Goal: Task Accomplishment & Management: Manage account settings

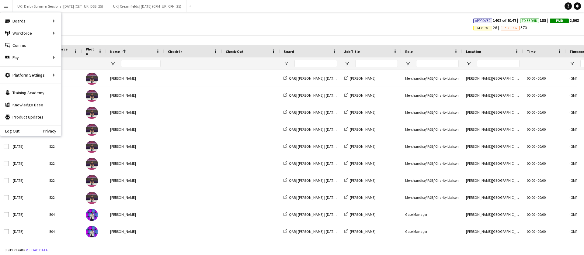
scroll to position [0, 9]
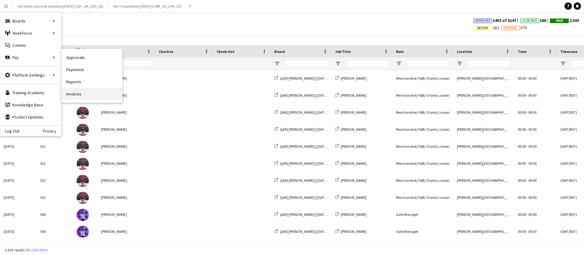
click at [74, 90] on link "Invoices" at bounding box center [91, 94] width 61 height 12
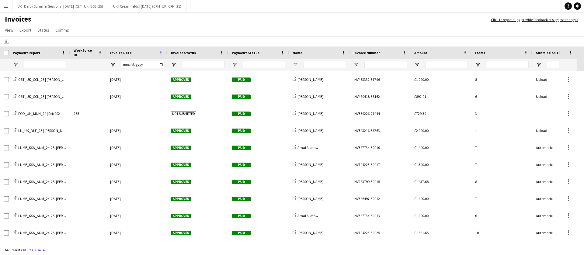
click at [159, 53] on span at bounding box center [160, 52] width 5 height 5
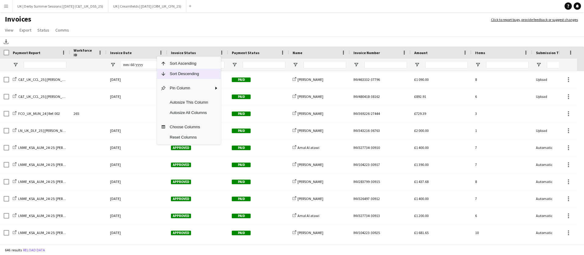
click at [171, 74] on span "Sort Descending" at bounding box center [189, 74] width 46 height 10
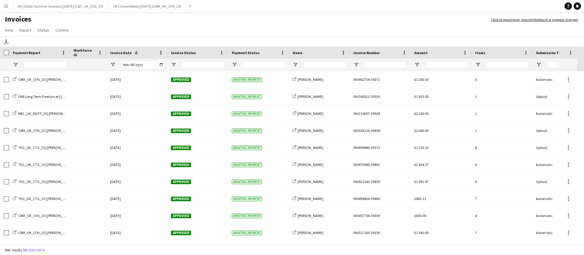
click at [5, 8] on app-icon "Menu" at bounding box center [6, 6] width 5 height 5
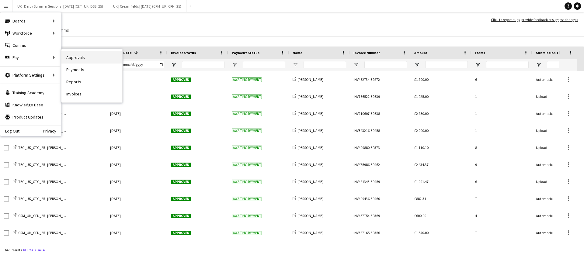
click at [68, 57] on link "Approvals" at bounding box center [91, 57] width 61 height 12
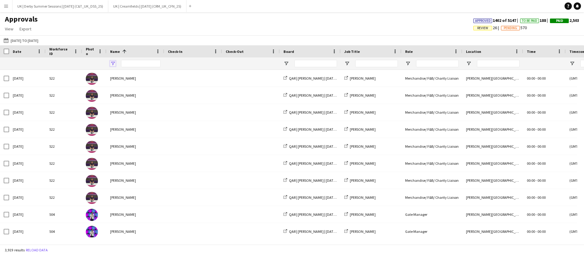
click at [113, 61] on span "Open Filter Menu" at bounding box center [112, 63] width 5 height 5
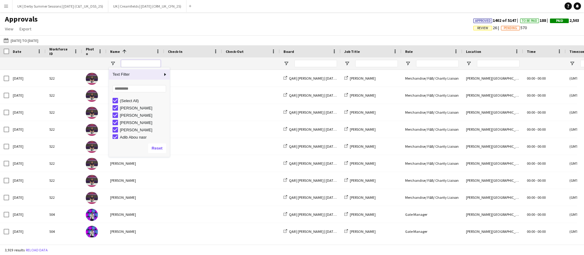
click at [145, 64] on input "Name Filter Input" at bounding box center [141, 63] width 40 height 7
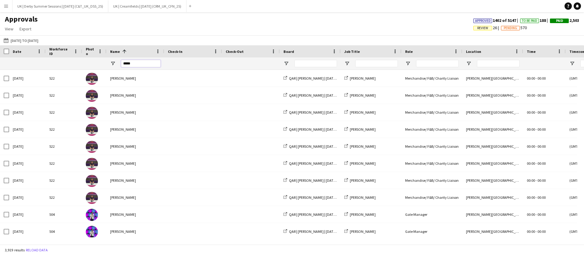
type input "*****"
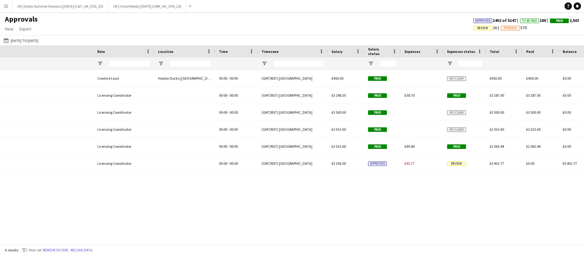
scroll to position [0, 520]
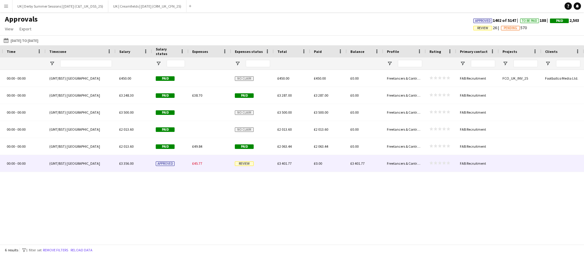
click at [197, 162] on span "£45.77" at bounding box center [197, 163] width 10 height 5
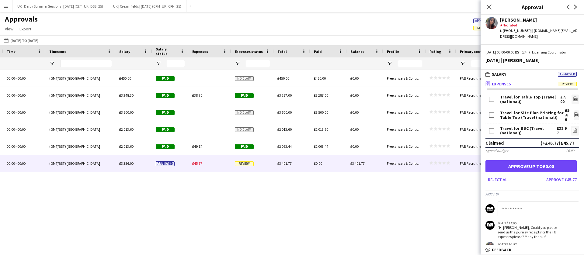
scroll to position [19, 0]
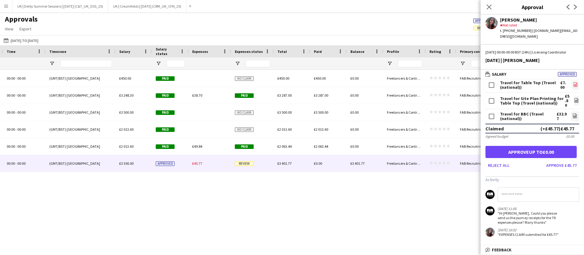
click at [573, 82] on icon "file-image" at bounding box center [575, 84] width 5 height 5
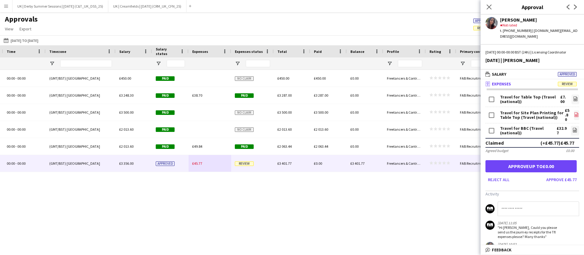
click at [574, 112] on link "file-image" at bounding box center [576, 115] width 5 height 10
click at [574, 114] on icon "file-image" at bounding box center [576, 114] width 5 height 5
click at [573, 130] on icon at bounding box center [574, 131] width 2 height 2
click at [489, 7] on icon at bounding box center [489, 7] width 6 height 6
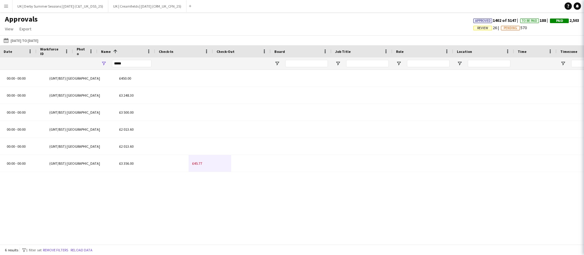
scroll to position [0, 9]
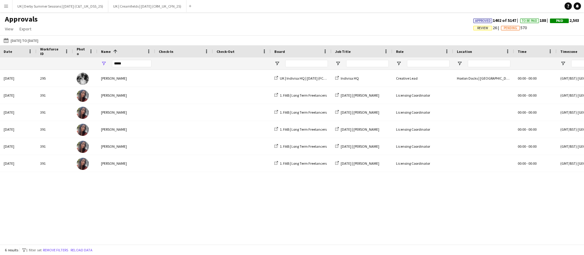
click at [10, 5] on button "Menu" at bounding box center [6, 6] width 12 height 12
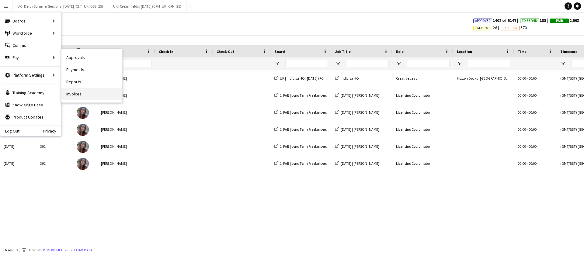
click at [78, 90] on link "Invoices" at bounding box center [91, 94] width 61 height 12
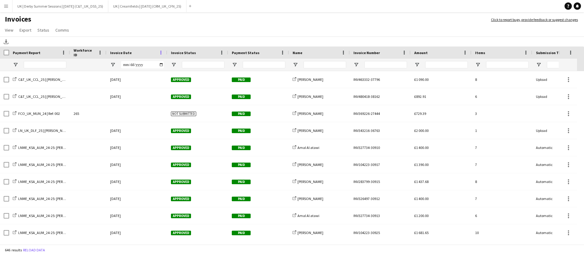
click at [161, 53] on span at bounding box center [160, 52] width 5 height 5
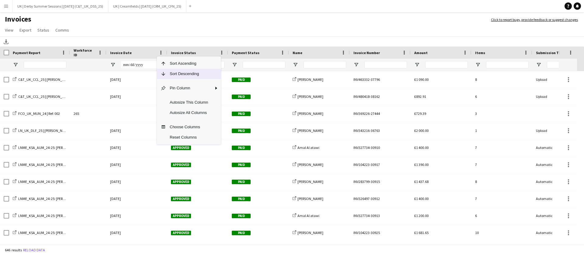
drag, startPoint x: 173, startPoint y: 73, endPoint x: 170, endPoint y: 73, distance: 3.4
click at [173, 73] on span "Sort Descending" at bounding box center [189, 74] width 46 height 10
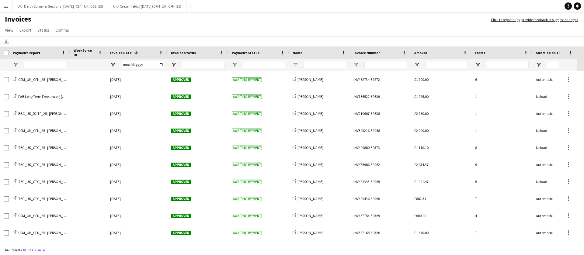
click at [2, 1] on button "Menu" at bounding box center [6, 6] width 12 height 12
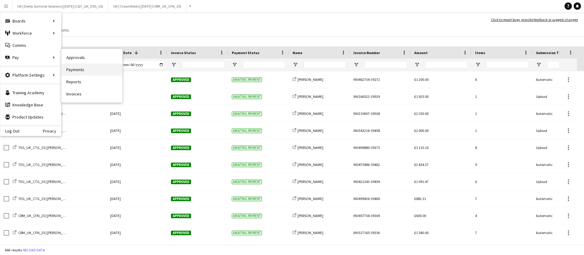
click at [68, 70] on link "Payments" at bounding box center [91, 70] width 61 height 12
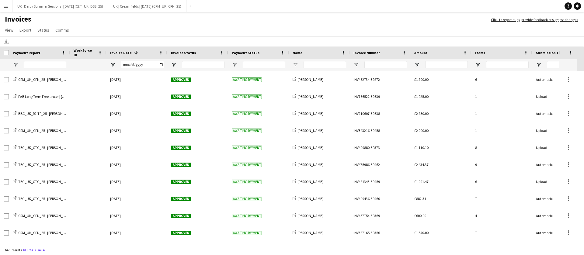
click at [1, 5] on button "Menu" at bounding box center [6, 6] width 12 height 12
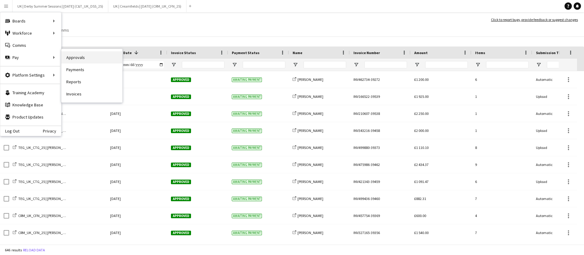
click at [81, 61] on link "Approvals" at bounding box center [91, 57] width 61 height 12
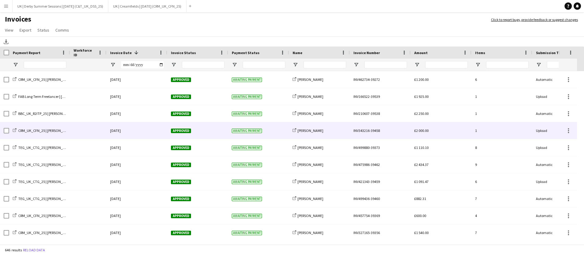
click at [82, 115] on div at bounding box center [88, 113] width 36 height 17
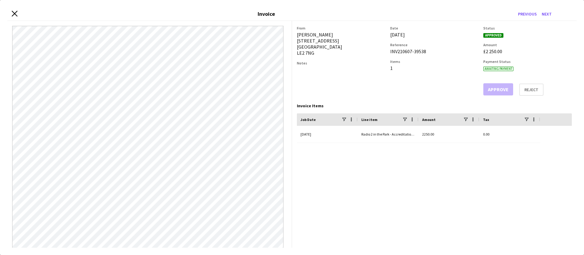
click at [14, 14] on icon "Close invoice dialog" at bounding box center [15, 14] width 6 height 6
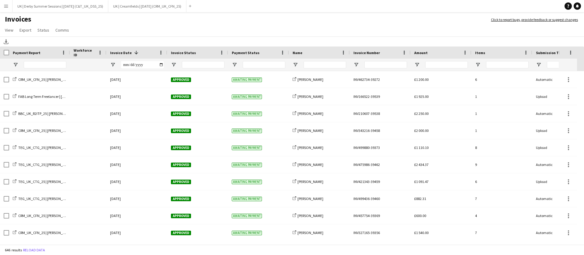
click at [2, 2] on button "Menu" at bounding box center [6, 6] width 12 height 12
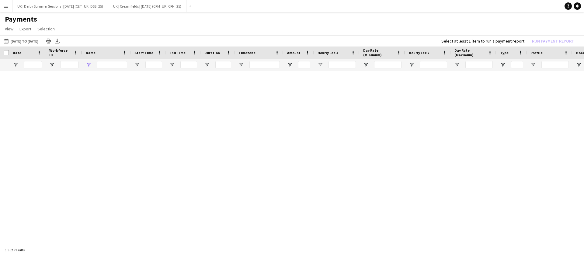
type input "*******"
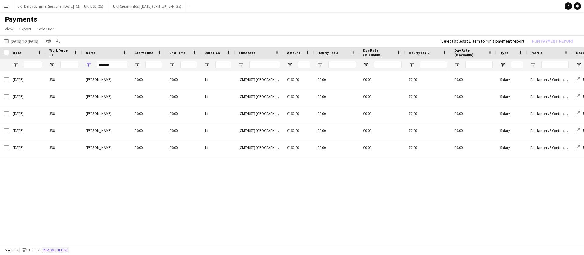
click at [64, 249] on button "Remove filters" at bounding box center [56, 250] width 28 height 7
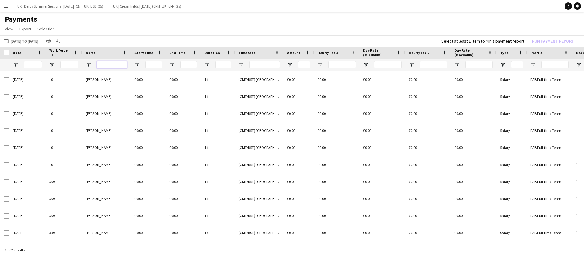
click at [112, 64] on input "Name Filter Input" at bounding box center [112, 64] width 30 height 7
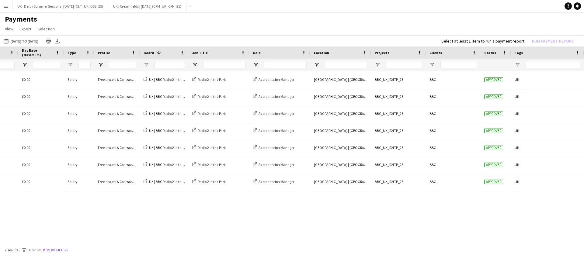
scroll to position [0, 402]
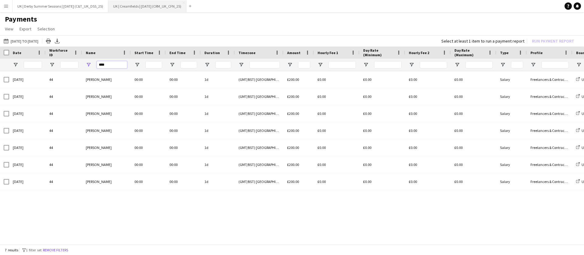
type input "****"
click at [56, 247] on button "Remove filters" at bounding box center [56, 250] width 28 height 7
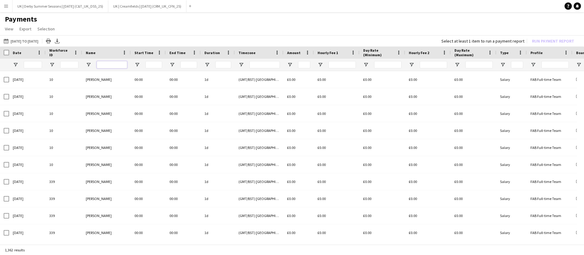
click at [107, 64] on input "Name Filter Input" at bounding box center [112, 64] width 30 height 7
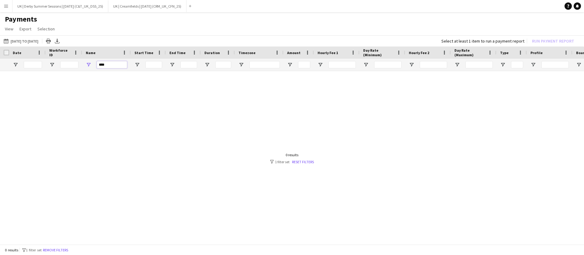
drag, startPoint x: 108, startPoint y: 66, endPoint x: 74, endPoint y: 71, distance: 34.7
click at [74, 71] on div "Day Rate (Minimum) Hourly Fee 2 Day Rate (Maximum)" at bounding box center [292, 146] width 584 height 199
type input "****"
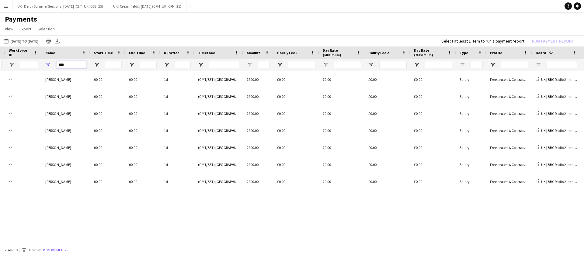
scroll to position [0, 111]
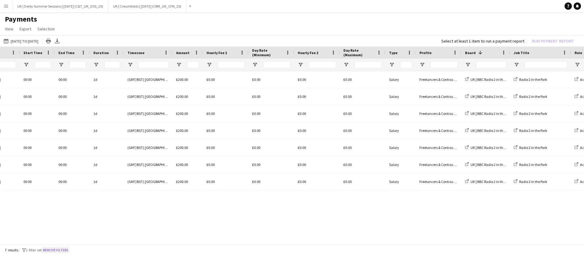
click at [62, 251] on button "Remove filters" at bounding box center [56, 250] width 28 height 7
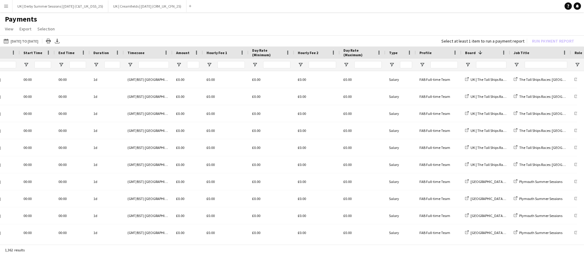
scroll to position [0, 0]
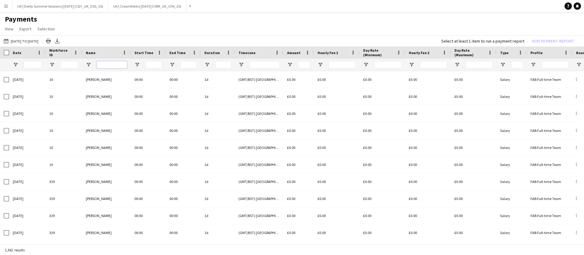
click at [102, 64] on input "Name Filter Input" at bounding box center [112, 64] width 30 height 7
type input "**********"
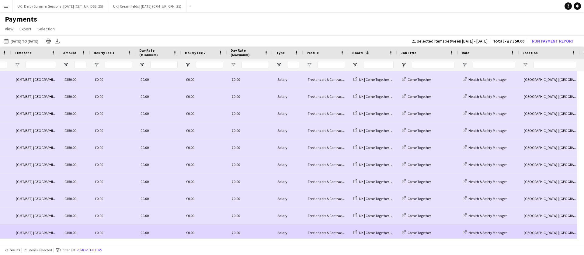
scroll to position [0, 224]
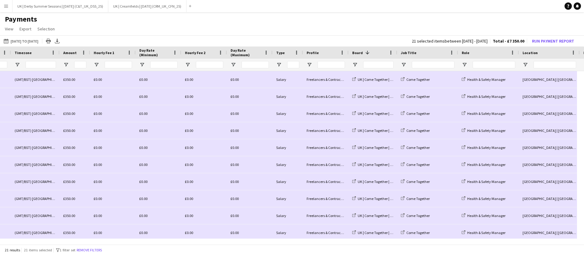
click at [352, 62] on div at bounding box center [372, 65] width 49 height 12
click at [353, 64] on span "Open Filter Menu" at bounding box center [354, 64] width 5 height 5
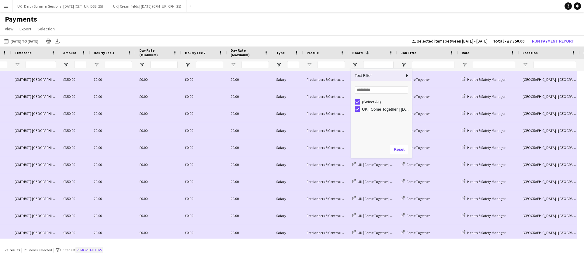
click at [92, 248] on button "Remove filters" at bounding box center [89, 250] width 28 height 7
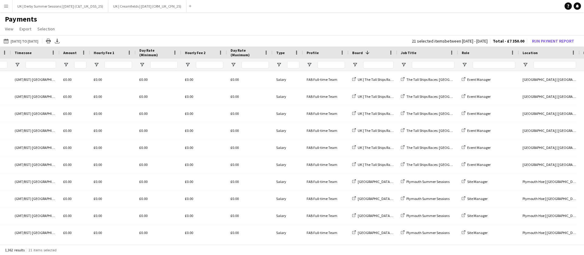
scroll to position [0, 0]
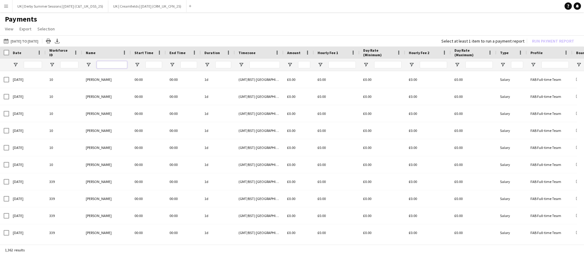
click at [111, 65] on input "Name Filter Input" at bounding box center [112, 64] width 30 height 7
type input "*****"
click at [55, 249] on button "Remove filters" at bounding box center [57, 250] width 28 height 7
click at [107, 62] on input "Name Filter Input" at bounding box center [112, 64] width 30 height 7
type input "*****"
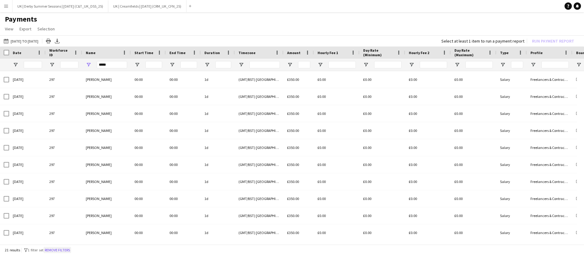
click at [66, 250] on button "Remove filters" at bounding box center [57, 250] width 28 height 7
click at [116, 60] on div at bounding box center [112, 65] width 30 height 12
click at [115, 61] on input "Name Filter Input" at bounding box center [112, 64] width 30 height 7
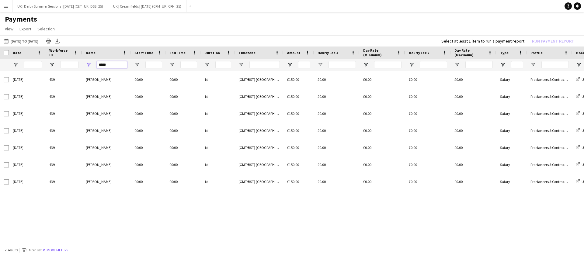
type input "*****"
drag, startPoint x: 236, startPoint y: 238, endPoint x: 131, endPoint y: 240, distance: 104.3
click at [131, 240] on div "Day Rate (Minimum) Hourly Fee 2 Day Rate (Maximum)" at bounding box center [292, 146] width 584 height 199
click at [88, 61] on div "*****" at bounding box center [106, 65] width 49 height 12
click at [59, 251] on button "Remove filters" at bounding box center [56, 250] width 28 height 7
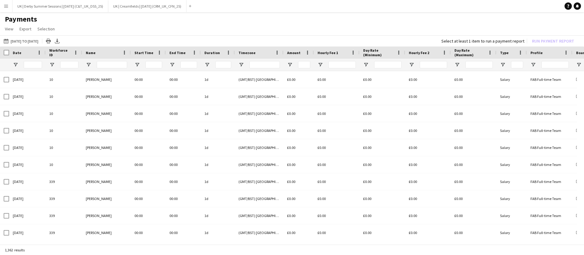
click at [106, 60] on div at bounding box center [112, 65] width 30 height 12
click at [105, 61] on div at bounding box center [112, 65] width 30 height 12
click at [101, 67] on input "Name Filter Input" at bounding box center [112, 64] width 30 height 7
type input "**********"
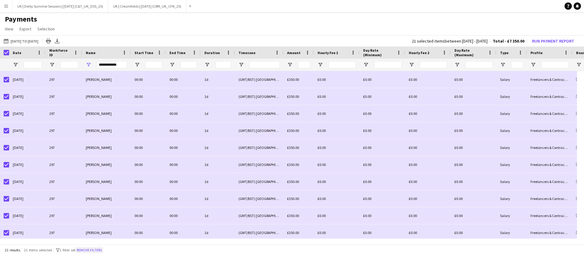
click at [96, 247] on button "Remove filters" at bounding box center [89, 250] width 28 height 7
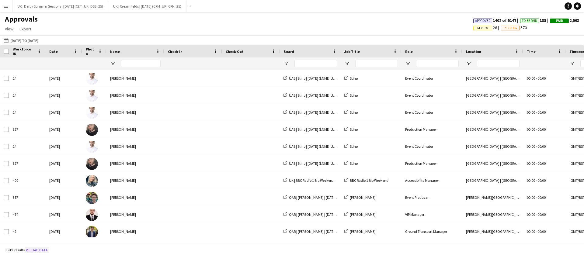
type input "*****"
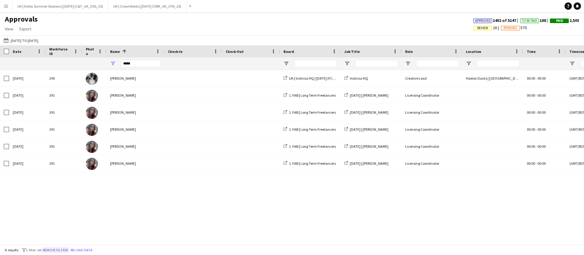
click at [54, 247] on button "Remove filters" at bounding box center [56, 250] width 28 height 7
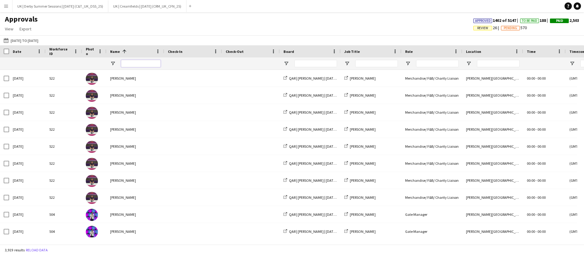
click at [140, 60] on input "Name Filter Input" at bounding box center [141, 63] width 40 height 7
type input "****"
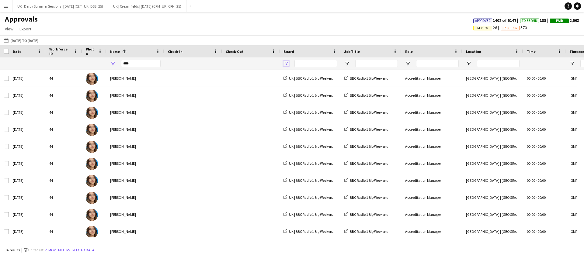
click at [284, 61] on span "Open Filter Menu" at bounding box center [285, 63] width 5 height 5
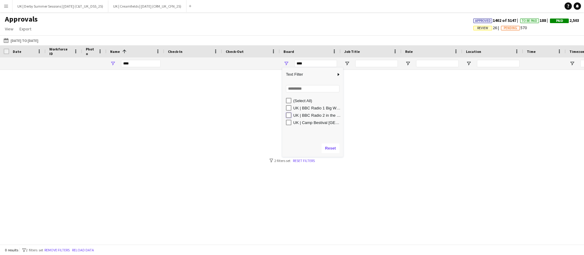
type input "**********"
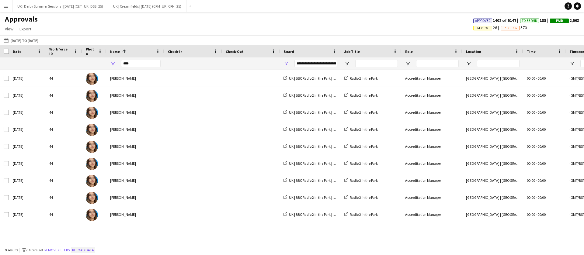
click at [87, 249] on button "Reload data" at bounding box center [83, 250] width 24 height 7
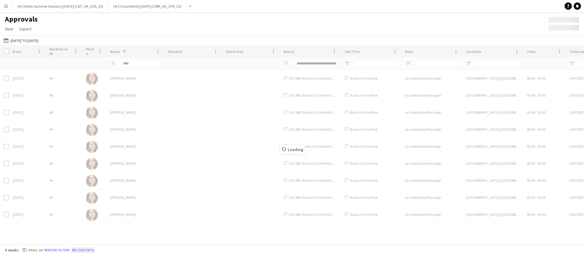
click at [87, 249] on button "Reload data" at bounding box center [83, 250] width 24 height 7
click at [62, 250] on button "Remove filters" at bounding box center [57, 250] width 28 height 7
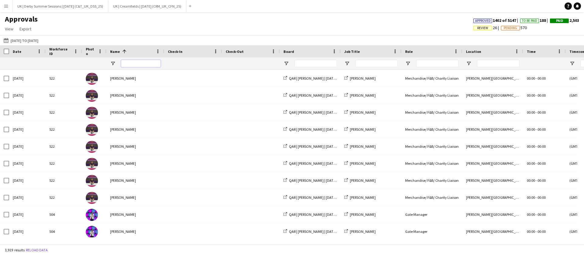
click at [144, 61] on input "Name Filter Input" at bounding box center [141, 63] width 40 height 7
type input "****"
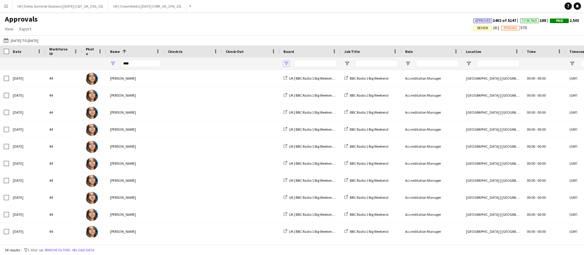
click at [288, 61] on span "Open Filter Menu" at bounding box center [285, 63] width 5 height 5
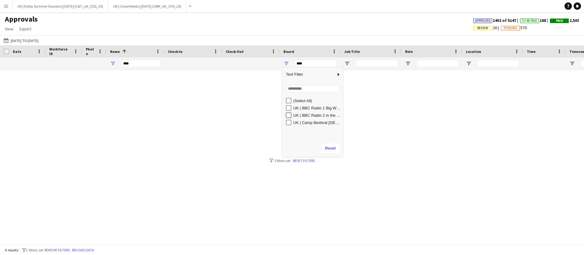
type input "**********"
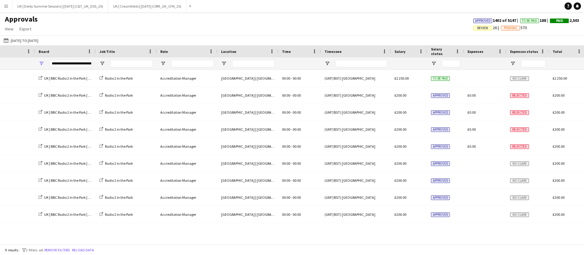
scroll to position [0, 295]
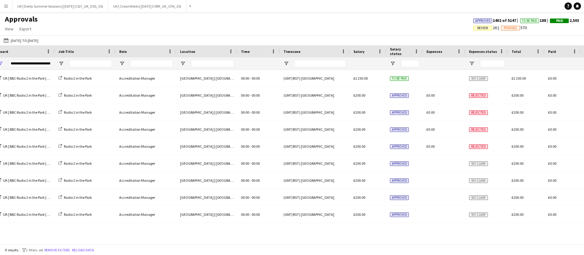
drag, startPoint x: 62, startPoint y: 251, endPoint x: 131, endPoint y: 239, distance: 70.8
click at [62, 251] on button "Remove filters" at bounding box center [57, 250] width 28 height 7
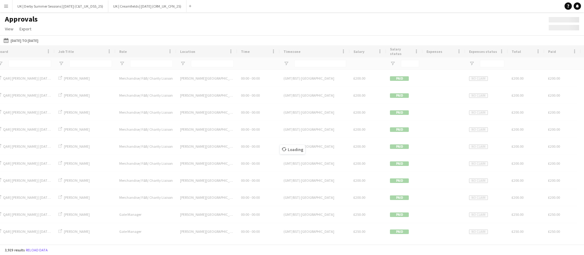
click at [131, 243] on div "Loading" at bounding box center [292, 144] width 584 height 199
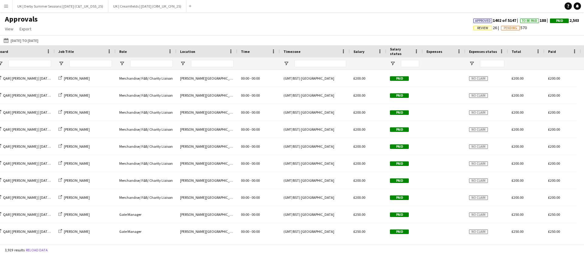
click at [137, 245] on div "3,919 results Reload data" at bounding box center [292, 250] width 584 height 10
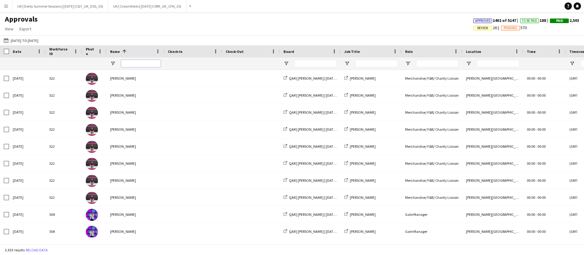
click at [141, 66] on input "Name Filter Input" at bounding box center [141, 63] width 40 height 7
type input "*********"
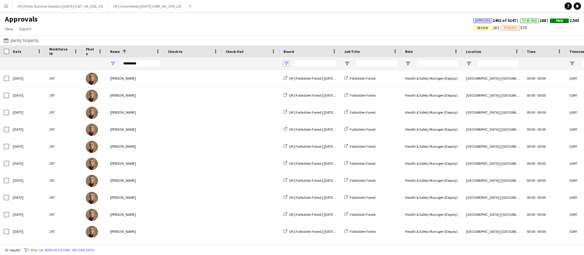
click at [287, 61] on span "Open Filter Menu" at bounding box center [285, 63] width 5 height 5
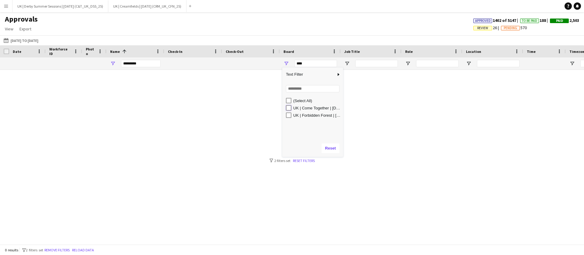
type input "**********"
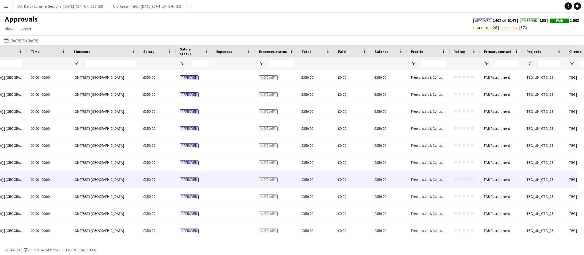
scroll to position [190, 0]
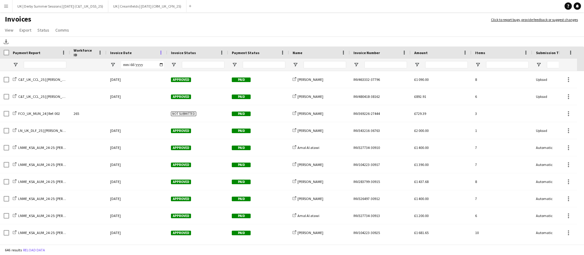
click at [160, 53] on span at bounding box center [160, 52] width 5 height 5
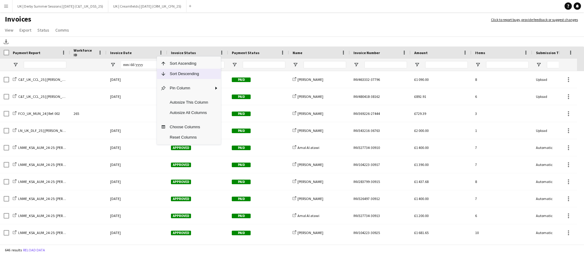
click at [170, 72] on span "Sort Descending" at bounding box center [189, 74] width 46 height 10
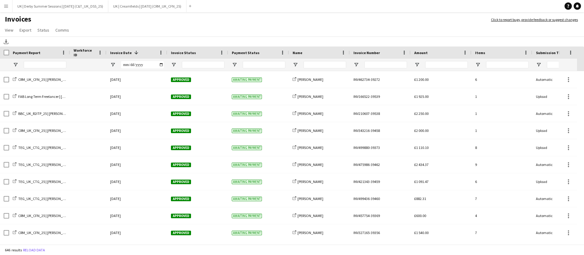
click at [10, 5] on button "Menu" at bounding box center [6, 6] width 12 height 12
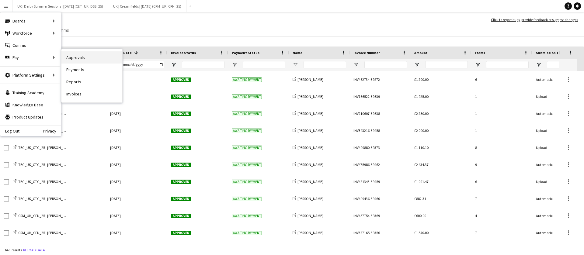
click at [73, 57] on link "Approvals" at bounding box center [91, 57] width 61 height 12
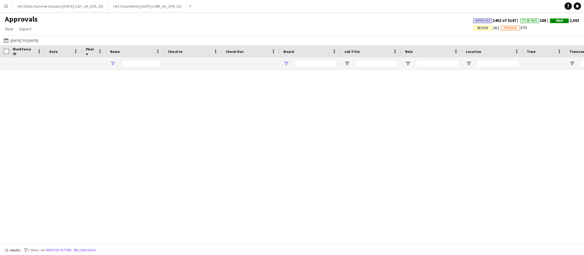
type input "*********"
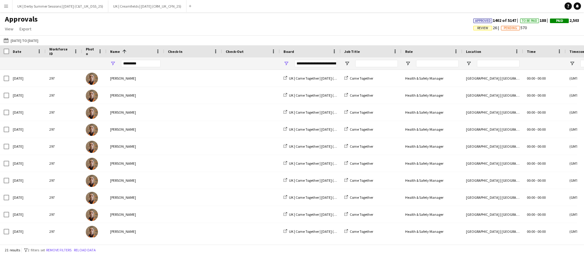
type input "**********"
click at [64, 250] on button "Remove filters" at bounding box center [59, 250] width 28 height 7
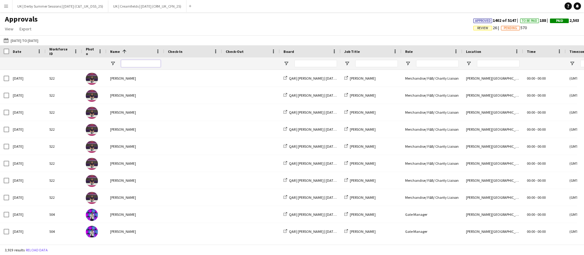
click at [132, 63] on input "Name Filter Input" at bounding box center [141, 63] width 40 height 7
type input "*****"
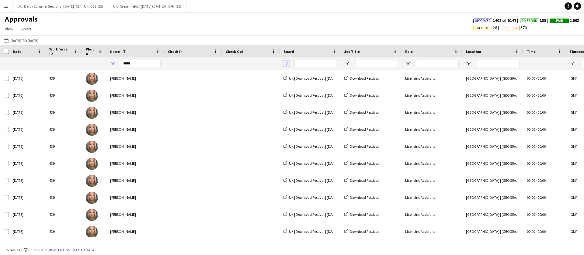
click at [287, 63] on span "Open Filter Menu" at bounding box center [285, 63] width 5 height 5
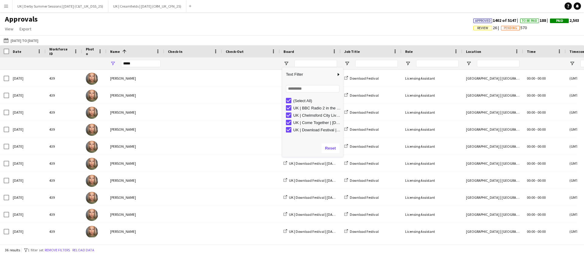
click at [291, 95] on div "Loading... No matches. (Select All) UK | BBC Radio 2 in the Park | [DATE] (BBC_…" at bounding box center [312, 110] width 61 height 58
click at [289, 103] on div "(Select All)" at bounding box center [314, 100] width 57 height 7
click at [288, 104] on div "(Select All)" at bounding box center [314, 100] width 57 height 7
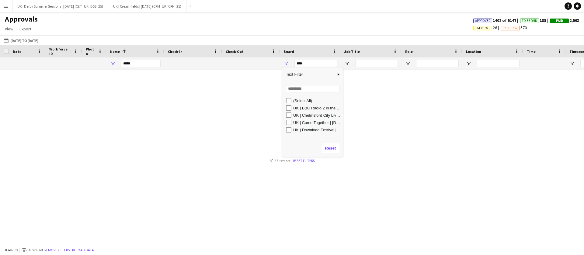
click at [289, 119] on div "UK | Come Together | [DATE] (TEG_UK_CTG_25)" at bounding box center [314, 122] width 57 height 7
type input "**********"
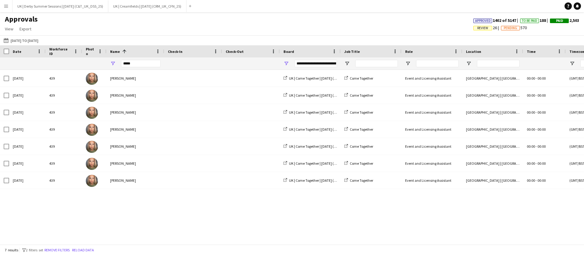
scroll to position [0, 520]
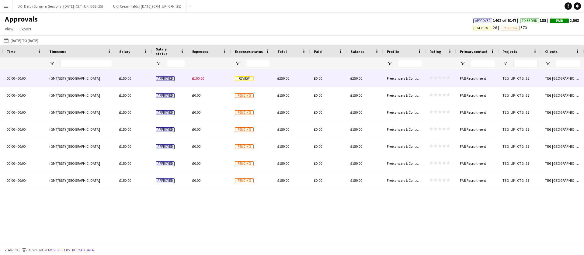
click at [198, 78] on span "£100.00" at bounding box center [198, 78] width 12 height 5
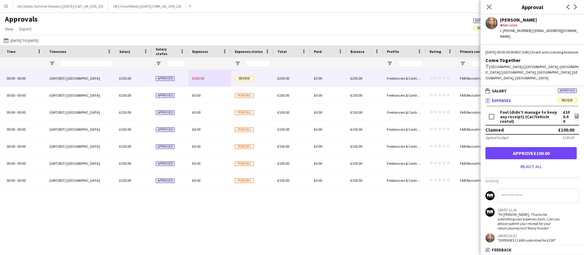
click at [555, 210] on app-messages "[DATE] 11:26 "Hi [PERSON_NAME], Thanks for submitting your expense claim. Can y…" at bounding box center [531, 229] width 103 height 80
click at [547, 212] on div ""Hi [PERSON_NAME], Thanks for submitting your expense claim. Can you please sub…" at bounding box center [528, 221] width 63 height 18
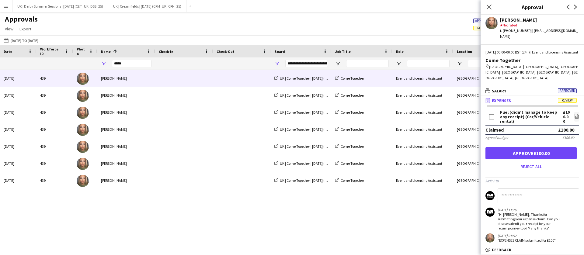
scroll to position [0, 0]
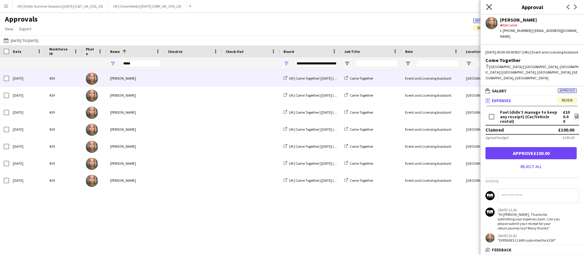
click at [487, 7] on icon "Close pop-in" at bounding box center [489, 7] width 6 height 6
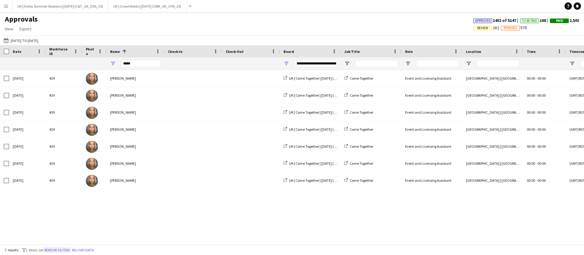
click at [59, 250] on button "Remove filters" at bounding box center [57, 250] width 28 height 7
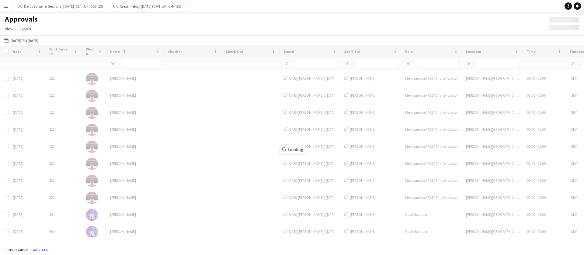
drag, startPoint x: 111, startPoint y: 241, endPoint x: 76, endPoint y: 238, distance: 34.9
click at [77, 238] on div "Loading" at bounding box center [292, 144] width 584 height 199
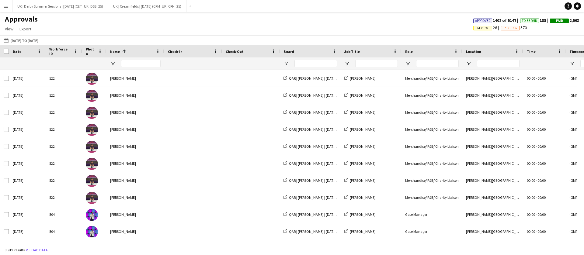
click at [480, 27] on span "Review" at bounding box center [482, 28] width 11 height 4
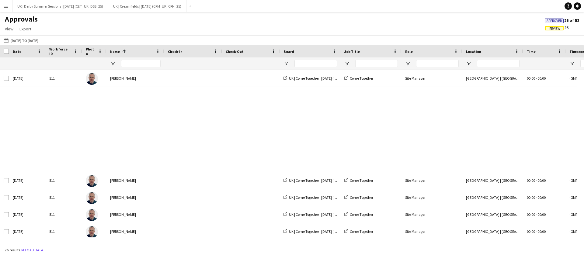
scroll to position [275, 0]
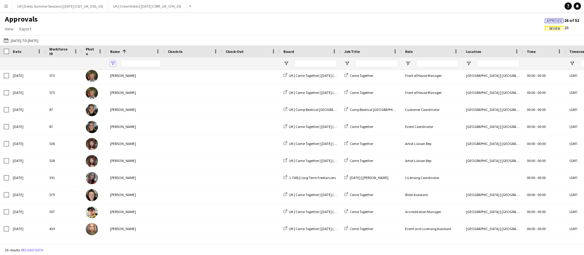
click at [110, 62] on span "Open Filter Menu" at bounding box center [112, 63] width 5 height 5
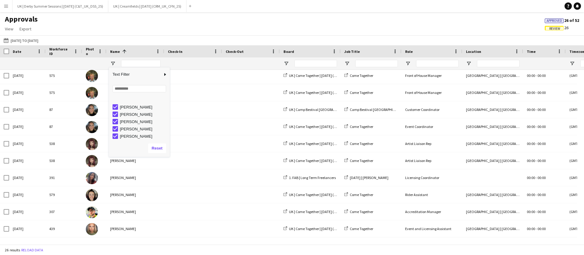
scroll to position [31, 0]
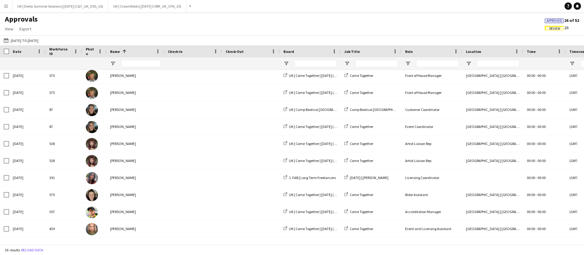
click at [557, 26] on span "Review" at bounding box center [554, 28] width 19 height 5
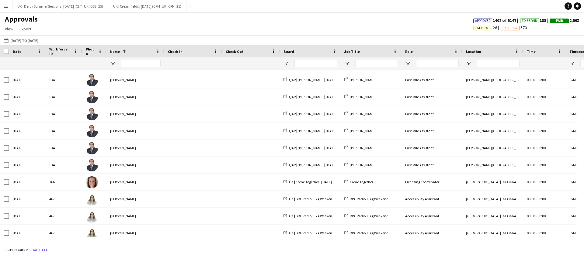
scroll to position [914, 0]
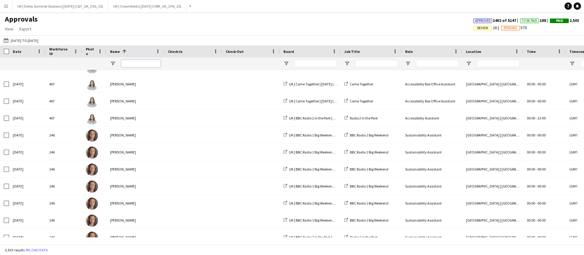
click at [133, 64] on input "Name Filter Input" at bounding box center [141, 63] width 40 height 7
click at [135, 65] on input "Name Filter Input" at bounding box center [141, 63] width 40 height 7
type input "**********"
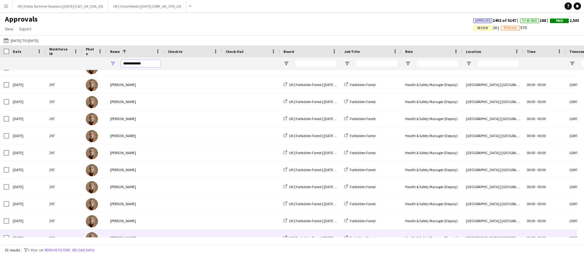
scroll to position [0, 0]
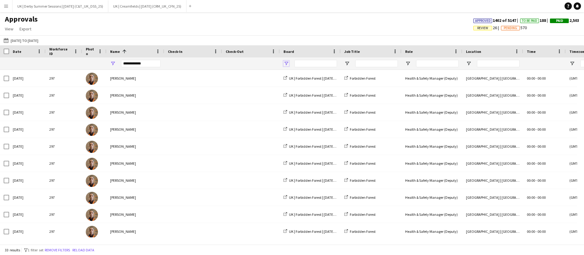
click at [288, 62] on span "Open Filter Menu" at bounding box center [285, 63] width 5 height 5
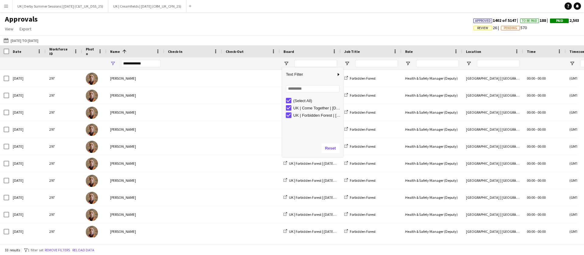
type input "**********"
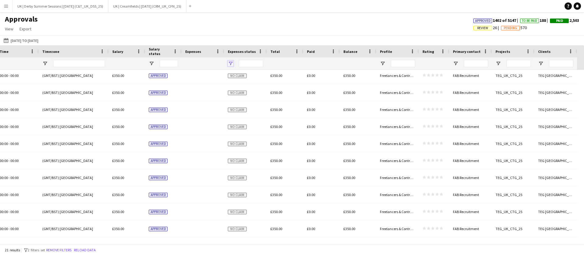
click at [229, 63] on span "Open Filter Menu" at bounding box center [230, 63] width 5 height 5
click at [66, 248] on button "Remove filters" at bounding box center [59, 250] width 28 height 7
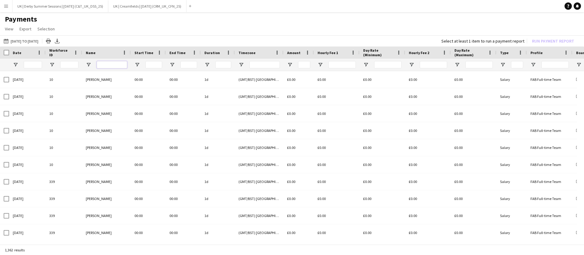
drag, startPoint x: 108, startPoint y: 68, endPoint x: 108, endPoint y: 65, distance: 3.1
click at [108, 67] on input "Name Filter Input" at bounding box center [112, 64] width 30 height 7
click at [108, 65] on input "Name Filter Input" at bounding box center [112, 64] width 30 height 7
type input "**********"
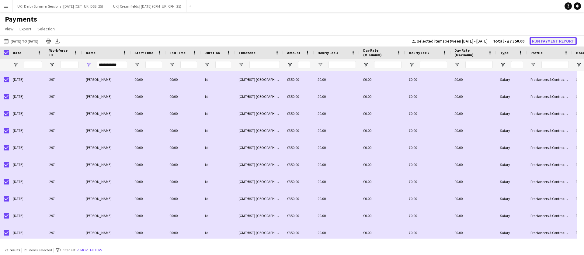
click at [539, 37] on button "Run Payment Report" at bounding box center [552, 41] width 47 height 8
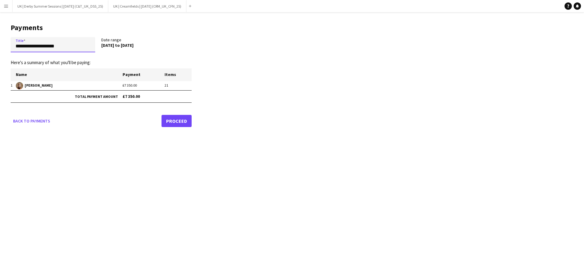
drag, startPoint x: 76, startPoint y: 44, endPoint x: 0, endPoint y: 44, distance: 76.0
click at [0, 44] on main "**********" at bounding box center [99, 74] width 198 height 124
paste input "**********"
drag, startPoint x: 16, startPoint y: 48, endPoint x: 0, endPoint y: 48, distance: 16.4
click at [0, 48] on main "**********" at bounding box center [99, 74] width 198 height 124
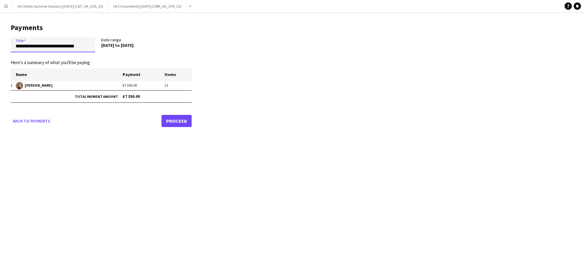
drag, startPoint x: 54, startPoint y: 45, endPoint x: 110, endPoint y: 50, distance: 56.8
click at [110, 50] on div "**********" at bounding box center [101, 46] width 181 height 18
type input "**********"
click at [182, 126] on link "Proceed" at bounding box center [176, 121] width 30 height 12
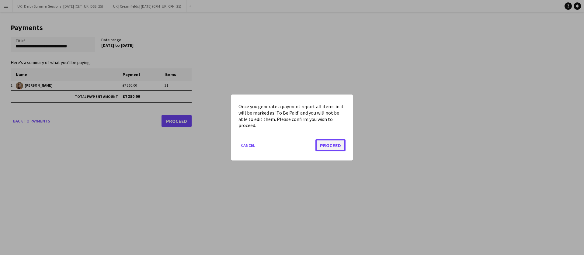
click at [329, 147] on button "Proceed" at bounding box center [330, 145] width 30 height 12
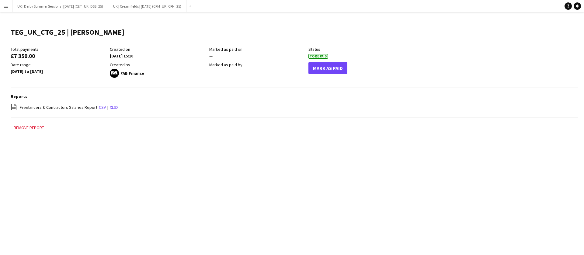
click at [5, 6] on app-icon "Menu" at bounding box center [6, 6] width 5 height 5
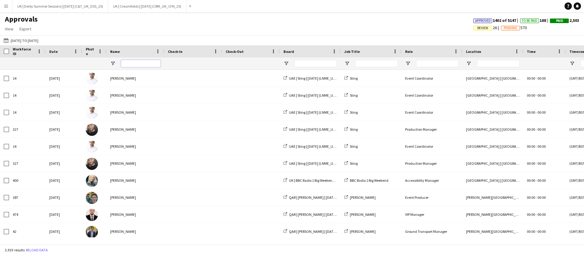
click at [142, 61] on input "Name Filter Input" at bounding box center [141, 63] width 40 height 7
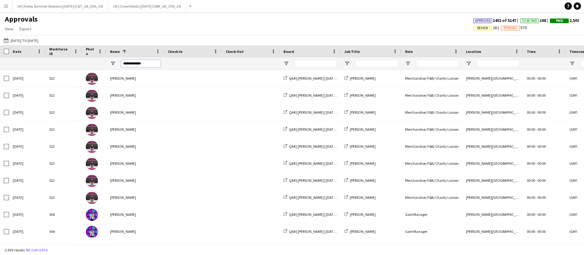
type input "**********"
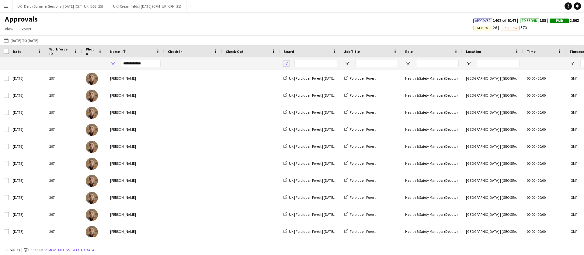
click at [287, 64] on span "Open Filter Menu" at bounding box center [285, 63] width 5 height 5
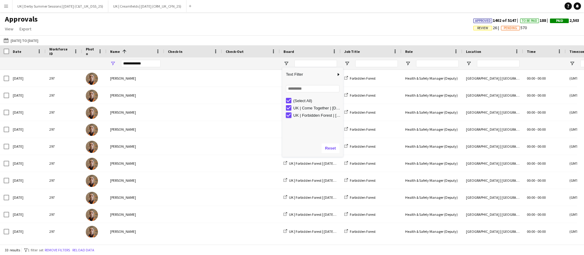
type input "**********"
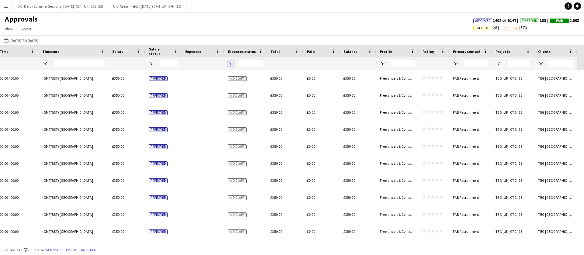
click at [229, 64] on span "Open Filter Menu" at bounding box center [230, 63] width 5 height 5
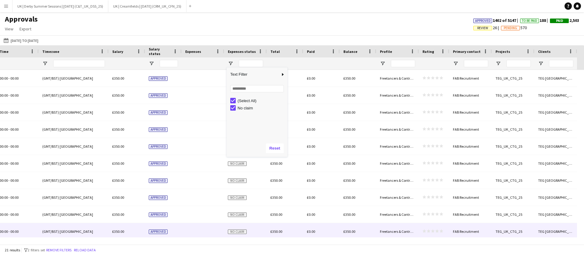
scroll to position [190, 0]
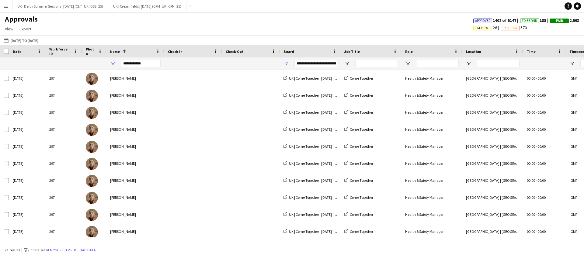
click at [66, 249] on button "Remove filters" at bounding box center [59, 250] width 28 height 7
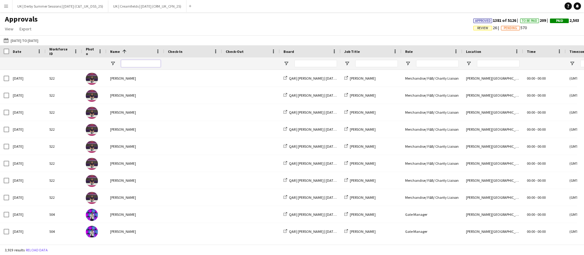
click at [134, 61] on input "Name Filter Input" at bounding box center [141, 63] width 40 height 7
type input "*****"
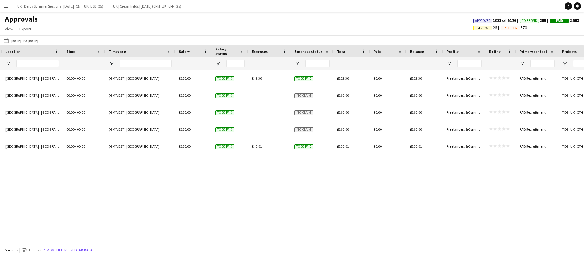
scroll to position [0, 0]
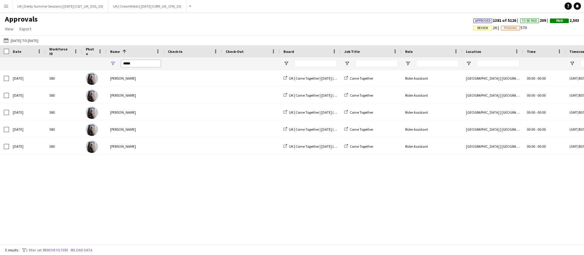
drag, startPoint x: 137, startPoint y: 61, endPoint x: 125, endPoint y: 62, distance: 12.5
click at [125, 62] on input "*****" at bounding box center [141, 63] width 40 height 7
click at [54, 249] on button "Remove filters" at bounding box center [56, 250] width 28 height 7
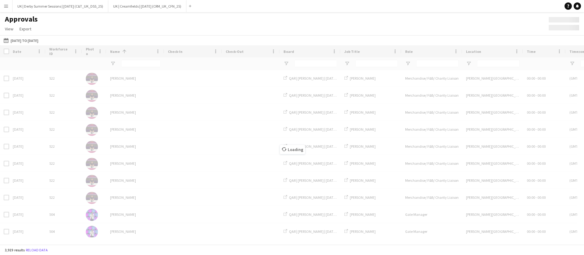
click at [138, 65] on div "Loading" at bounding box center [292, 144] width 584 height 199
click at [138, 65] on input "Name Filter Input" at bounding box center [141, 63] width 40 height 7
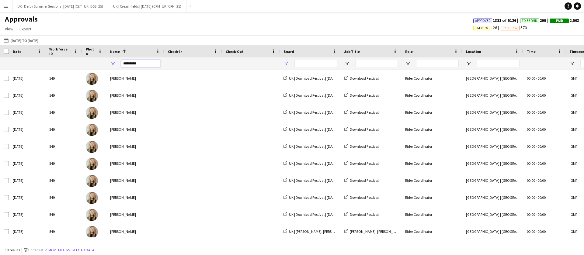
type input "*********"
click at [285, 62] on span "Open Filter Menu" at bounding box center [285, 63] width 5 height 5
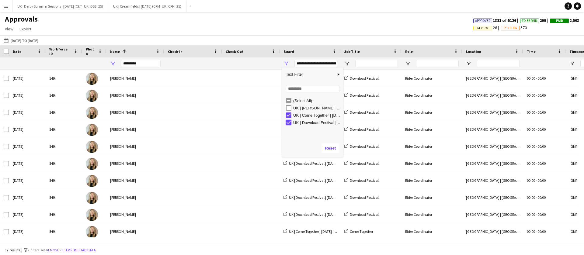
type input "**********"
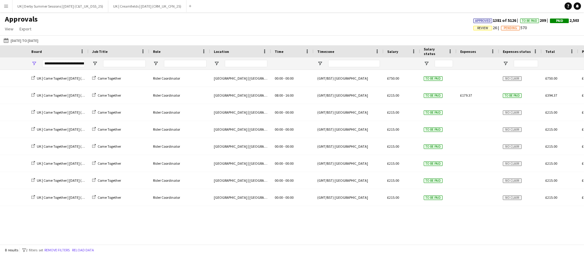
scroll to position [0, 520]
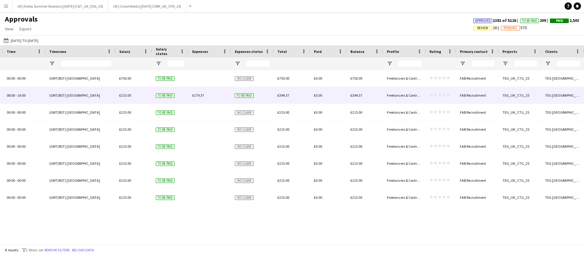
click at [200, 97] on span "£179.37" at bounding box center [198, 95] width 12 height 5
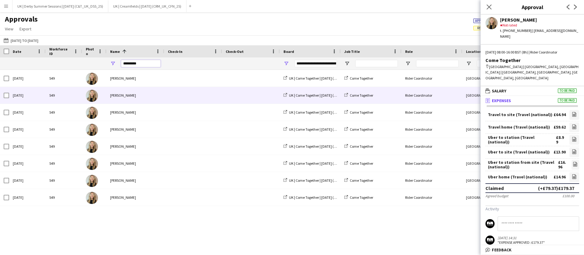
drag, startPoint x: 142, startPoint y: 63, endPoint x: 91, endPoint y: 63, distance: 51.1
click at [91, 63] on div at bounding box center [552, 63] width 1104 height 12
type input "*******"
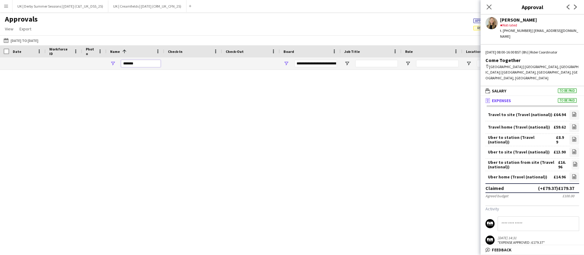
type input "**********"
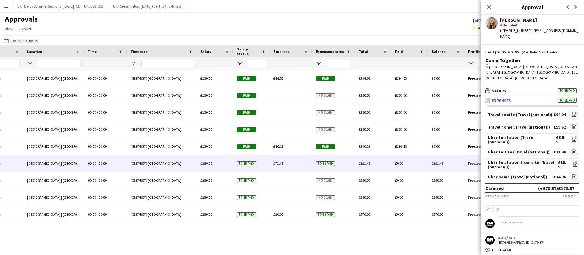
click at [281, 160] on div "£71.45" at bounding box center [291, 163] width 43 height 17
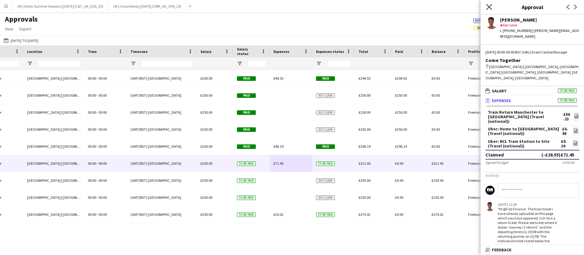
click at [491, 6] on icon "Close pop-in" at bounding box center [489, 7] width 6 height 6
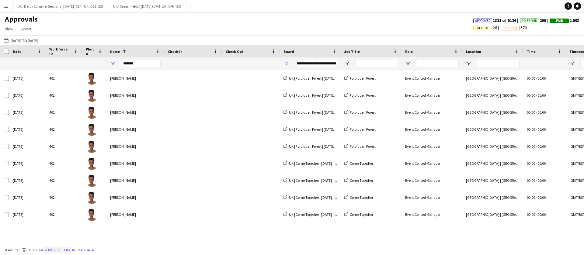
click at [64, 249] on button "Remove filters" at bounding box center [57, 250] width 28 height 7
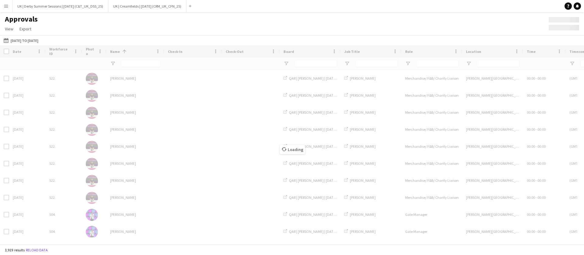
click at [146, 62] on div "Loading" at bounding box center [292, 144] width 584 height 199
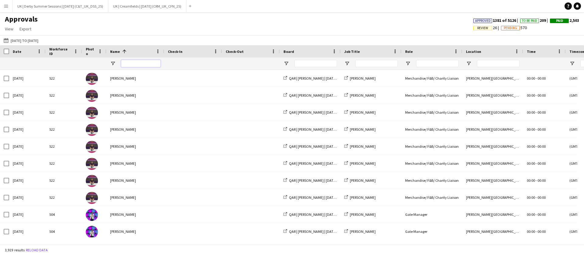
click at [143, 63] on input "Name Filter Input" at bounding box center [141, 63] width 40 height 7
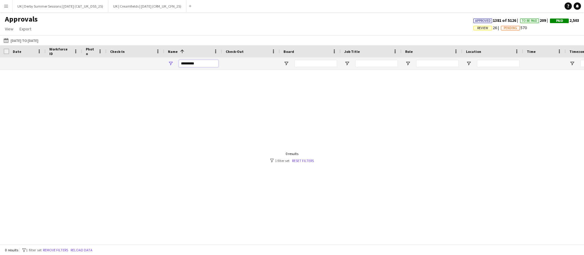
drag, startPoint x: 188, startPoint y: 62, endPoint x: 250, endPoint y: 56, distance: 62.9
click at [244, 58] on div at bounding box center [552, 63] width 1104 height 12
type input "********"
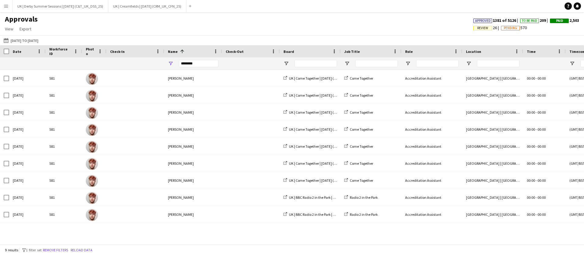
click at [286, 60] on div at bounding box center [310, 63] width 61 height 12
click at [286, 64] on span "Open Filter Menu" at bounding box center [285, 63] width 5 height 5
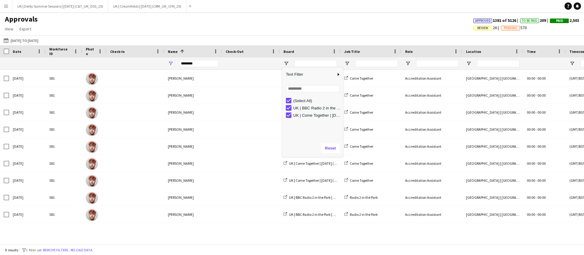
type input "**********"
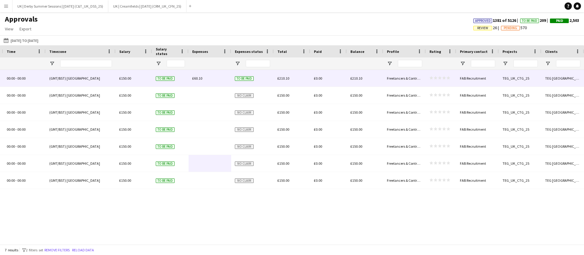
click at [204, 79] on div "£60.10" at bounding box center [210, 78] width 43 height 17
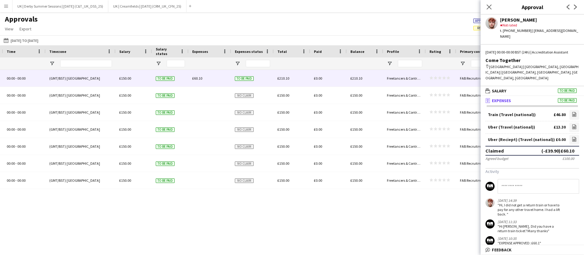
scroll to position [0, 9]
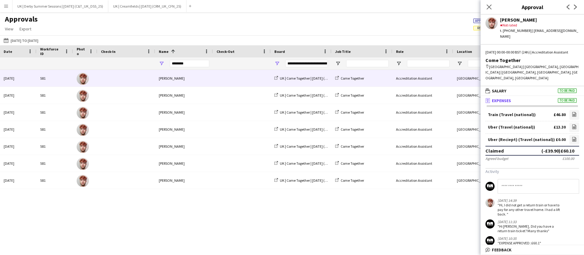
drag, startPoint x: 492, startPoint y: 8, endPoint x: 418, endPoint y: 1, distance: 74.2
click at [492, 8] on app-icon "Close pop-in" at bounding box center [488, 6] width 7 height 7
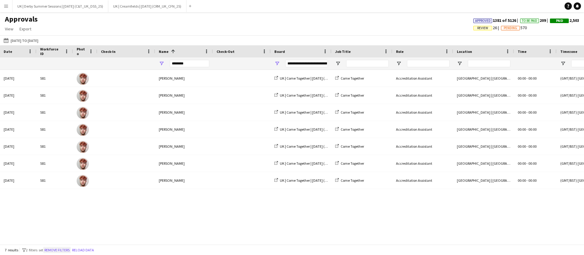
click at [64, 251] on button "Remove filters" at bounding box center [57, 250] width 28 height 7
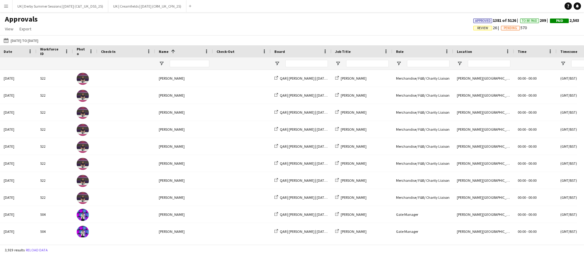
click at [6, 5] on app-icon "Menu" at bounding box center [6, 6] width 5 height 5
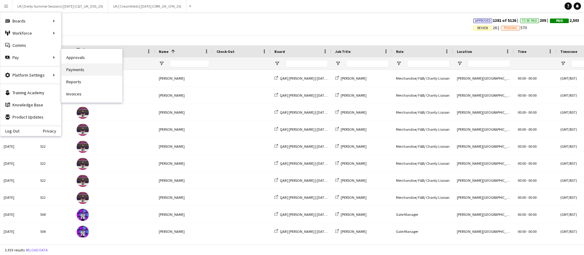
click at [77, 68] on link "Payments" at bounding box center [91, 70] width 61 height 12
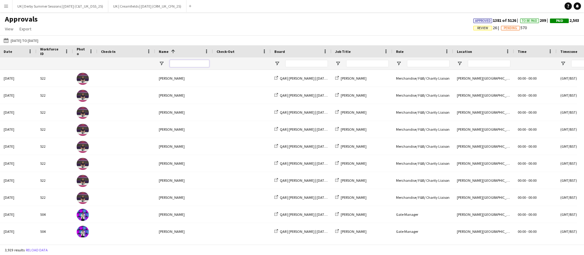
click at [193, 62] on input "Name Filter Input" at bounding box center [190, 63] width 40 height 7
type input "*****"
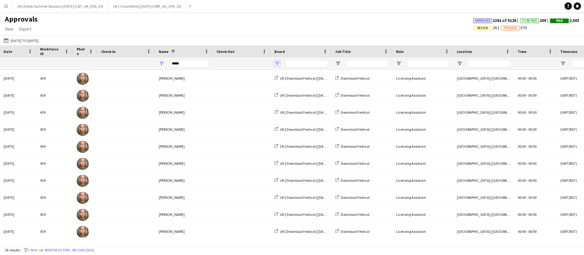
click at [276, 63] on span "Open Filter Menu" at bounding box center [276, 63] width 5 height 5
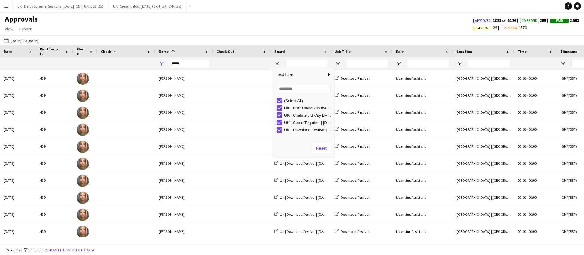
click at [282, 106] on div "UK | BBC Radio 2 in the Park | Sep 2025 (BBC_UK_R2ITP_25)" at bounding box center [305, 107] width 57 height 7
type input "**********"
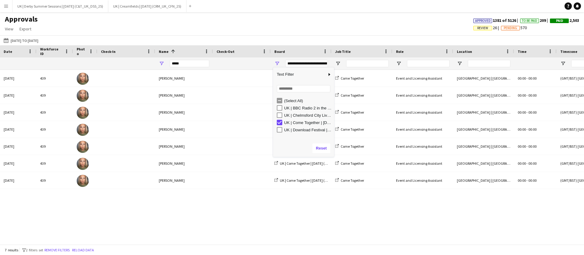
click at [529, 237] on div at bounding box center [292, 240] width 584 height 7
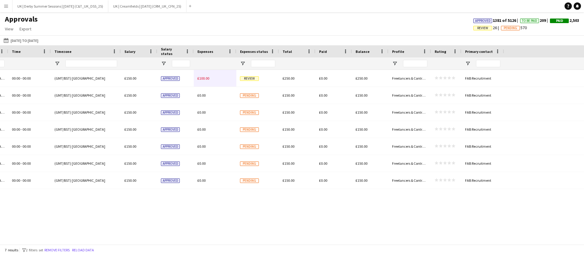
scroll to position [0, 0]
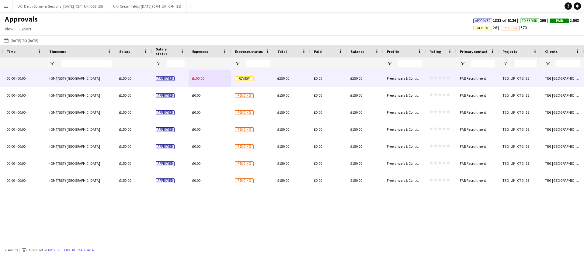
click at [200, 79] on span "£100.00" at bounding box center [198, 78] width 12 height 5
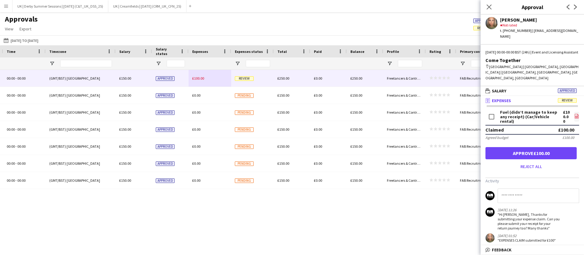
click at [574, 114] on icon "file-image" at bounding box center [576, 116] width 5 height 5
click at [544, 149] on button "Approve £100.00" at bounding box center [530, 153] width 91 height 12
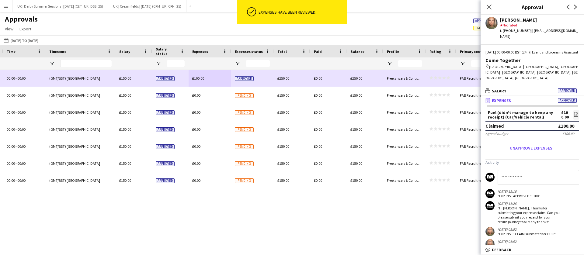
click at [243, 80] on span "Approved" at bounding box center [244, 78] width 19 height 5
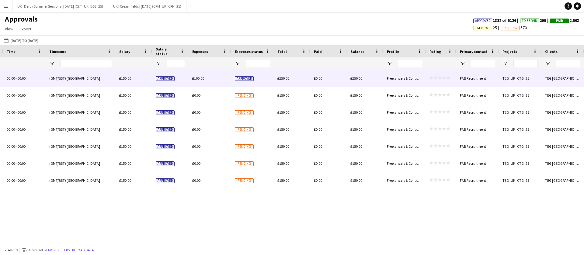
click at [203, 81] on div "£100.00" at bounding box center [210, 78] width 43 height 17
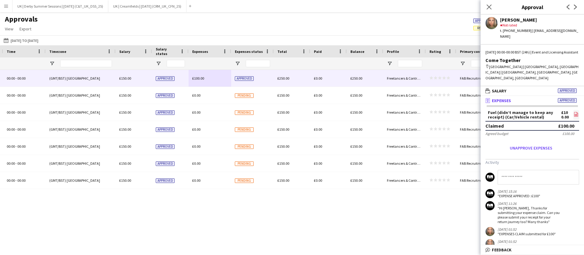
click at [574, 112] on icon at bounding box center [576, 114] width 4 height 5
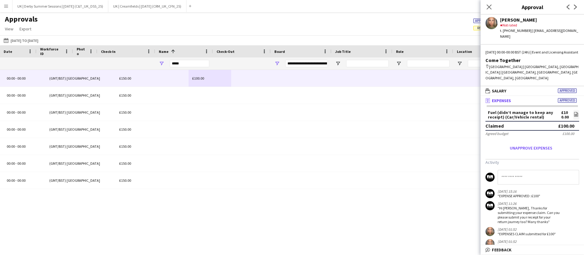
scroll to position [0, 9]
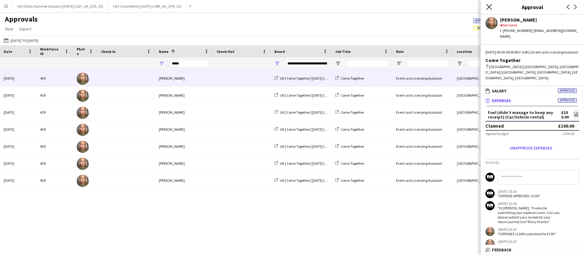
click at [491, 5] on icon at bounding box center [489, 7] width 6 height 6
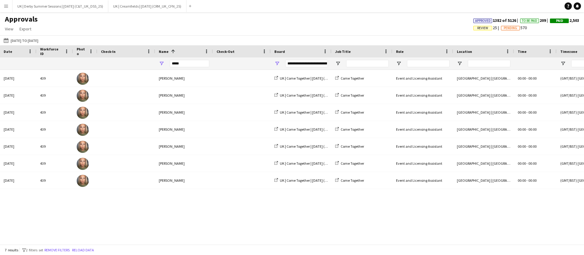
click at [64, 246] on div "7 results filter-1 2 filters set Remove filters Reload data" at bounding box center [292, 250] width 584 height 10
drag, startPoint x: 62, startPoint y: 248, endPoint x: 133, endPoint y: 5, distance: 252.8
click at [62, 248] on button "Remove filters" at bounding box center [57, 250] width 28 height 7
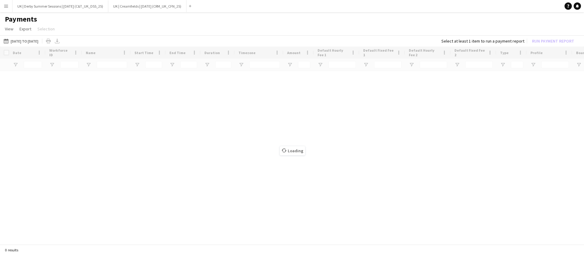
type input "**********"
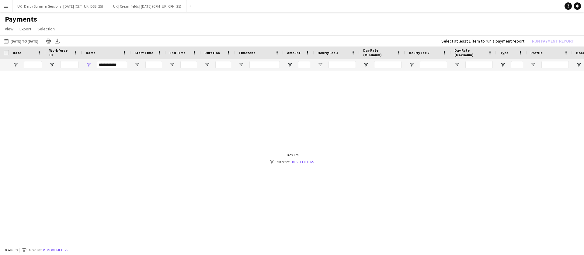
click at [61, 250] on button "Remove filters" at bounding box center [56, 250] width 28 height 7
click at [57, 252] on div "0 results filter-1 1 filter set Remove filters" at bounding box center [292, 250] width 584 height 10
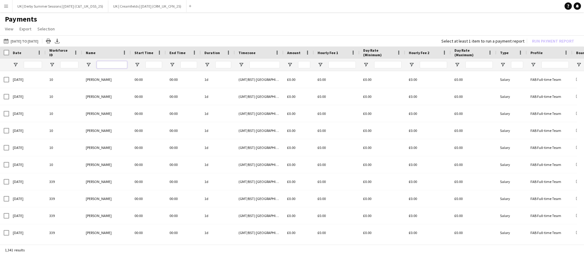
click at [109, 63] on input "Name Filter Input" at bounding box center [112, 64] width 30 height 7
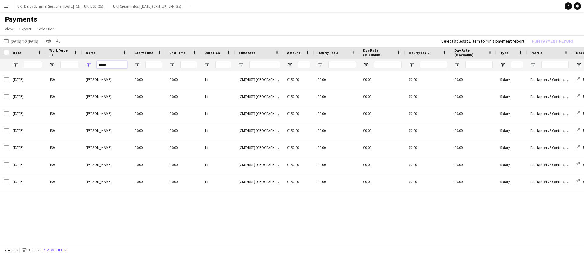
type input "*****"
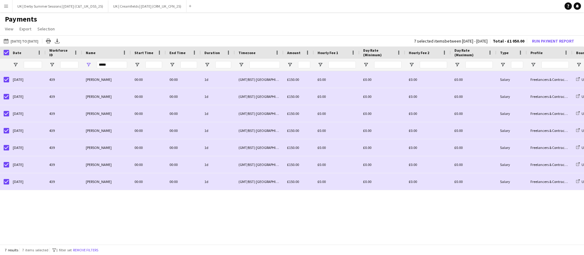
click at [5, 7] on app-icon "Menu" at bounding box center [6, 6] width 5 height 5
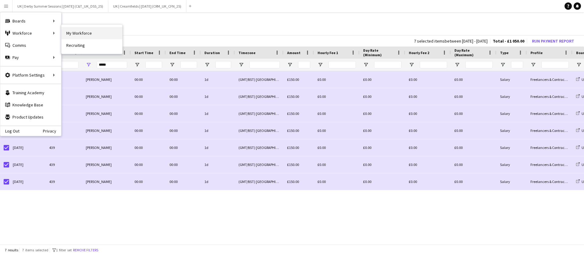
click at [78, 34] on link "My Workforce" at bounding box center [91, 33] width 61 height 12
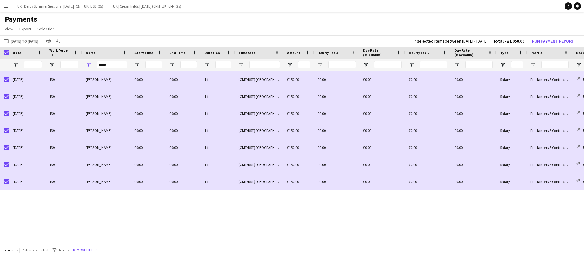
drag, startPoint x: 81, startPoint y: 250, endPoint x: 78, endPoint y: 250, distance: 3.1
click at [81, 250] on button "Remove filters" at bounding box center [86, 250] width 28 height 7
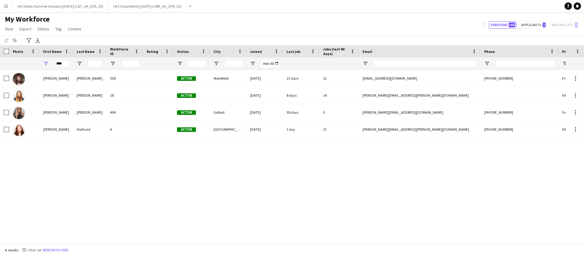
click at [69, 62] on div "****" at bounding box center [56, 63] width 33 height 12
drag, startPoint x: 55, startPoint y: 64, endPoint x: 27, endPoint y: 66, distance: 28.0
click at [27, 65] on div "****" at bounding box center [329, 63] width 659 height 12
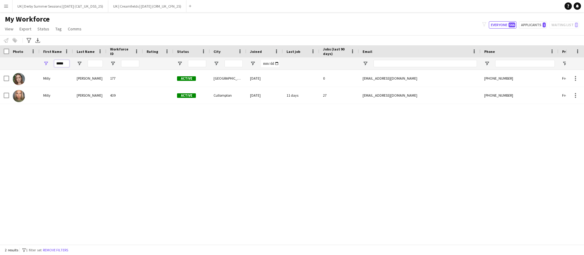
type input "*****"
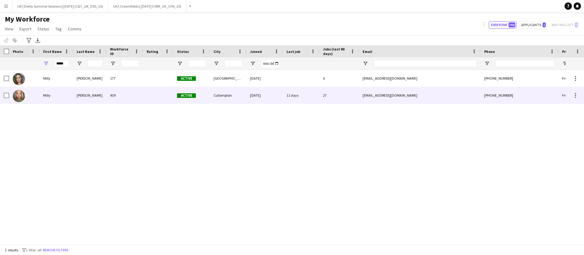
click at [99, 98] on div "[PERSON_NAME]" at bounding box center [89, 95] width 33 height 17
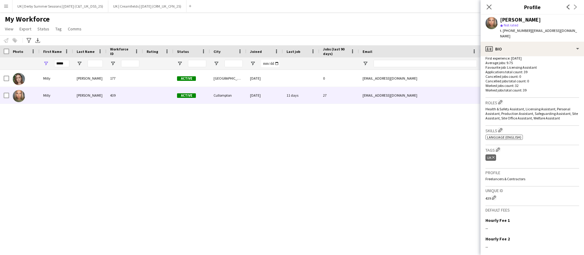
scroll to position [210, 0]
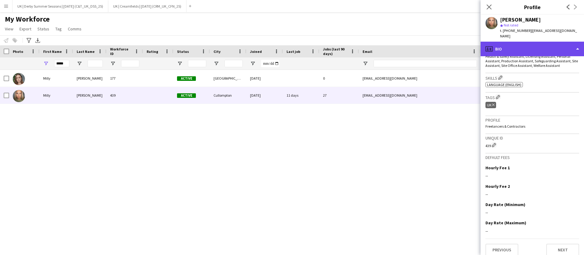
click at [510, 45] on div "profile Bio" at bounding box center [531, 49] width 103 height 15
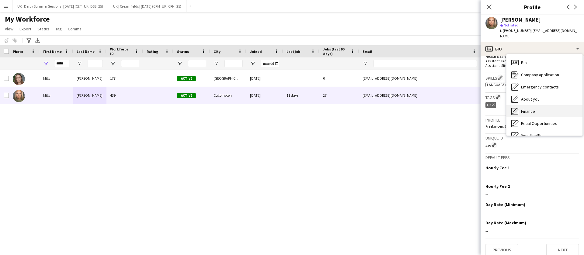
click at [531, 109] on span "Finance" at bounding box center [528, 111] width 14 height 5
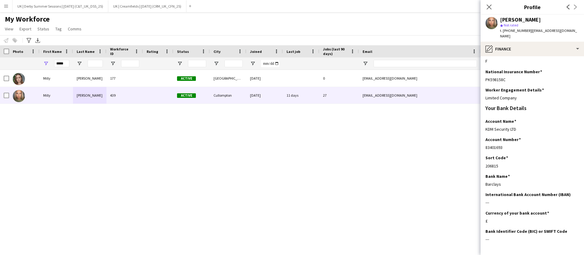
scroll to position [88, 0]
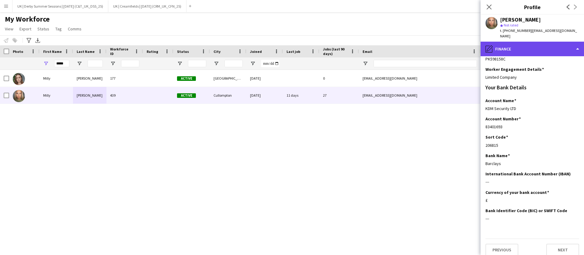
click at [522, 44] on div "pencil4 Finance" at bounding box center [531, 49] width 103 height 15
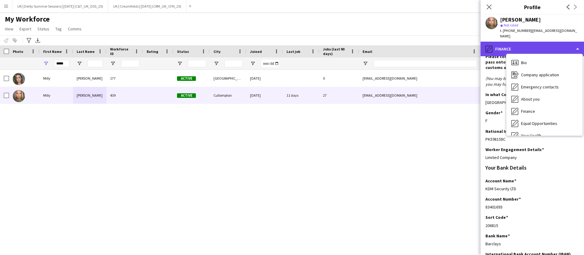
scroll to position [0, 0]
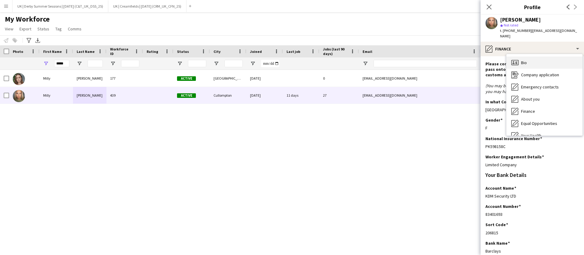
click at [523, 60] on span "Bio" at bounding box center [524, 62] width 6 height 5
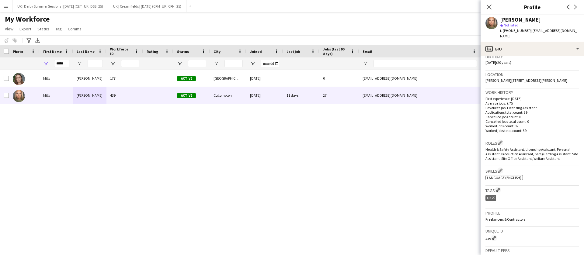
scroll to position [46, 0]
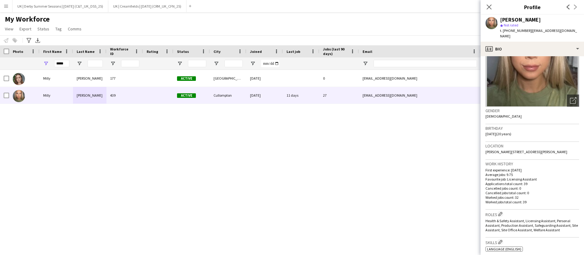
drag, startPoint x: 485, startPoint y: 146, endPoint x: 548, endPoint y: 153, distance: 63.3
click at [569, 145] on app-crew-profile-bio "Open photos pop-in Gender [DEMOGRAPHIC_DATA] Birthday [DEMOGRAPHIC_DATA] (20 ye…" at bounding box center [531, 155] width 103 height 199
copy span "[PERSON_NAME][STREET_ADDRESS][PERSON_NAME]"
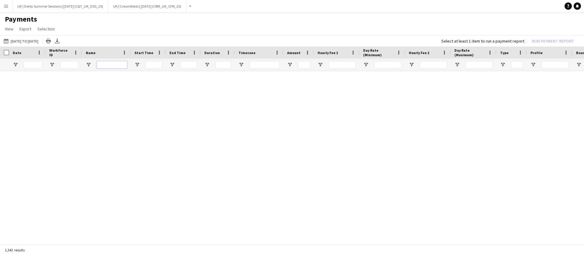
click at [110, 63] on input "Name Filter Input" at bounding box center [112, 64] width 30 height 7
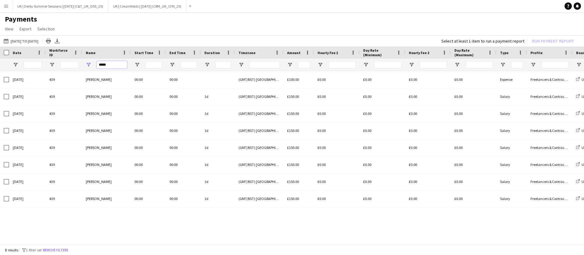
type input "*****"
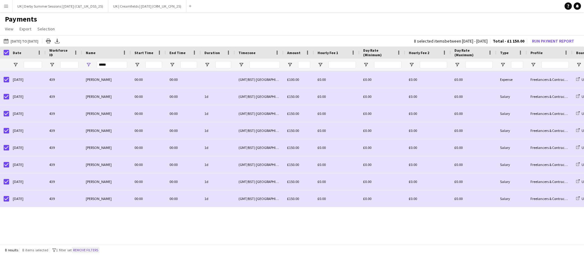
click at [95, 252] on button "Remove filters" at bounding box center [86, 250] width 28 height 7
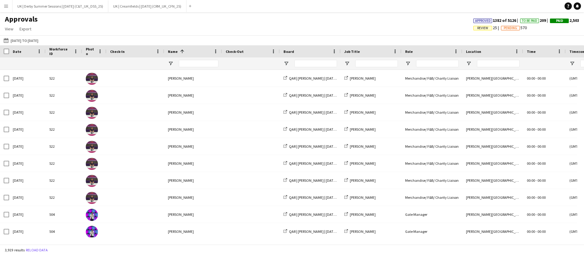
click at [148, 64] on div at bounding box center [135, 63] width 50 height 12
click at [192, 63] on input "Name Filter Input" at bounding box center [199, 63] width 40 height 7
type input "*****"
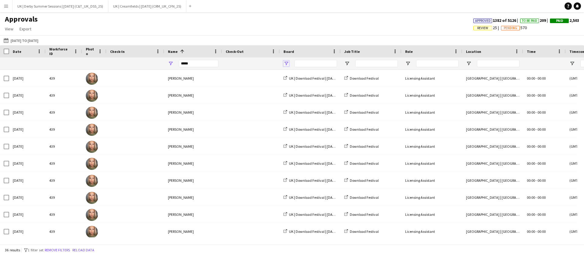
click at [288, 62] on span "Open Filter Menu" at bounding box center [285, 63] width 5 height 5
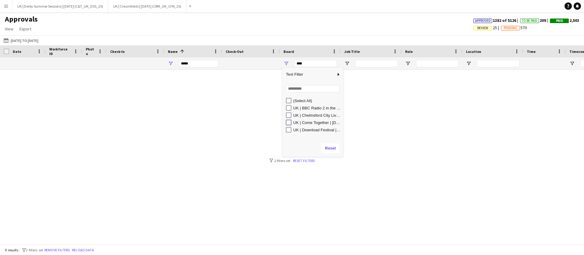
type input "**********"
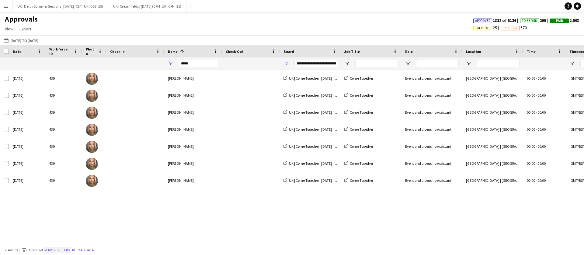
click at [64, 250] on button "Remove filters" at bounding box center [57, 250] width 28 height 7
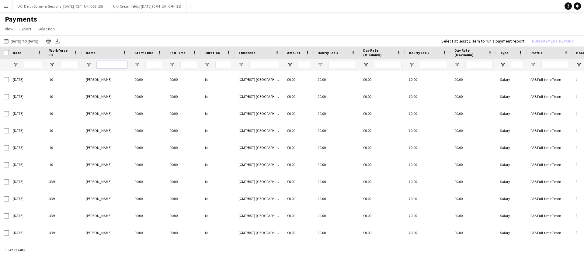
click at [113, 62] on input "Name Filter Input" at bounding box center [112, 64] width 30 height 7
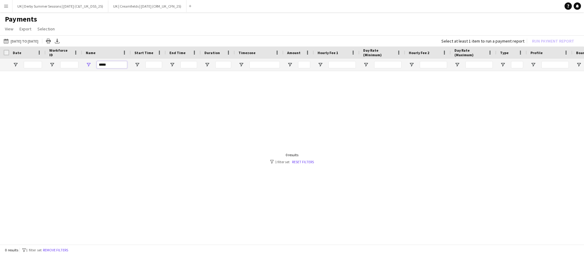
drag, startPoint x: 88, startPoint y: 64, endPoint x: 78, endPoint y: 64, distance: 9.8
click at [78, 64] on div "*****" at bounding box center [508, 65] width 1016 height 12
type input "*****"
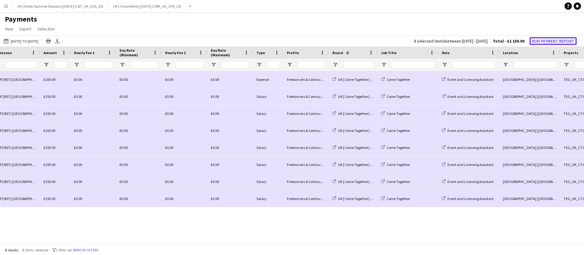
click at [564, 38] on button "Run Payment Report" at bounding box center [552, 41] width 47 height 8
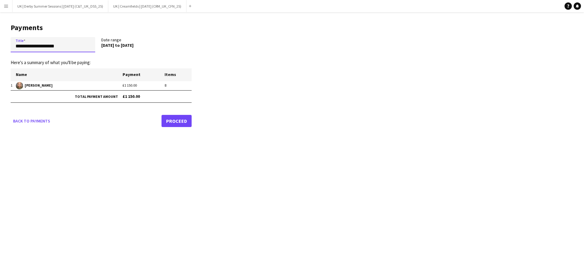
drag, startPoint x: 77, startPoint y: 47, endPoint x: 69, endPoint y: 56, distance: 12.3
click at [69, 56] on form "**********" at bounding box center [101, 82] width 181 height 90
click at [0, 50] on main "**********" at bounding box center [99, 74] width 198 height 124
paste input "****"
click at [14, 48] on input "**********" at bounding box center [53, 44] width 85 height 15
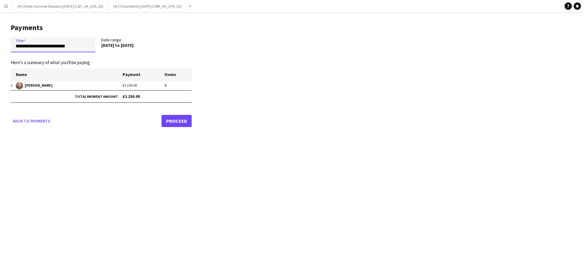
drag, startPoint x: 15, startPoint y: 45, endPoint x: 8, endPoint y: 46, distance: 7.3
click at [8, 46] on main "**********" at bounding box center [99, 74] width 198 height 124
drag, startPoint x: 53, startPoint y: 47, endPoint x: 120, endPoint y: 46, distance: 67.2
click at [120, 46] on div "**********" at bounding box center [101, 46] width 181 height 18
type input "**********"
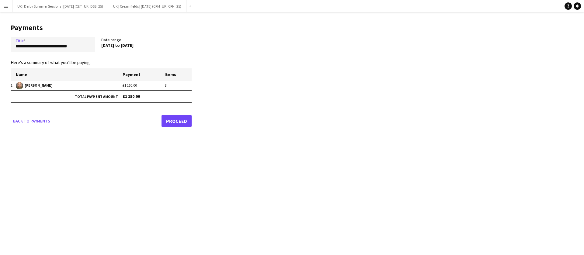
click at [184, 118] on link "Proceed" at bounding box center [176, 121] width 30 height 12
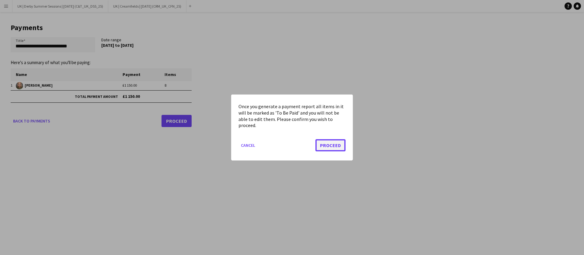
click at [337, 147] on button "Proceed" at bounding box center [330, 145] width 30 height 12
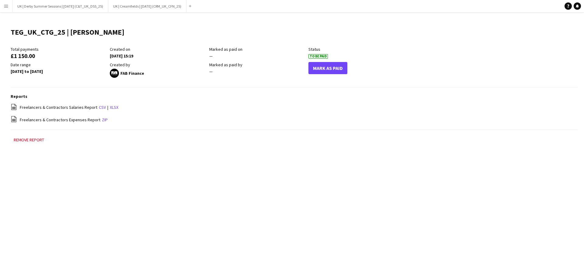
click at [2, 4] on button "Menu" at bounding box center [6, 6] width 12 height 12
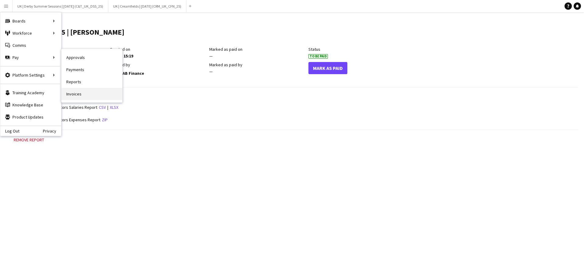
click at [81, 92] on link "Invoices" at bounding box center [91, 94] width 61 height 12
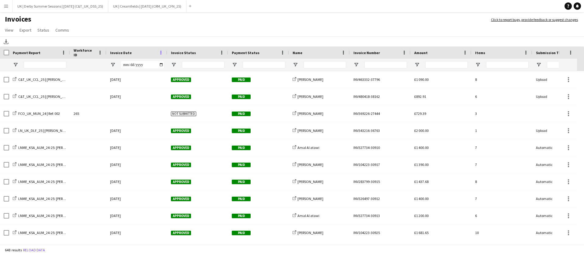
click at [161, 50] on span at bounding box center [160, 52] width 5 height 5
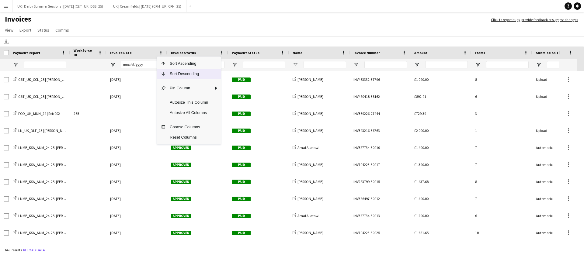
click at [173, 76] on span "Sort Descending" at bounding box center [189, 74] width 46 height 10
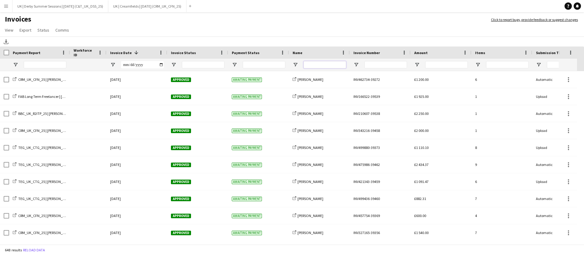
click at [330, 62] on input "Name Filter Input" at bounding box center [324, 64] width 43 height 7
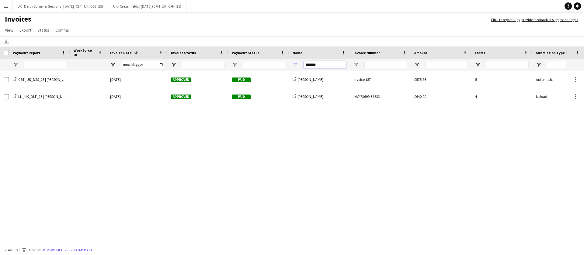
type input "*******"
click at [5, 7] on app-icon "Menu" at bounding box center [6, 6] width 5 height 5
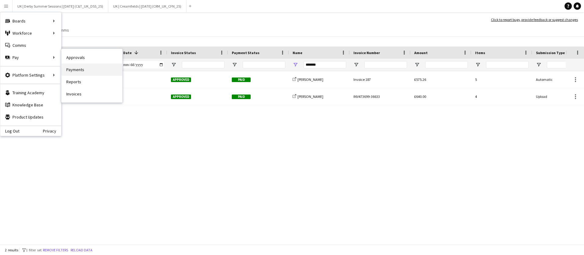
click at [67, 65] on link "Payments" at bounding box center [91, 70] width 61 height 12
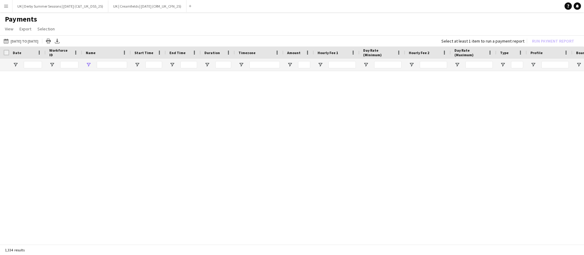
type input "*****"
click at [57, 246] on div "0 results filter-1 1 filter set Remove filters" at bounding box center [292, 250] width 584 height 10
click at [58, 249] on button "Remove filters" at bounding box center [56, 250] width 28 height 7
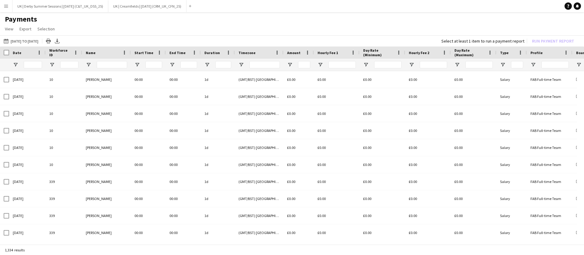
click at [110, 58] on div "Name" at bounding box center [106, 53] width 41 height 12
click at [109, 62] on input "Name Filter Input" at bounding box center [112, 64] width 30 height 7
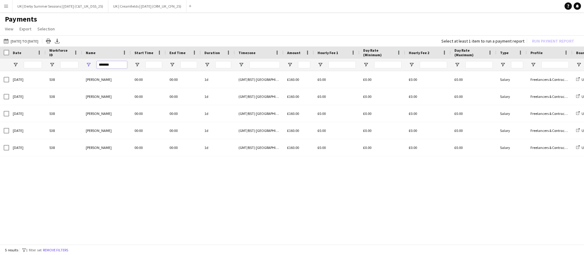
type input "*******"
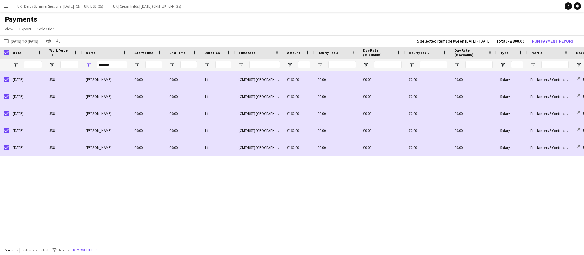
click at [1, 6] on button "Menu" at bounding box center [6, 6] width 12 height 12
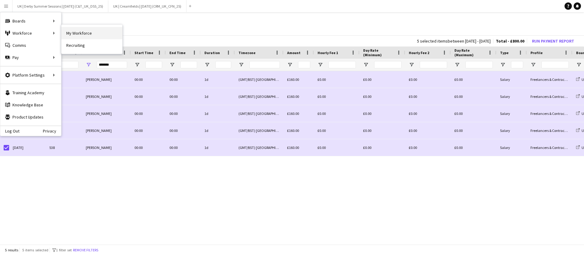
click at [78, 30] on link "My Workforce" at bounding box center [91, 33] width 61 height 12
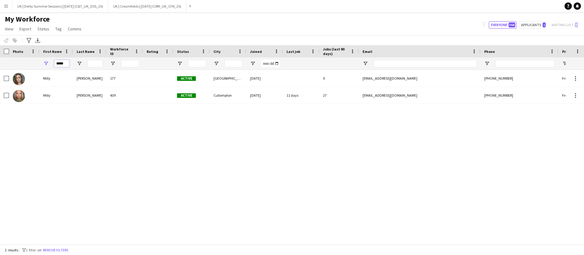
drag, startPoint x: 61, startPoint y: 64, endPoint x: 47, endPoint y: 63, distance: 13.7
click at [47, 63] on div "*****" at bounding box center [56, 63] width 33 height 12
type input "****"
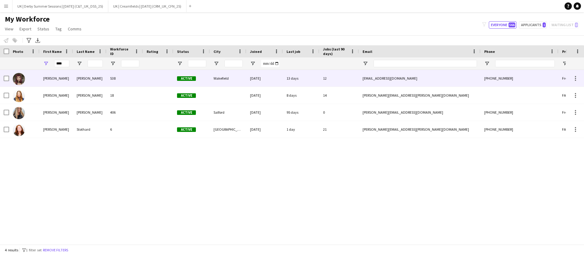
click at [90, 75] on div "Miree" at bounding box center [89, 78] width 33 height 17
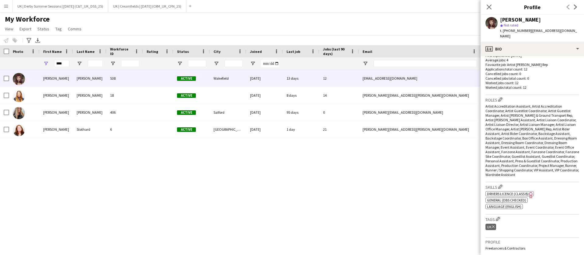
scroll to position [91, 0]
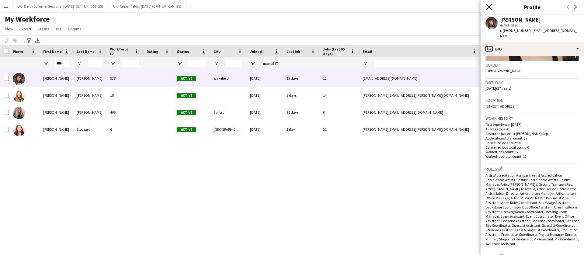
click at [490, 9] on icon "Close pop-in" at bounding box center [489, 7] width 6 height 6
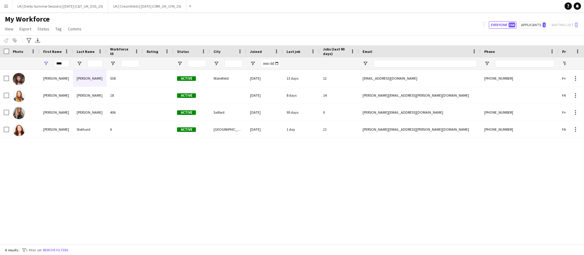
drag, startPoint x: 5, startPoint y: 6, endPoint x: 36, endPoint y: 54, distance: 57.0
click at [5, 6] on app-icon "Menu" at bounding box center [6, 6] width 5 height 5
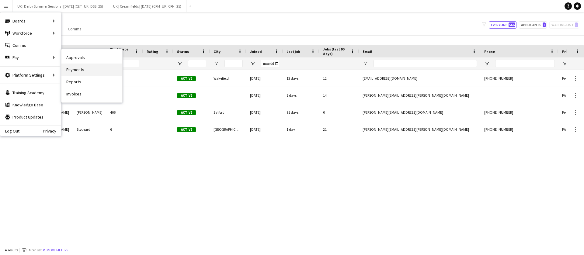
click at [77, 72] on link "Payments" at bounding box center [91, 70] width 61 height 12
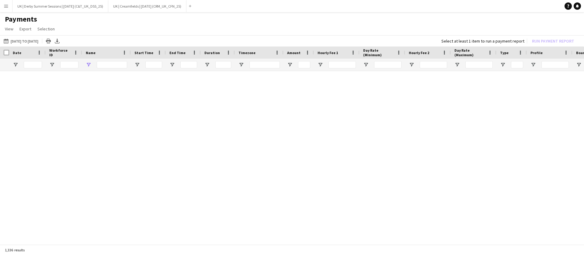
type input "*******"
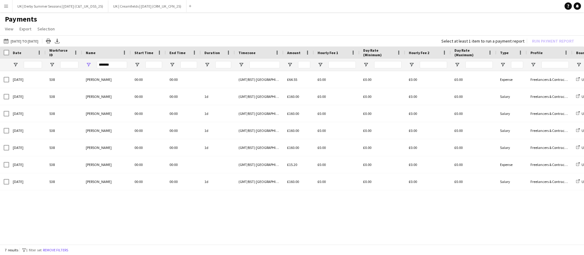
click at [53, 249] on button "Remove filters" at bounding box center [56, 250] width 28 height 7
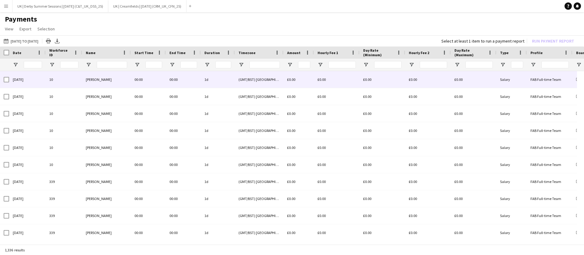
click at [113, 60] on div at bounding box center [112, 65] width 30 height 12
click at [109, 64] on input "Name Filter Input" at bounding box center [112, 64] width 30 height 7
click at [107, 64] on input "Name Filter Input" at bounding box center [112, 64] width 30 height 7
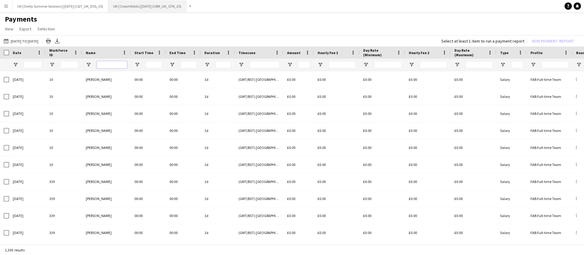
click at [99, 65] on input "Name Filter Input" at bounding box center [112, 64] width 30 height 7
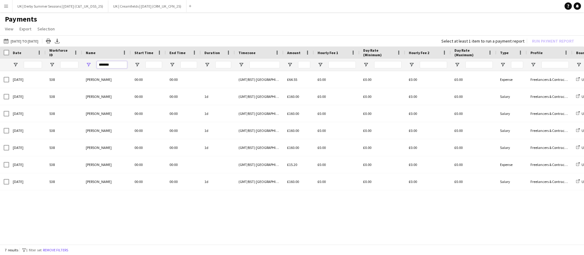
type input "*******"
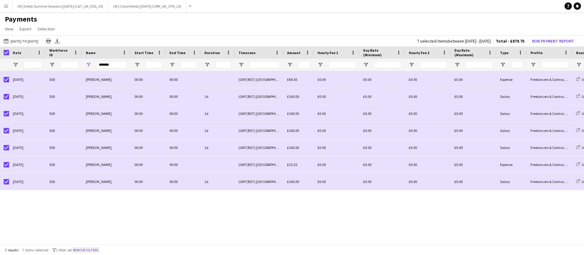
click at [83, 247] on button "Remove filters" at bounding box center [86, 250] width 28 height 7
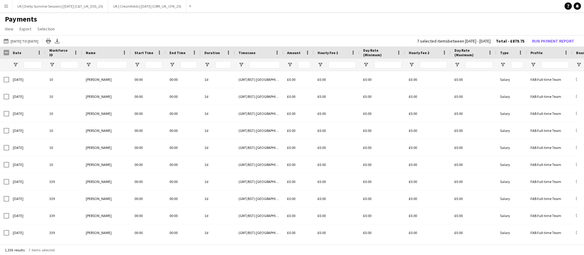
click at [4, 53] on div at bounding box center [4, 53] width 9 height 12
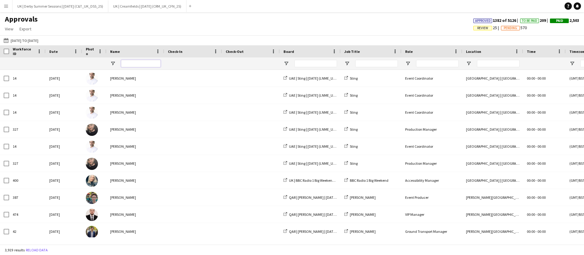
drag, startPoint x: 130, startPoint y: 64, endPoint x: 234, endPoint y: 62, distance: 104.0
click at [130, 64] on input "Name Filter Input" at bounding box center [141, 63] width 40 height 7
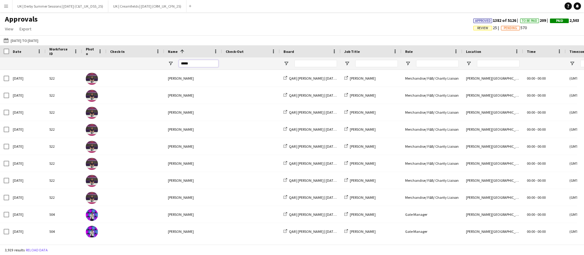
type input "*****"
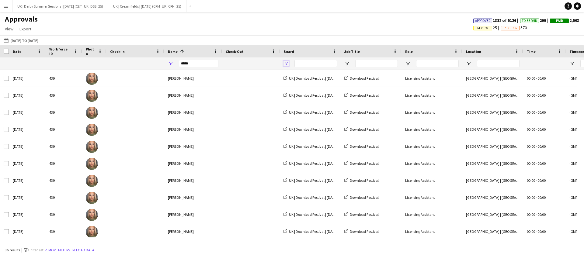
click at [285, 62] on span "Open Filter Menu" at bounding box center [285, 63] width 5 height 5
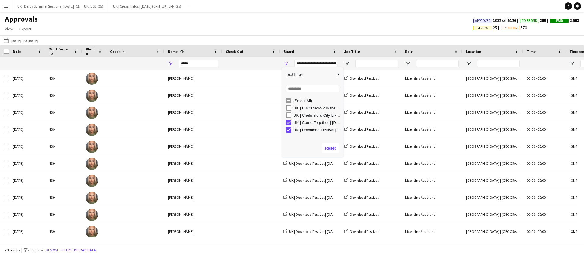
click at [289, 133] on div "UK | Download Festival | [DATE] (LN_UK_DLF_25)" at bounding box center [314, 129] width 57 height 7
type input "**********"
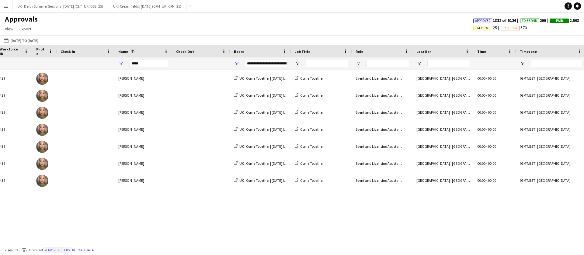
click at [56, 250] on button "Remove filters" at bounding box center [57, 250] width 28 height 7
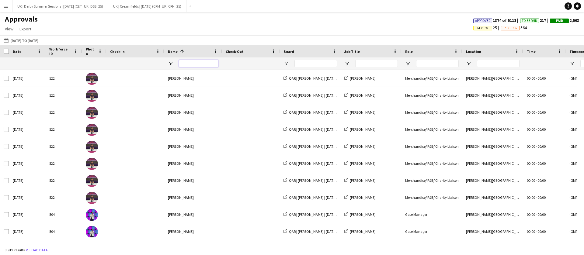
click at [186, 65] on input "Name Filter Input" at bounding box center [199, 63] width 40 height 7
type input "*****"
click at [208, 63] on input "*****" at bounding box center [199, 63] width 40 height 7
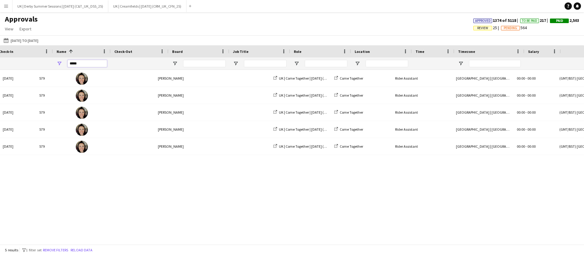
scroll to position [0, 111]
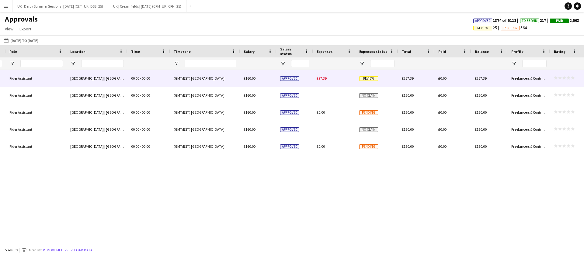
click at [317, 80] on span "£97.39" at bounding box center [322, 78] width 10 height 5
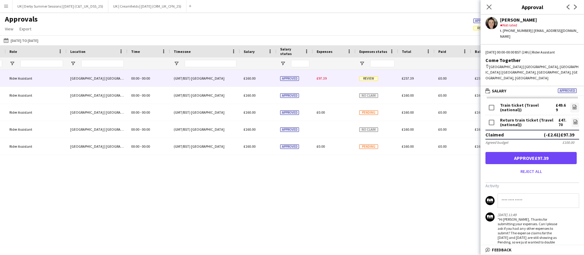
scroll to position [0, 0]
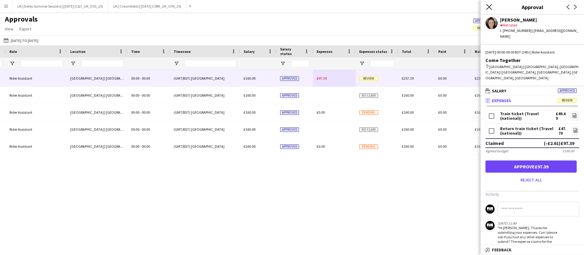
click at [486, 5] on icon "Close pop-in" at bounding box center [489, 7] width 6 height 6
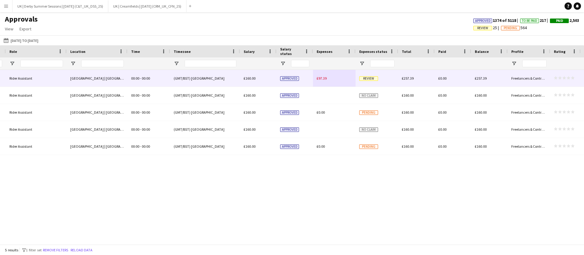
click at [321, 77] on span "£97.39" at bounding box center [322, 78] width 10 height 5
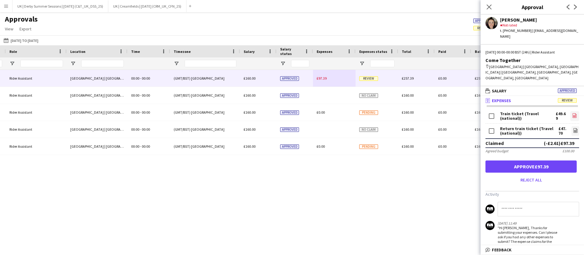
click at [573, 113] on icon at bounding box center [575, 115] width 4 height 5
click at [573, 128] on icon "file-image" at bounding box center [575, 130] width 5 height 5
click at [484, 7] on div "Close pop-in" at bounding box center [488, 7] width 17 height 14
click at [486, 6] on icon "Close pop-in" at bounding box center [489, 7] width 6 height 6
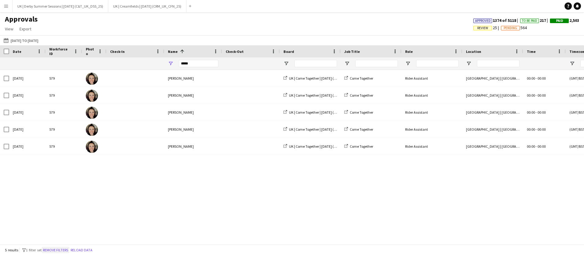
click at [52, 248] on button "Remove filters" at bounding box center [56, 250] width 28 height 7
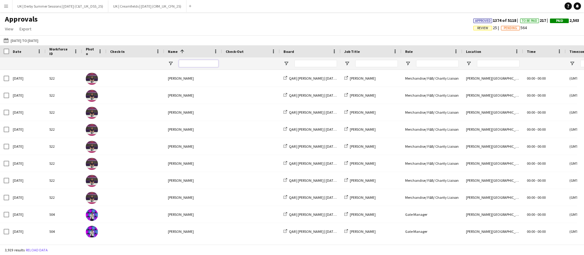
click at [202, 61] on input "Name Filter Input" at bounding box center [199, 63] width 40 height 7
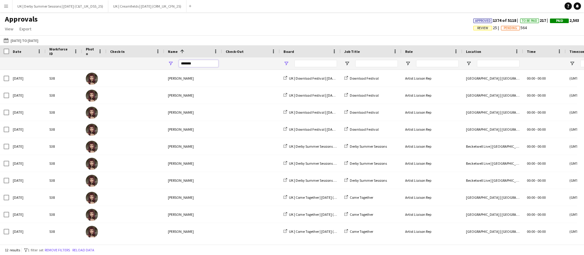
type input "*******"
click at [287, 63] on span "Open Filter Menu" at bounding box center [285, 63] width 5 height 5
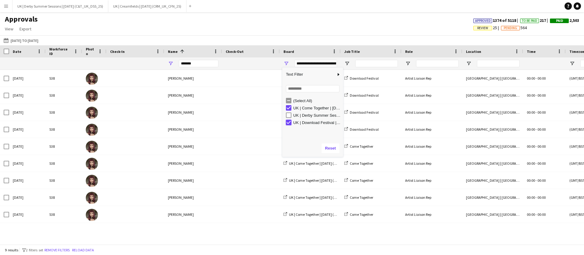
type input "**********"
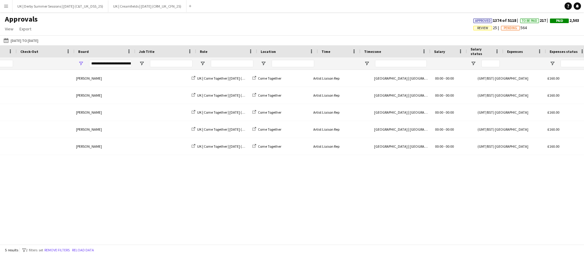
scroll to position [0, 205]
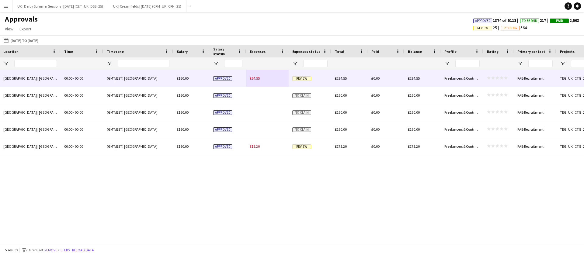
click at [252, 78] on span "£64.55" at bounding box center [255, 78] width 10 height 5
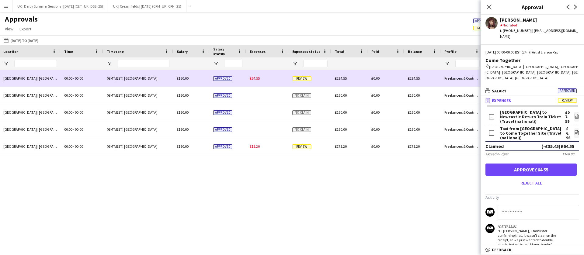
click at [256, 76] on span "£64.55" at bounding box center [255, 78] width 10 height 5
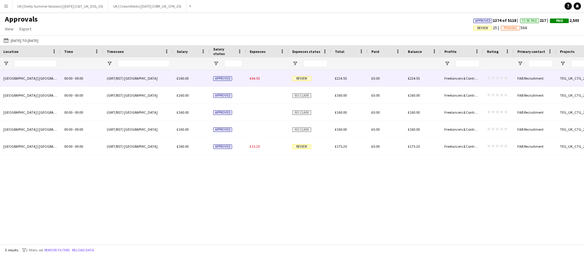
click at [254, 80] on span "£64.55" at bounding box center [255, 78] width 10 height 5
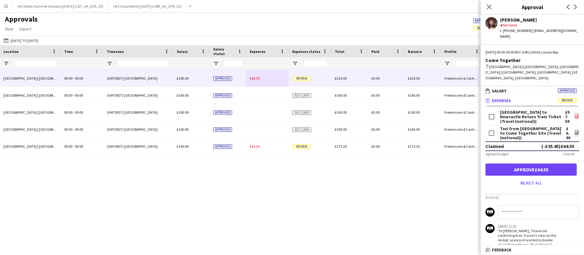
click at [574, 114] on icon "file-image" at bounding box center [576, 116] width 5 height 5
click at [575, 132] on icon at bounding box center [576, 133] width 2 height 2
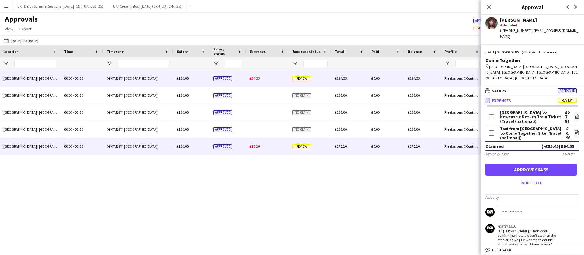
click at [254, 147] on span "£15.20" at bounding box center [255, 146] width 10 height 5
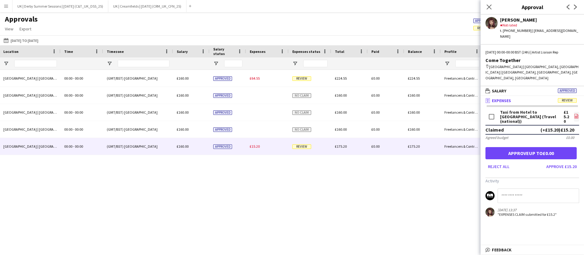
click at [576, 114] on icon "file-image" at bounding box center [576, 116] width 5 height 5
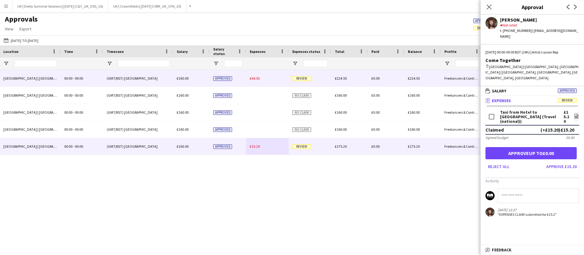
click at [254, 74] on div "£64.55" at bounding box center [267, 78] width 43 height 17
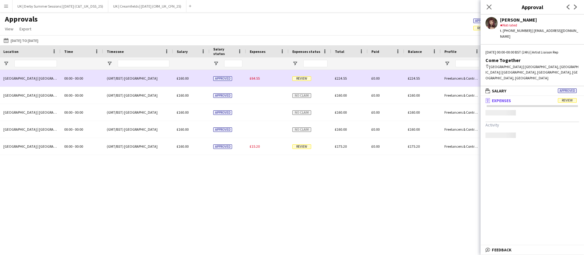
click at [255, 79] on span "£64.55" at bounding box center [255, 78] width 10 height 5
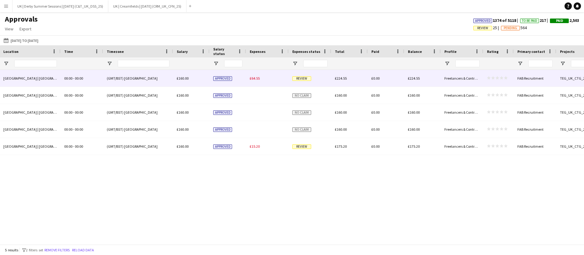
click at [256, 78] on span "£64.55" at bounding box center [255, 78] width 10 height 5
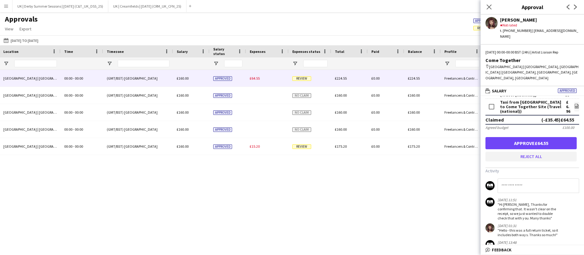
scroll to position [0, 0]
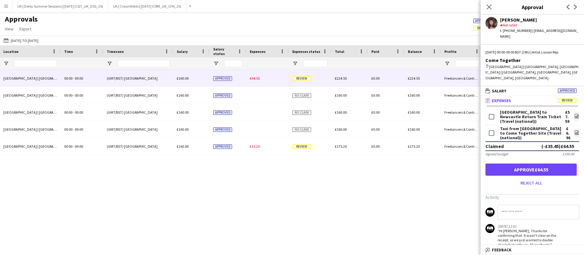
click at [226, 245] on main "Approvals View Customise view Customise filters Reset Filters Reset View Reset …" at bounding box center [292, 129] width 584 height 235
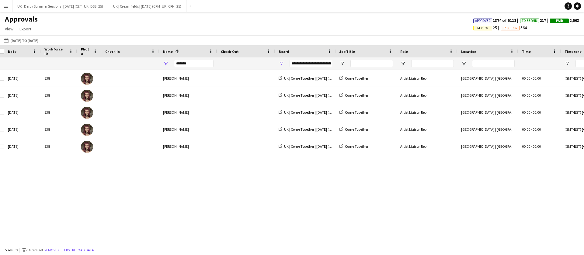
scroll to position [0, 7]
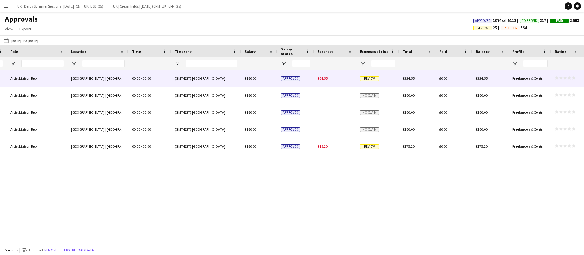
click at [323, 81] on div "£64.55" at bounding box center [335, 78] width 43 height 17
click at [323, 76] on span "£64.55" at bounding box center [322, 78] width 10 height 5
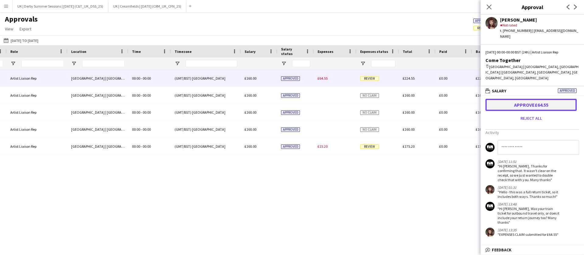
click at [536, 99] on button "Approve £64.55" at bounding box center [530, 105] width 91 height 12
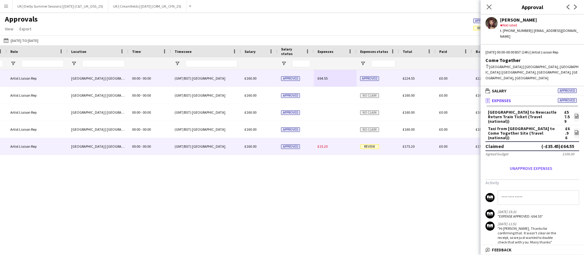
click at [321, 146] on span "£15.20" at bounding box center [322, 146] width 10 height 5
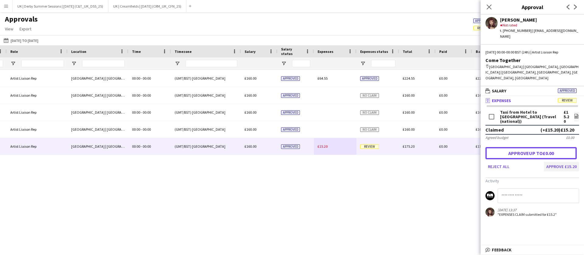
drag, startPoint x: 527, startPoint y: 143, endPoint x: 566, endPoint y: 157, distance: 41.4
click at [566, 157] on form "Taxi from Hotel to Newcastle Train Station (Travel (national)) £15.20 file-imag…" at bounding box center [531, 140] width 103 height 61
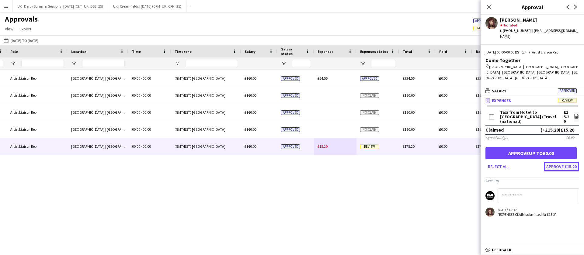
click at [566, 162] on button "Approve £15.20" at bounding box center [561, 167] width 35 height 10
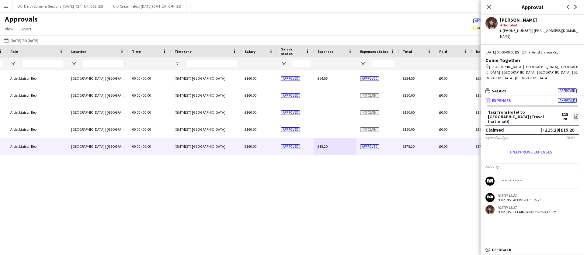
scroll to position [0, 0]
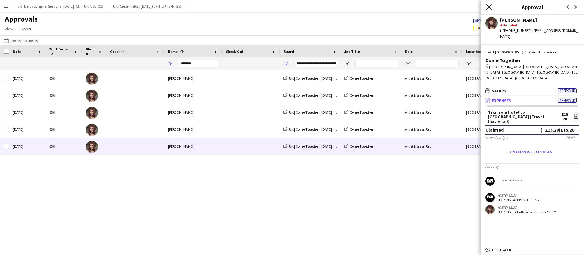
click at [490, 8] on icon "Close pop-in" at bounding box center [489, 7] width 6 height 6
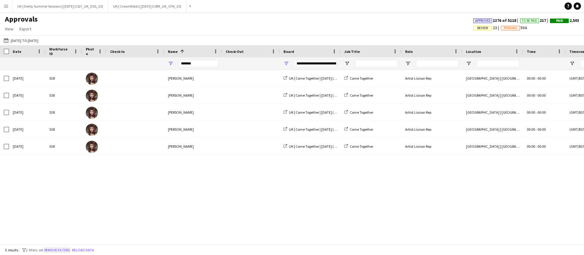
click at [64, 249] on button "Remove filters" at bounding box center [57, 250] width 28 height 7
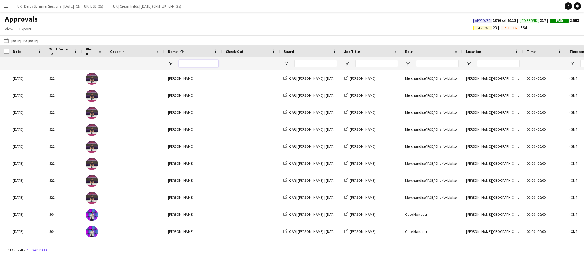
click at [187, 65] on input "Name Filter Input" at bounding box center [199, 63] width 40 height 7
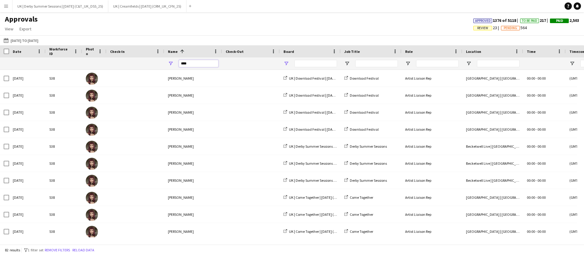
type input "****"
click at [288, 64] on span "Open Filter Menu" at bounding box center [285, 63] width 5 height 5
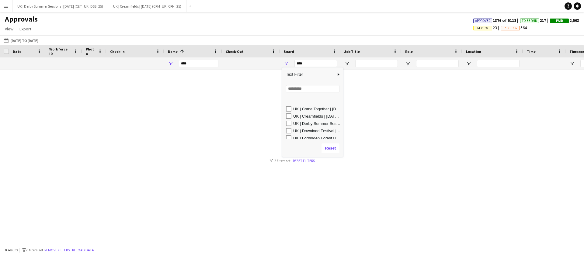
scroll to position [46, 0]
type input "**********"
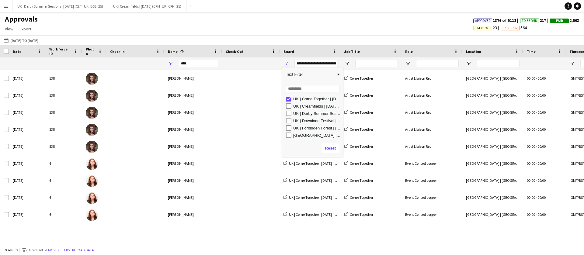
scroll to position [44, 0]
click at [209, 64] on input "****" at bounding box center [199, 63] width 40 height 7
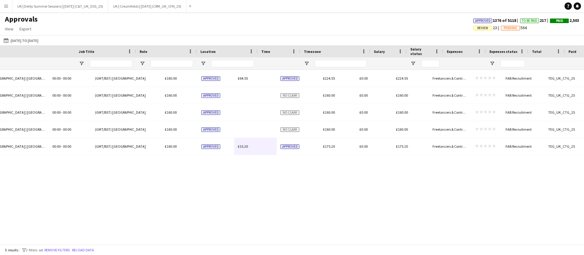
scroll to position [0, 0]
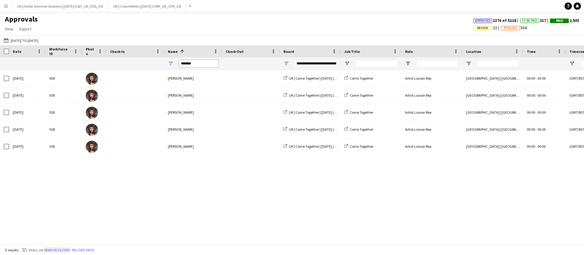
type input "*******"
click at [51, 249] on button "Remove filters" at bounding box center [57, 250] width 28 height 7
click at [52, 249] on div "5 results filter-1 2 filters set Remove filters Reload data" at bounding box center [292, 250] width 584 height 10
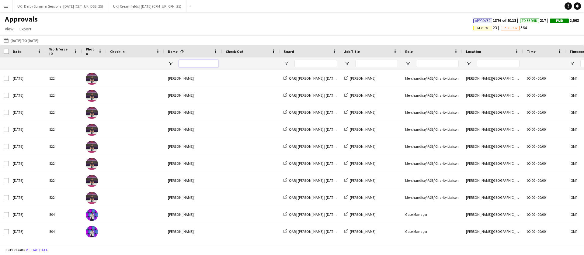
click at [183, 65] on input "Name Filter Input" at bounding box center [199, 63] width 40 height 7
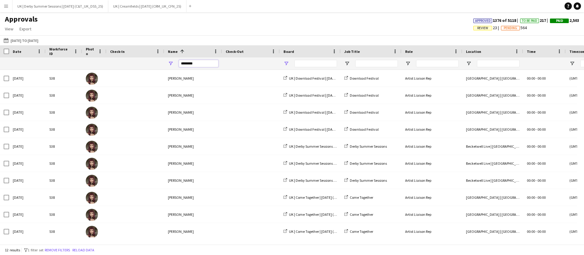
type input "********"
click at [286, 62] on span "Open Filter Menu" at bounding box center [285, 63] width 5 height 5
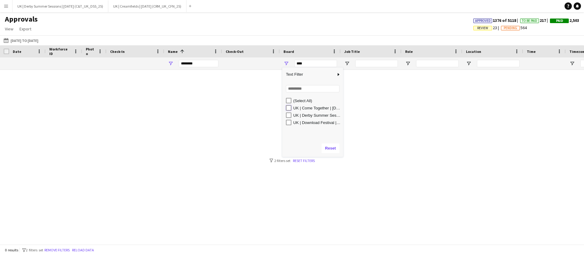
type input "**********"
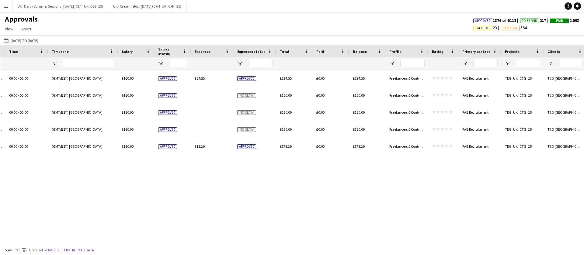
click at [477, 28] on span "Review" at bounding box center [482, 28] width 11 height 4
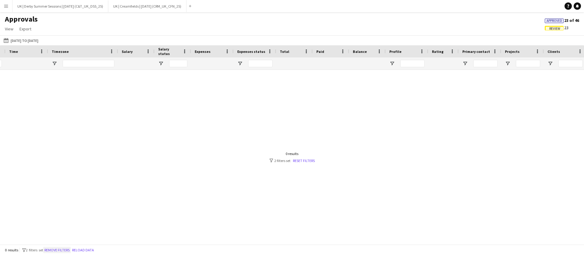
click at [71, 248] on button "Remove filters" at bounding box center [57, 250] width 28 height 7
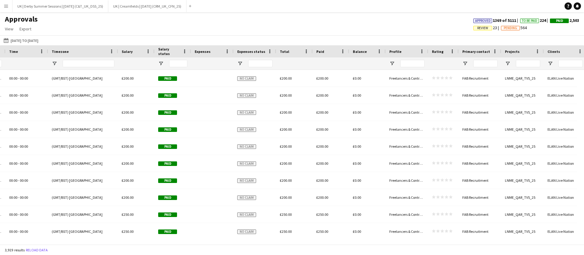
click at [7, 7] on app-icon "Menu" at bounding box center [6, 6] width 5 height 5
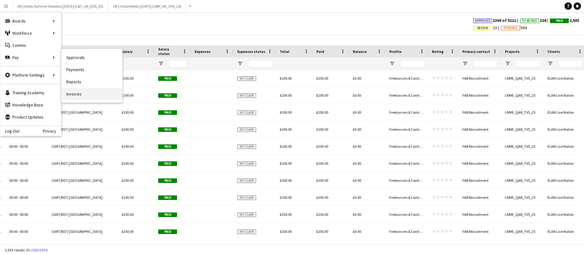
click at [77, 90] on link "Invoices" at bounding box center [91, 94] width 61 height 12
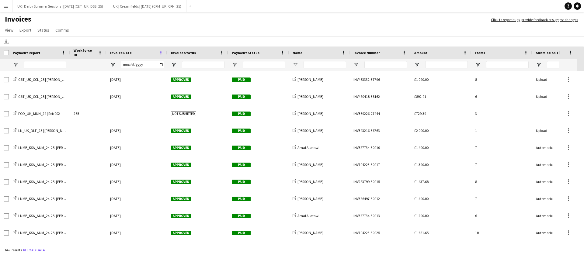
click at [162, 52] on span at bounding box center [160, 52] width 5 height 5
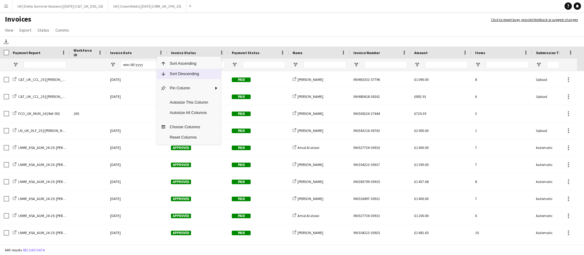
click at [170, 75] on span "Sort Descending" at bounding box center [189, 74] width 46 height 10
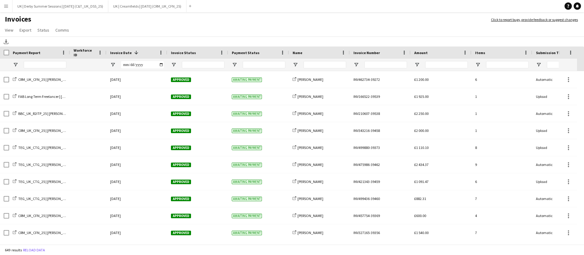
click at [7, 3] on button "Menu" at bounding box center [6, 6] width 12 height 12
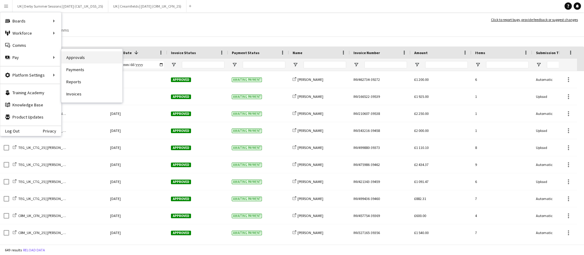
click at [72, 61] on link "Approvals" at bounding box center [91, 57] width 61 height 12
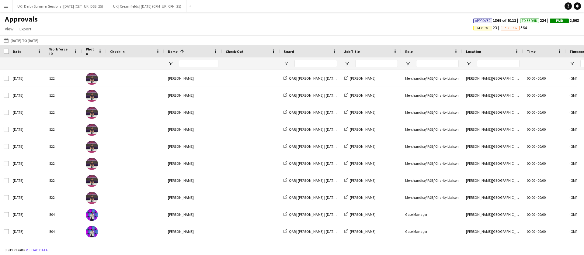
click at [479, 27] on span "Review" at bounding box center [482, 28] width 11 height 4
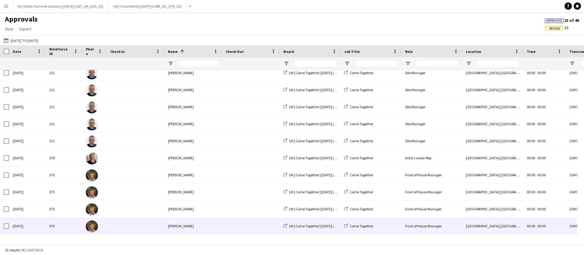
scroll to position [224, 0]
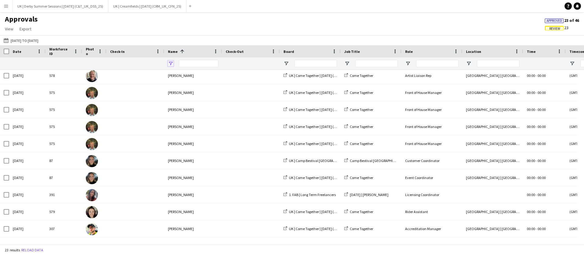
click at [171, 61] on span "Open Filter Menu" at bounding box center [170, 63] width 5 height 5
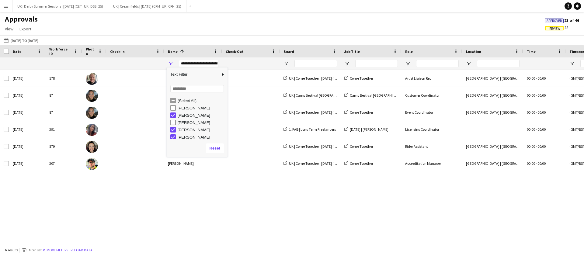
scroll to position [0, 0]
click at [209, 229] on div "Wed, 30 Jul 2025 87 Erin Brown UK | Camp Bestival Dorset | Jul 2025 (SFG/ APL_U…" at bounding box center [292, 154] width 584 height 168
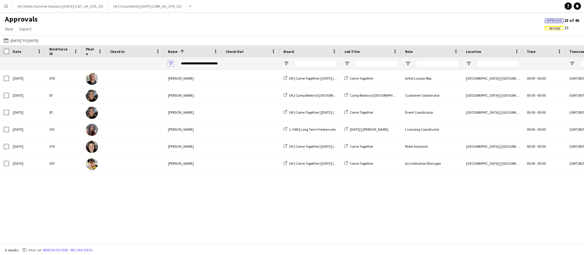
click at [171, 63] on span "Open Filter Menu" at bounding box center [170, 63] width 5 height 5
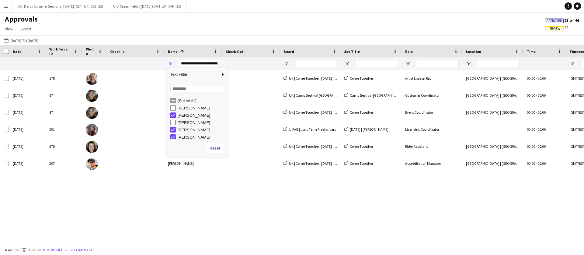
scroll to position [16, 0]
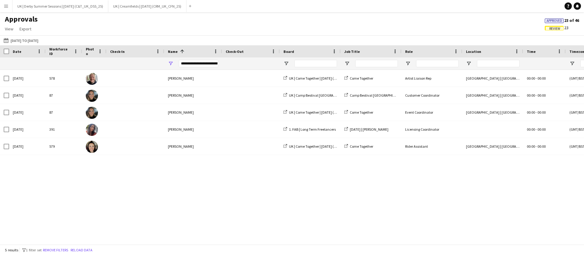
click at [182, 216] on div "Wed, 30 Jul 2025 87 Erin Brown UK | Camp Bestival Dorset | Jul 2025 (SFG/ APL_U…" at bounding box center [292, 154] width 584 height 168
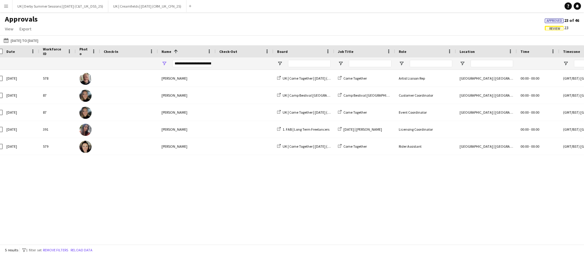
scroll to position [0, 7]
click at [161, 59] on div "**********" at bounding box center [186, 63] width 58 height 12
click at [158, 57] on div "**********" at bounding box center [186, 63] width 58 height 12
click at [162, 65] on span "Open Filter Menu" at bounding box center [163, 63] width 5 height 5
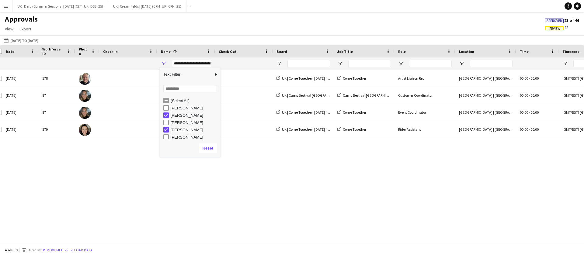
scroll to position [2, 0]
type input "**********"
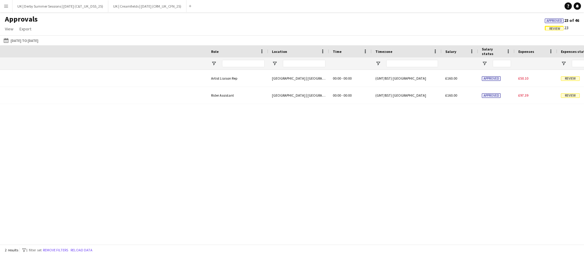
scroll to position [0, 493]
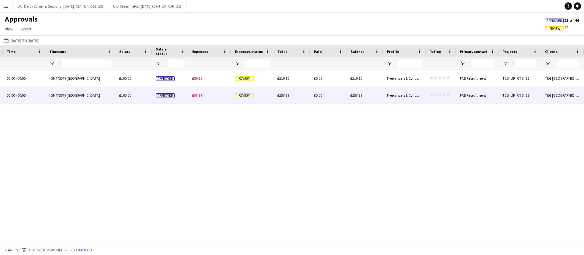
click at [203, 95] on div "£97.39" at bounding box center [210, 95] width 43 height 17
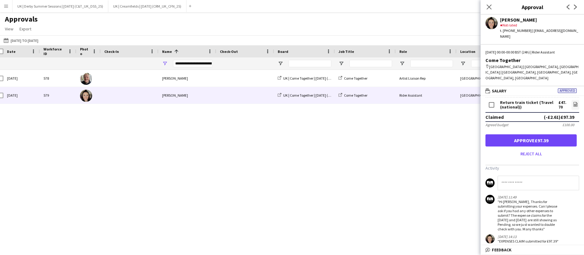
click at [487, 1] on div "Close pop-in" at bounding box center [488, 7] width 17 height 14
click at [488, 6] on icon at bounding box center [489, 7] width 6 height 6
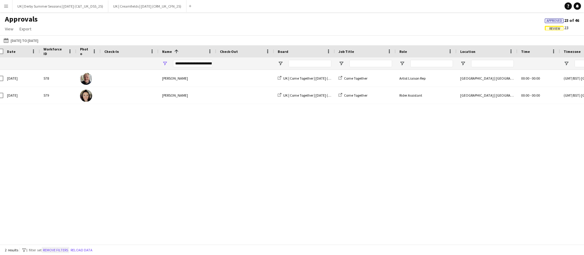
click at [56, 250] on button "Remove filters" at bounding box center [56, 250] width 28 height 7
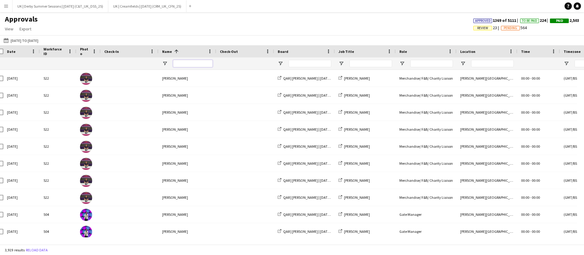
click at [191, 64] on input "Name Filter Input" at bounding box center [193, 63] width 40 height 7
type input "**********"
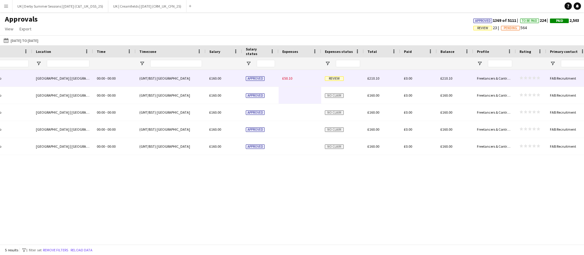
click at [292, 79] on div "£50.10" at bounding box center [300, 78] width 43 height 17
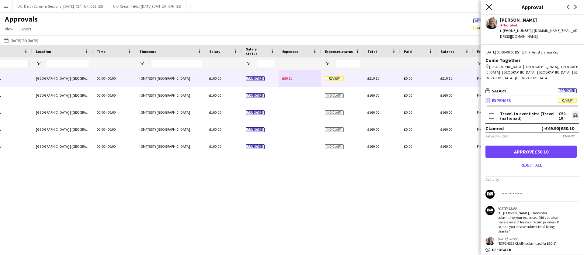
click at [488, 5] on icon "Close pop-in" at bounding box center [489, 7] width 6 height 6
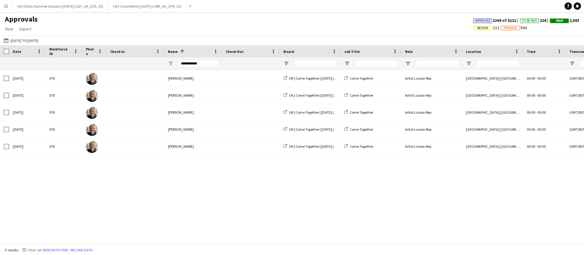
click at [4, 7] on app-icon "Menu" at bounding box center [6, 6] width 5 height 5
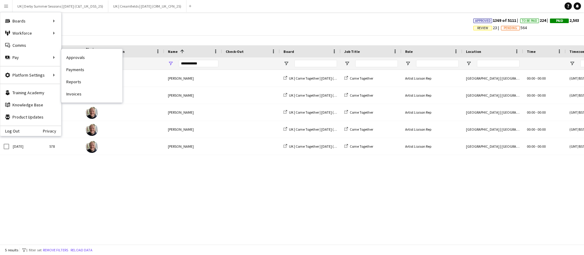
click at [74, 69] on link "Payments" at bounding box center [91, 70] width 61 height 12
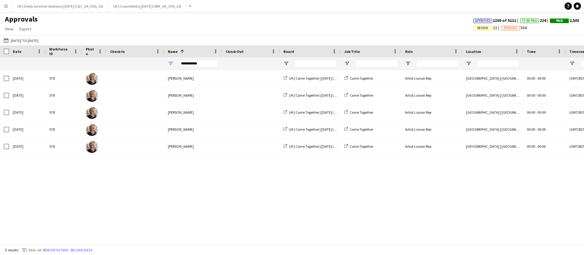
click at [7, 6] on app-icon "Menu" at bounding box center [6, 6] width 5 height 5
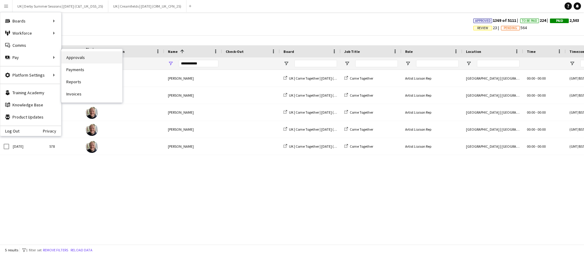
click at [85, 58] on link "Approvals" at bounding box center [91, 57] width 61 height 12
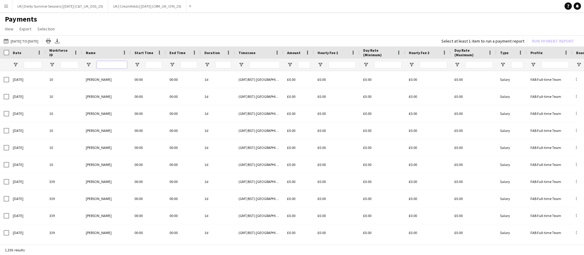
click at [106, 67] on input "Name Filter Input" at bounding box center [112, 64] width 30 height 7
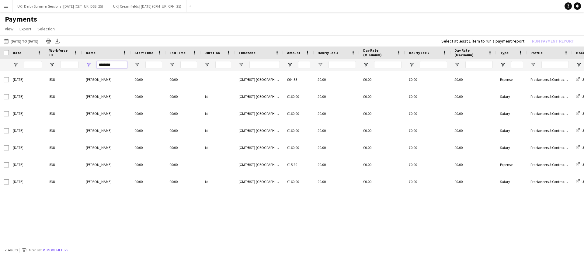
type input "********"
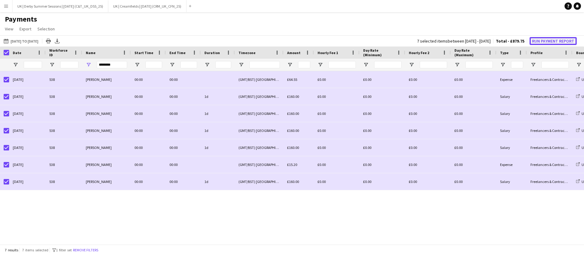
click at [550, 40] on button "Run Payment Report" at bounding box center [552, 41] width 47 height 8
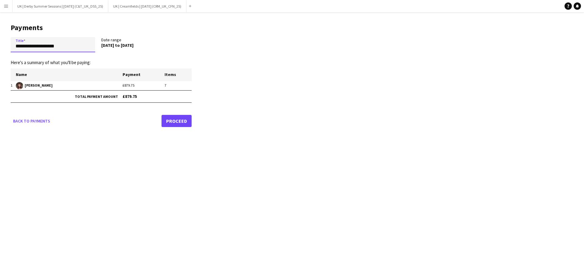
drag, startPoint x: 81, startPoint y: 44, endPoint x: 0, endPoint y: 42, distance: 81.2
click at [0, 42] on main "**********" at bounding box center [99, 74] width 198 height 124
paste input "*******"
click at [16, 46] on input "**********" at bounding box center [53, 44] width 85 height 15
drag, startPoint x: 51, startPoint y: 47, endPoint x: 115, endPoint y: 51, distance: 63.7
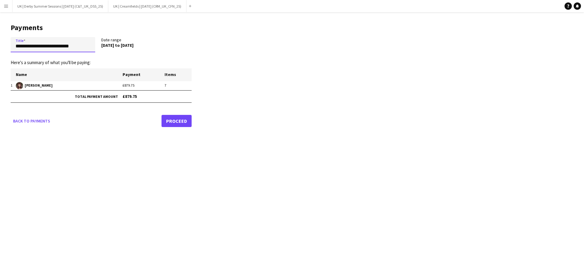
click at [122, 48] on div "**********" at bounding box center [101, 46] width 181 height 18
click at [66, 45] on input "**********" at bounding box center [53, 44] width 85 height 15
drag, startPoint x: 15, startPoint y: 47, endPoint x: 0, endPoint y: 47, distance: 14.9
click at [0, 47] on main "**********" at bounding box center [99, 74] width 198 height 124
type input "**********"
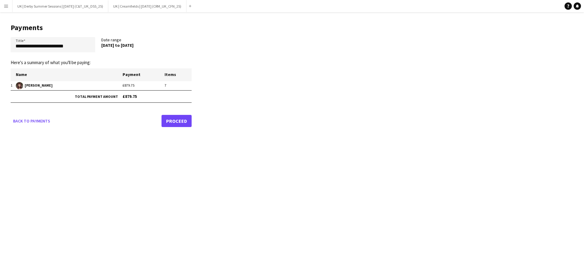
click at [177, 121] on link "Proceed" at bounding box center [176, 121] width 30 height 12
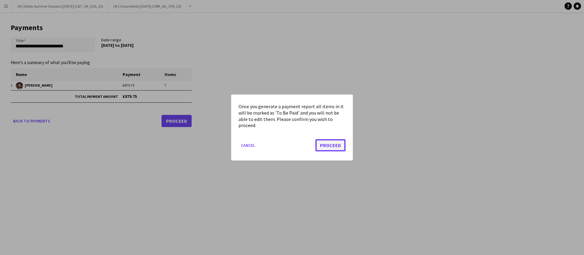
click at [334, 144] on button "Proceed" at bounding box center [330, 145] width 30 height 12
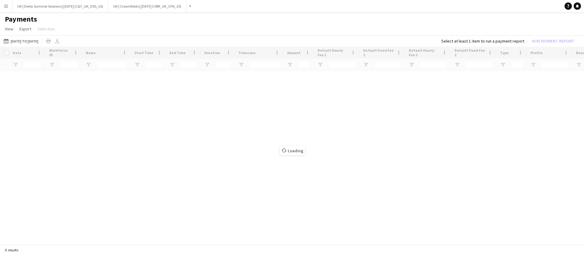
click at [7, 10] on button "Menu" at bounding box center [6, 6] width 12 height 12
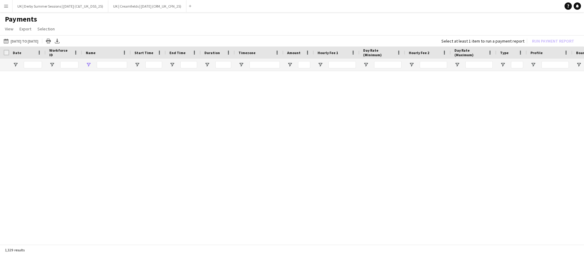
type input "********"
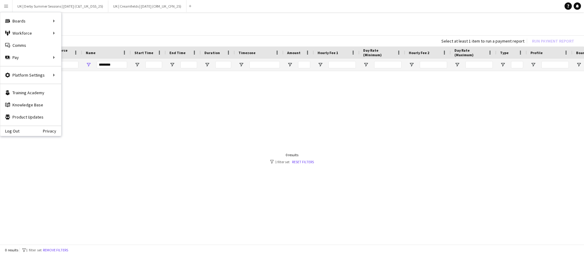
drag, startPoint x: 68, startPoint y: 250, endPoint x: 73, endPoint y: 245, distance: 6.9
click at [67, 250] on button "Remove filters" at bounding box center [56, 250] width 28 height 7
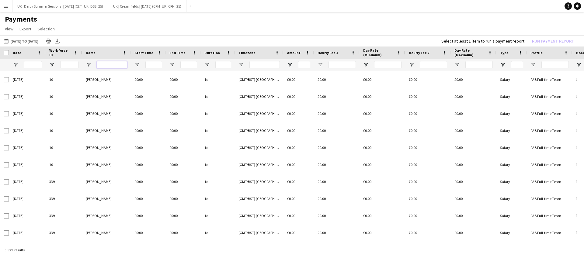
click at [108, 67] on input "Name Filter Input" at bounding box center [112, 64] width 30 height 7
type input "**********"
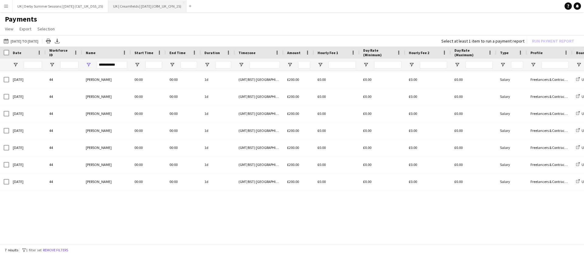
drag, startPoint x: 60, startPoint y: 249, endPoint x: 140, endPoint y: 1, distance: 261.2
click at [59, 250] on button "Remove filters" at bounding box center [56, 250] width 28 height 7
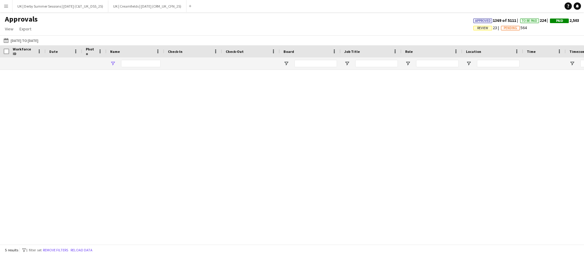
type input "**********"
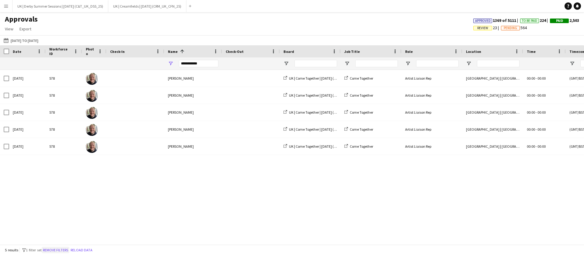
click at [66, 250] on button "Remove filters" at bounding box center [56, 250] width 28 height 7
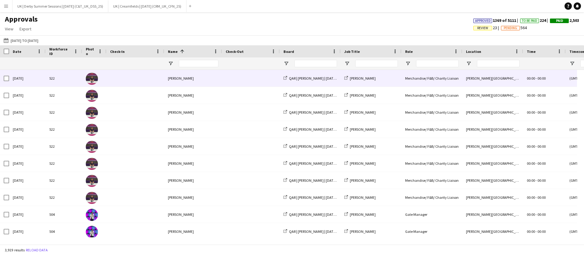
click at [206, 69] on div "Workforce ID Date Photo 1" at bounding box center [292, 144] width 584 height 199
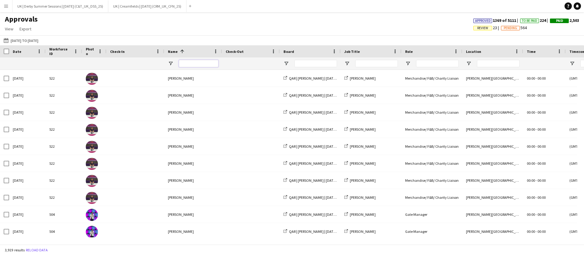
click at [207, 65] on input "Name Filter Input" at bounding box center [199, 63] width 40 height 7
type input "**********"
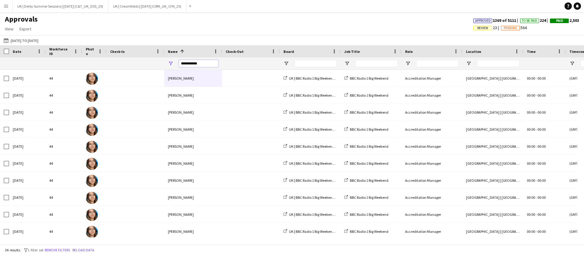
scroll to position [0, 1]
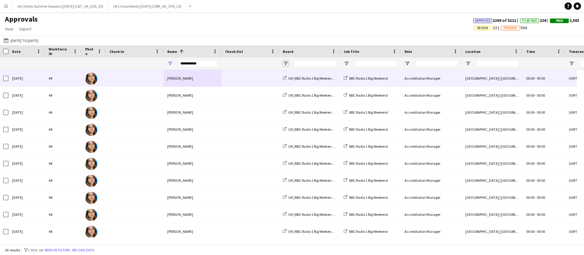
click at [284, 64] on span "Open Filter Menu" at bounding box center [285, 63] width 5 height 5
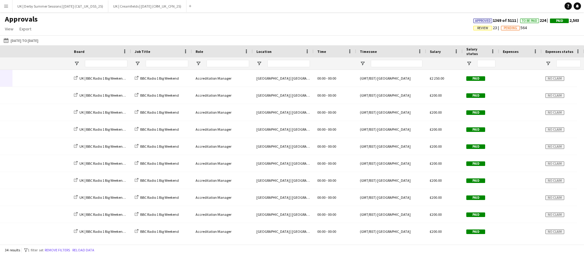
scroll to position [0, 0]
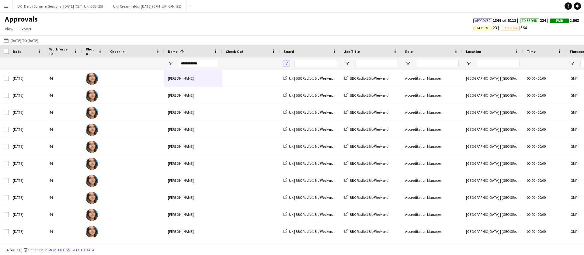
click at [287, 64] on span "Open Filter Menu" at bounding box center [285, 63] width 5 height 5
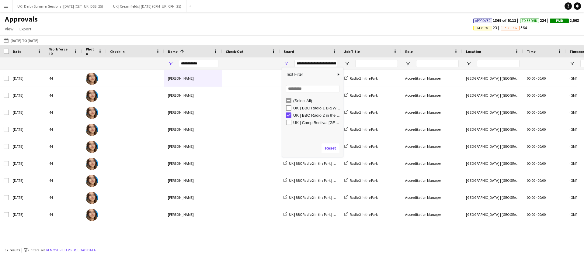
type input "**********"
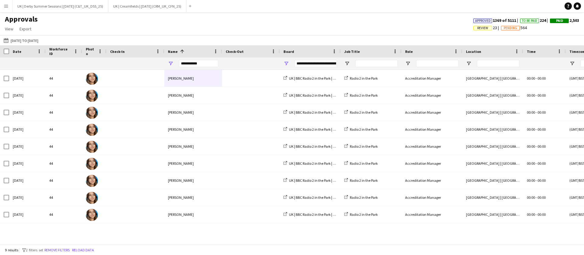
drag, startPoint x: 67, startPoint y: 251, endPoint x: 72, endPoint y: 23, distance: 227.8
click at [67, 251] on button "Remove filters" at bounding box center [57, 250] width 28 height 7
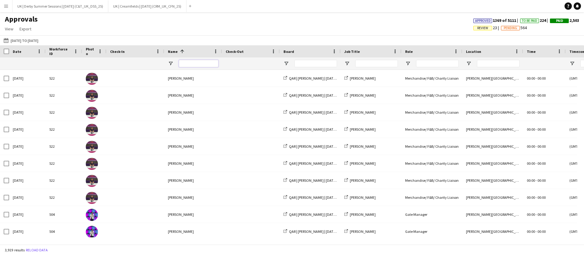
click at [188, 62] on input "Name Filter Input" at bounding box center [199, 63] width 40 height 7
type input "****"
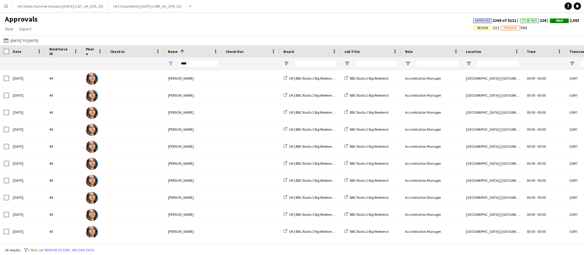
click at [258, 245] on div "34 results filter-1 1 filter set Remove filters Reload data" at bounding box center [292, 250] width 584 height 10
click at [285, 60] on div at bounding box center [310, 63] width 61 height 12
click at [285, 64] on span "Open Filter Menu" at bounding box center [285, 63] width 5 height 5
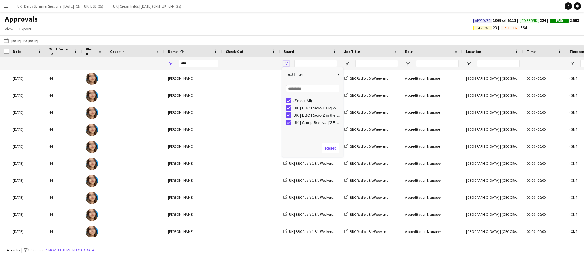
click at [287, 63] on span "Open Filter Menu" at bounding box center [285, 63] width 5 height 5
type input "**********"
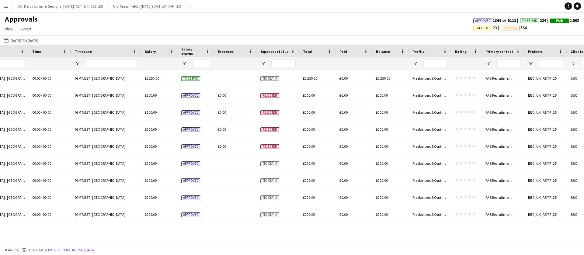
scroll to position [0, 496]
click at [9, 4] on button "Menu" at bounding box center [6, 6] width 12 height 12
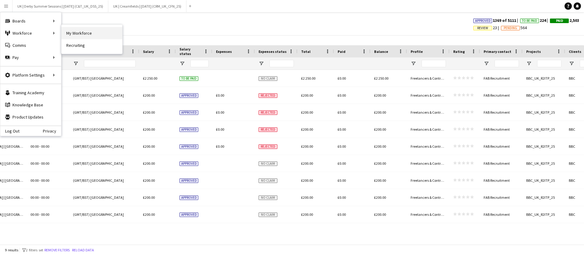
click at [74, 33] on link "My Workforce" at bounding box center [91, 33] width 61 height 12
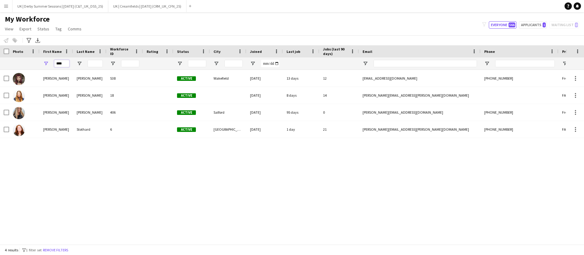
drag, startPoint x: 64, startPoint y: 62, endPoint x: 42, endPoint y: 62, distance: 21.9
click at [42, 62] on div "****" at bounding box center [56, 63] width 33 height 12
type input "****"
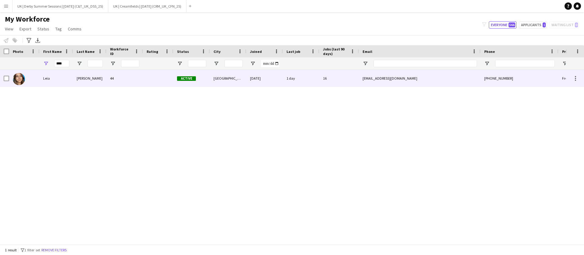
click at [64, 76] on div "Leia" at bounding box center [56, 78] width 33 height 17
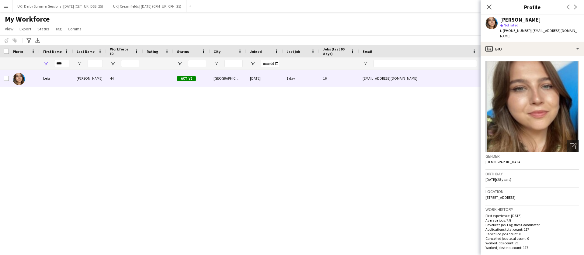
scroll to position [289, 0]
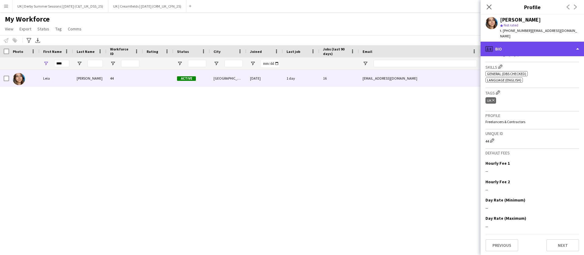
click at [510, 47] on div "profile Bio" at bounding box center [531, 49] width 103 height 15
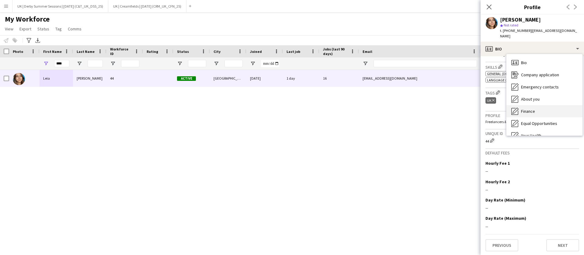
click at [524, 105] on div "Finance Finance" at bounding box center [544, 111] width 76 height 12
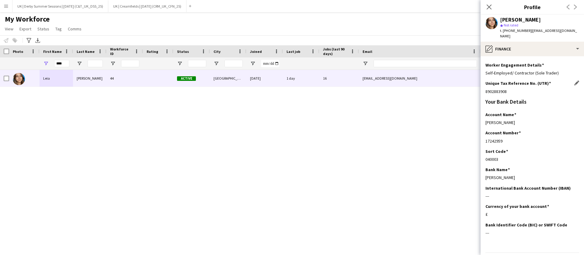
scroll to position [106, 0]
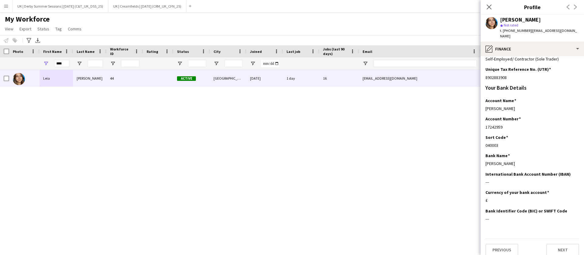
click at [484, 119] on app-section-data-types "Please complete this section in full so we can pass onto the relevant tax, paym…" at bounding box center [531, 155] width 103 height 199
drag, startPoint x: 486, startPoint y: 121, endPoint x: 515, endPoint y: 121, distance: 29.2
click at [515, 124] on div "17242959" at bounding box center [532, 126] width 94 height 5
copy div "17242959"
drag, startPoint x: 485, startPoint y: 141, endPoint x: 501, endPoint y: 142, distance: 16.1
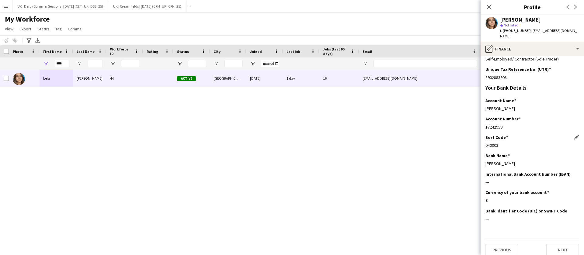
click at [501, 142] on app-section-data-types "Please complete this section in full so we can pass onto the relevant tax, paym…" at bounding box center [531, 155] width 103 height 199
copy div "040003"
click at [489, 9] on icon "Close pop-in" at bounding box center [489, 7] width 6 height 6
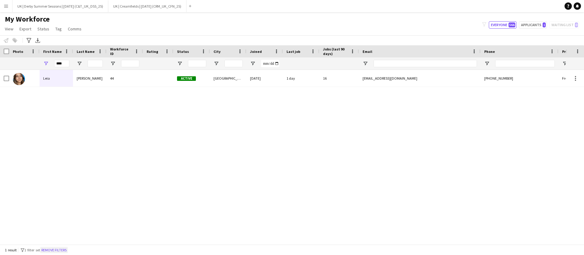
click at [54, 249] on button "Remove filters" at bounding box center [54, 250] width 28 height 7
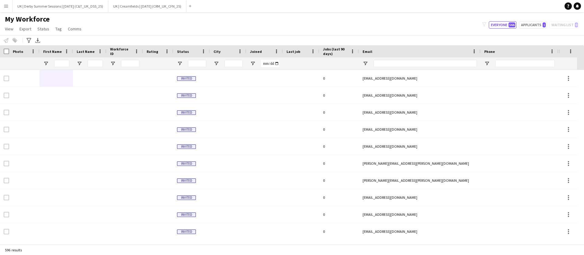
click at [6, 5] on app-icon "Menu" at bounding box center [6, 6] width 5 height 5
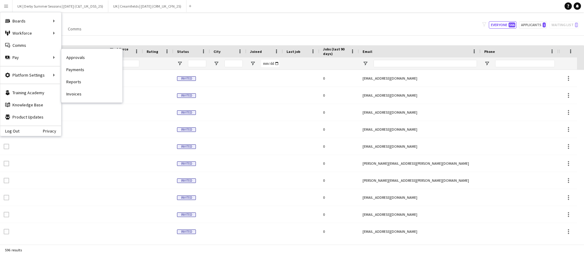
click at [88, 54] on link "Approvals" at bounding box center [91, 57] width 61 height 12
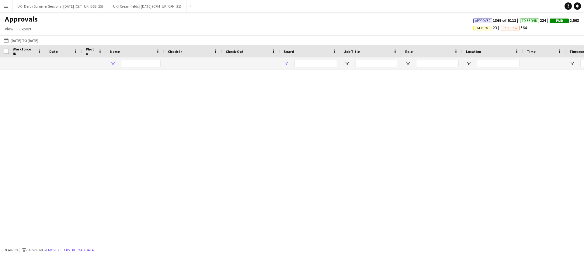
type input "****"
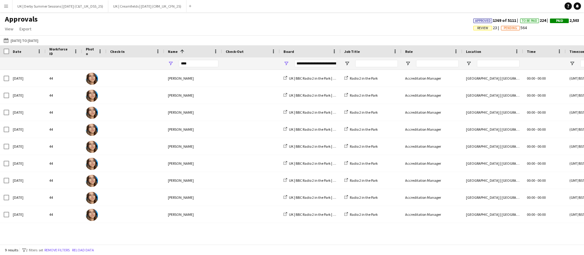
click at [477, 27] on span "Review" at bounding box center [482, 28] width 11 height 4
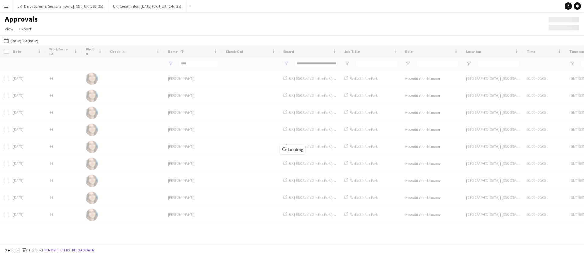
type input "***"
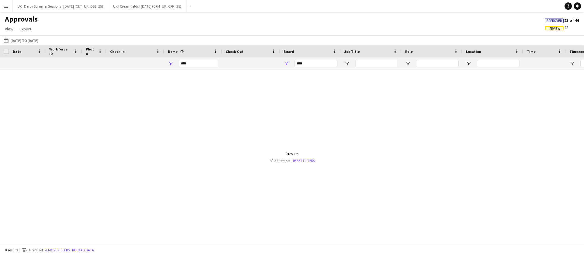
click at [60, 250] on button "Remove filters" at bounding box center [57, 250] width 28 height 7
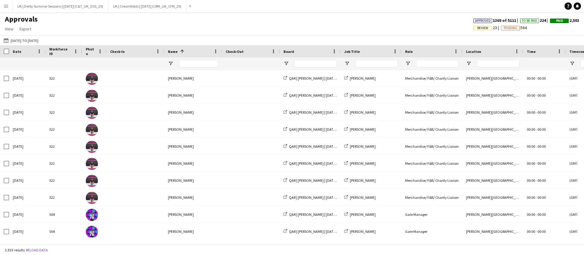
click at [478, 29] on span "Review" at bounding box center [482, 28] width 11 height 4
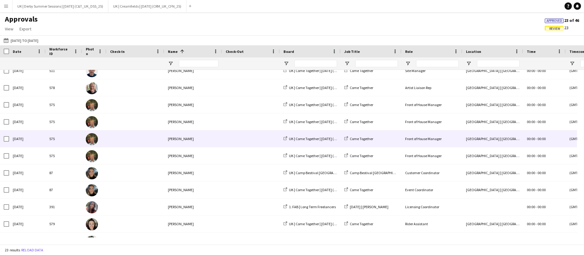
scroll to position [224, 0]
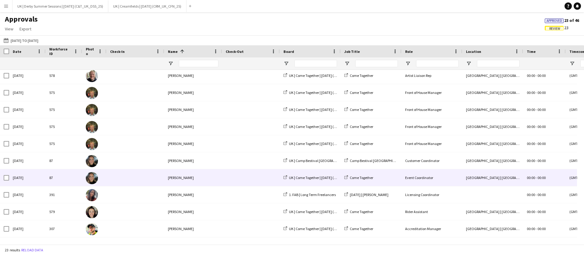
click at [207, 171] on div "[PERSON_NAME]" at bounding box center [193, 177] width 58 height 17
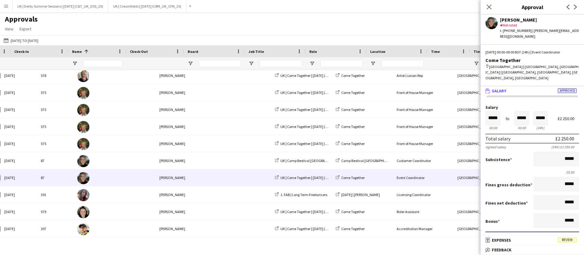
scroll to position [0, 96]
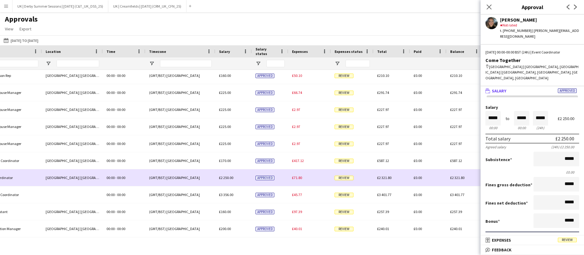
click at [298, 180] on span "£71.80" at bounding box center [297, 177] width 10 height 5
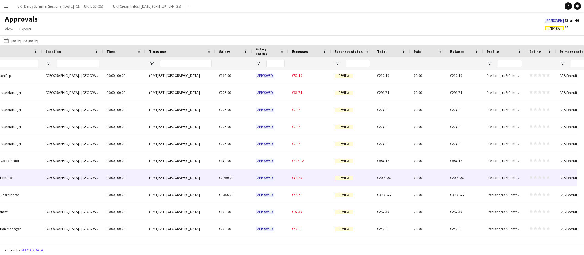
click at [306, 179] on div "£71.80" at bounding box center [309, 177] width 43 height 17
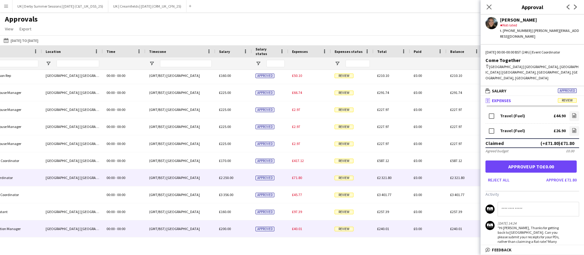
drag, startPoint x: 434, startPoint y: 236, endPoint x: 409, endPoint y: 238, distance: 24.8
click at [430, 234] on div "£0.00" at bounding box center [428, 228] width 36 height 17
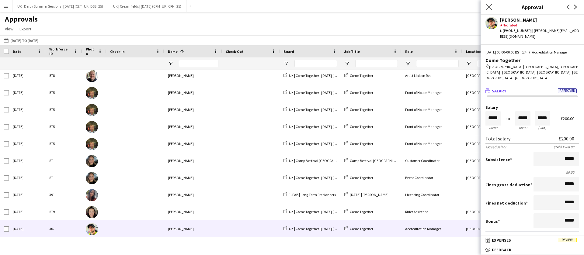
click at [492, 4] on app-icon "Close pop-in" at bounding box center [489, 7] width 9 height 9
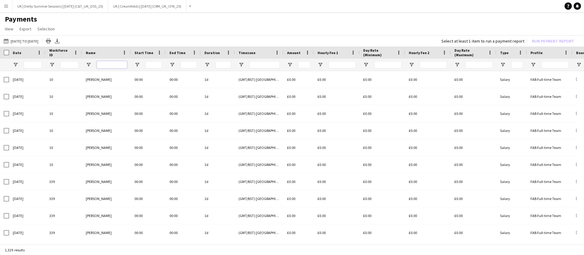
click at [110, 66] on input "Name Filter Input" at bounding box center [112, 64] width 30 height 7
type input "****"
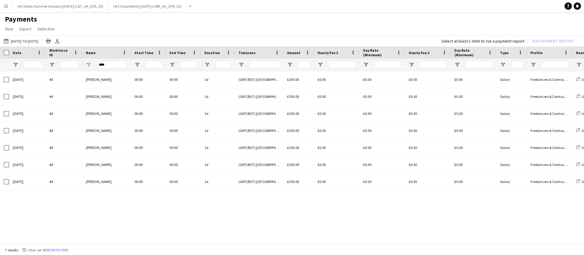
drag, startPoint x: 286, startPoint y: 245, endPoint x: 441, endPoint y: 244, distance: 155.7
click at [441, 244] on div "[DATE] to [DATE] [DATE] to [DATE] [DATE] This Week This Month [DATE] Last Week …" at bounding box center [292, 140] width 584 height 210
click at [6, 7] on app-icon "Menu" at bounding box center [6, 6] width 5 height 5
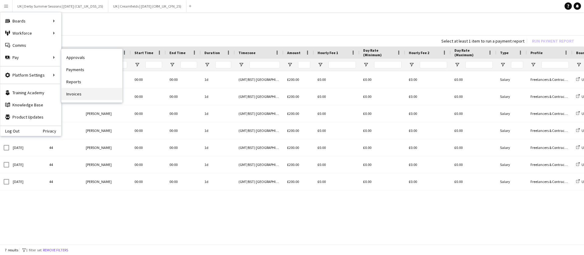
click at [77, 95] on link "Invoices" at bounding box center [91, 94] width 61 height 12
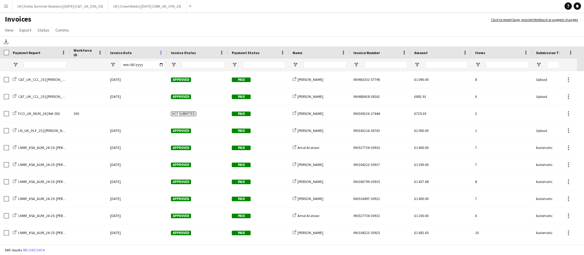
click at [161, 52] on span at bounding box center [160, 52] width 5 height 5
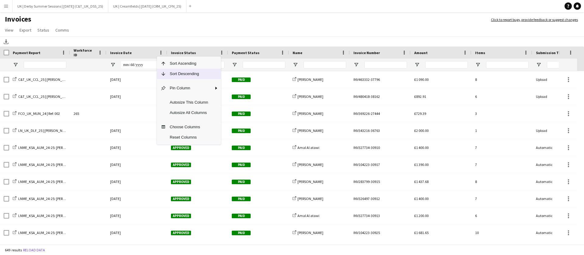
click at [171, 74] on span "Sort Descending" at bounding box center [189, 74] width 46 height 10
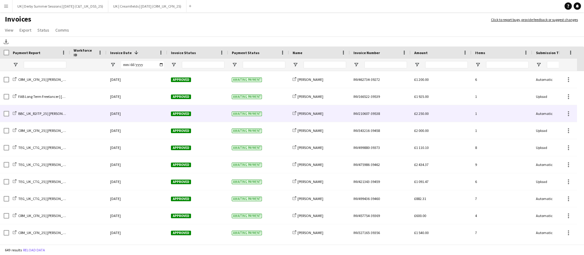
click at [72, 112] on div at bounding box center [88, 113] width 36 height 17
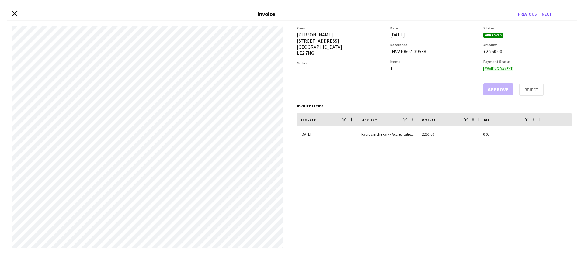
click at [18, 13] on div "Close invoice dialog Invoice Previous Next" at bounding box center [291, 14] width 569 height 14
click at [11, 14] on div "Close invoice dialog Invoice Previous Next" at bounding box center [291, 14] width 569 height 14
click at [13, 13] on icon "Close invoice dialog" at bounding box center [15, 14] width 6 height 6
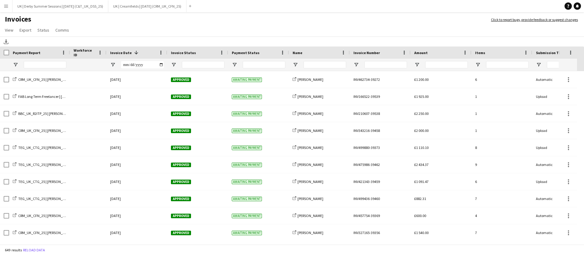
click at [10, 5] on button "Menu" at bounding box center [6, 6] width 12 height 12
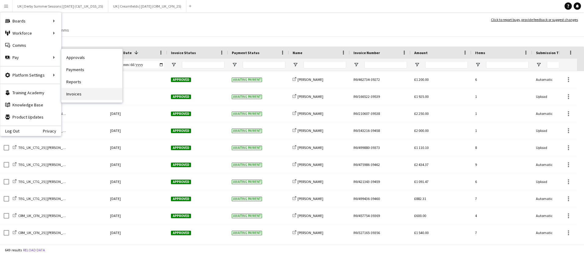
click at [74, 92] on link "Invoices" at bounding box center [91, 94] width 61 height 12
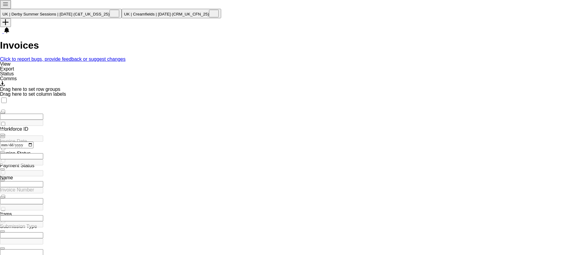
click at [0, 139] on span at bounding box center [0, 139] width 0 height 0
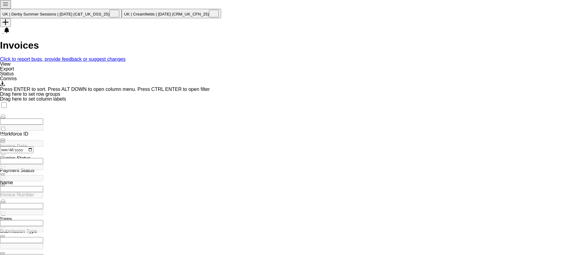
click at [526, 81] on div "Download" at bounding box center [292, 84] width 584 height 6
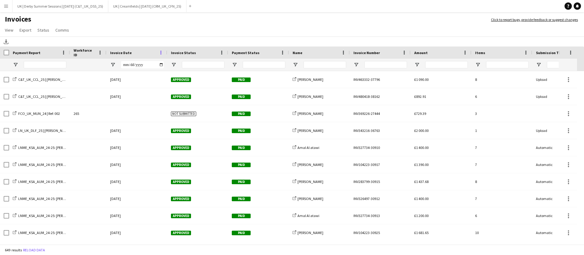
click at [162, 50] on span at bounding box center [160, 52] width 5 height 5
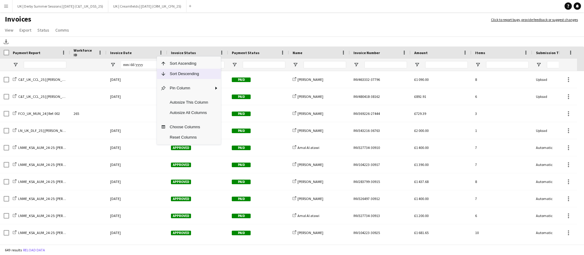
click at [173, 71] on span "Sort Descending" at bounding box center [189, 74] width 46 height 10
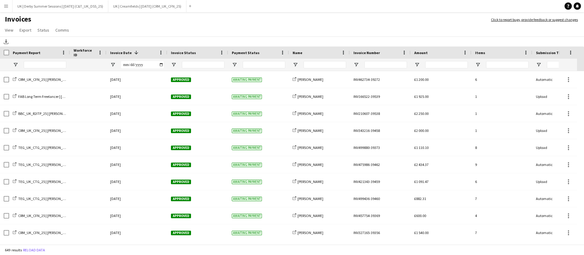
click at [4, 7] on app-icon "Menu" at bounding box center [6, 6] width 5 height 5
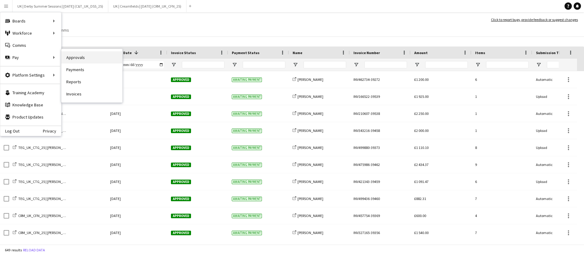
click at [96, 56] on link "Approvals" at bounding box center [91, 57] width 61 height 12
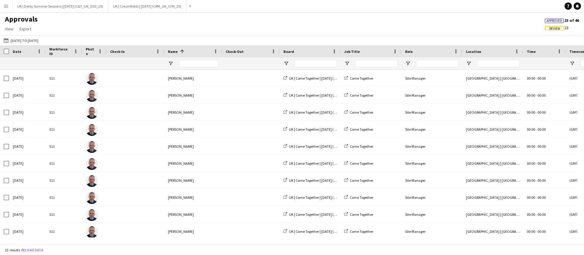
click at [3, 5] on button "Menu" at bounding box center [6, 6] width 12 height 12
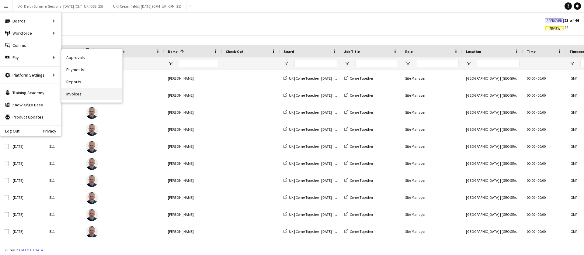
click at [75, 94] on link "Invoices" at bounding box center [91, 94] width 61 height 12
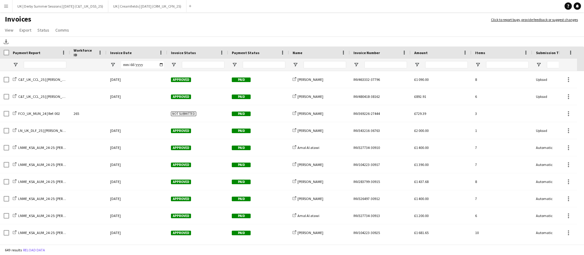
click at [159, 48] on div "Invoice Date" at bounding box center [137, 53] width 54 height 12
click at [158, 51] on div "Invoice Date" at bounding box center [137, 53] width 54 height 12
click at [159, 51] on span at bounding box center [160, 52] width 5 height 5
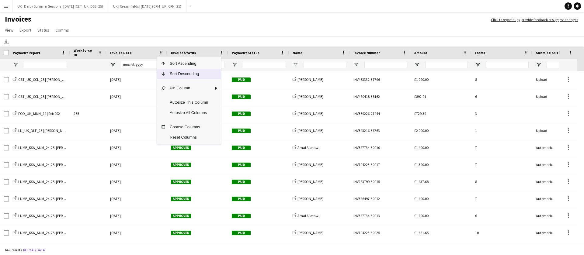
click at [174, 73] on span "Sort Descending" at bounding box center [189, 74] width 46 height 10
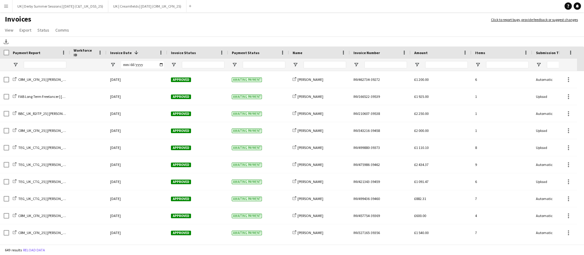
click at [4, 6] on app-icon "Menu" at bounding box center [6, 6] width 5 height 5
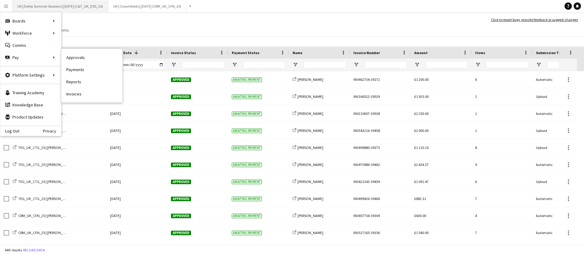
drag, startPoint x: 96, startPoint y: 58, endPoint x: 76, endPoint y: 3, distance: 58.2
click at [97, 58] on link "Approvals" at bounding box center [91, 57] width 61 height 12
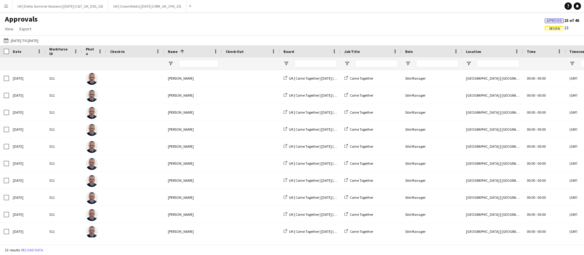
click at [5, 9] on button "Menu" at bounding box center [6, 6] width 12 height 12
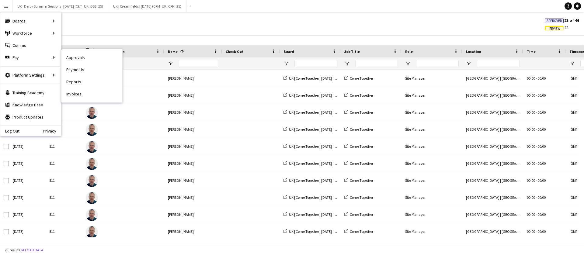
click at [88, 67] on link "Payments" at bounding box center [91, 70] width 61 height 12
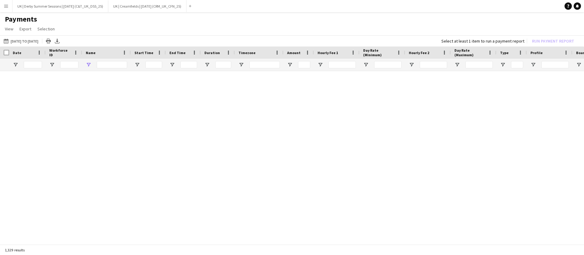
type input "****"
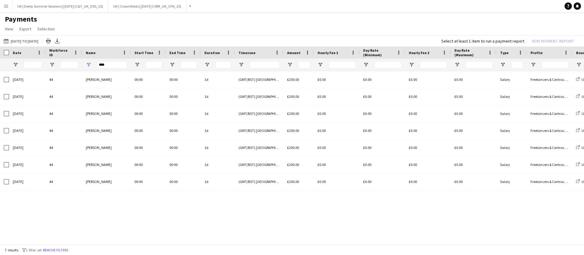
click at [5, 5] on app-icon "Menu" at bounding box center [6, 6] width 5 height 5
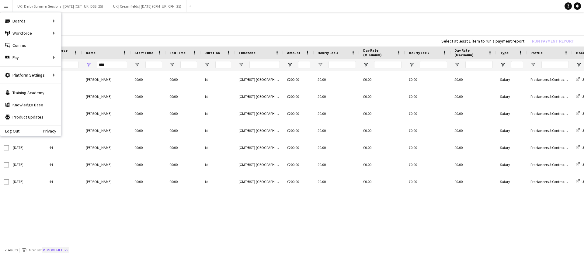
click at [56, 250] on button "Remove filters" at bounding box center [56, 250] width 28 height 7
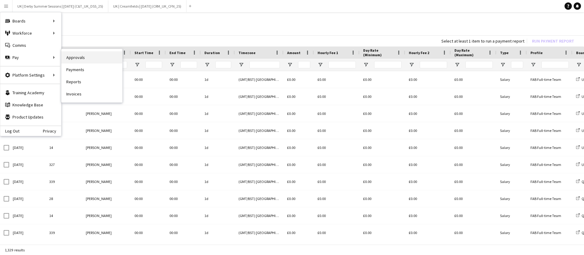
click at [85, 58] on link "Approvals" at bounding box center [91, 57] width 61 height 12
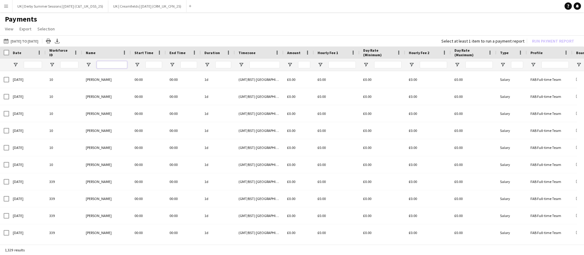
click at [115, 65] on input "Name Filter Input" at bounding box center [112, 64] width 30 height 7
type input "*****"
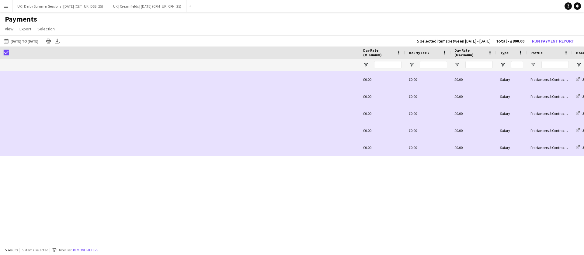
scroll to position [0, 432]
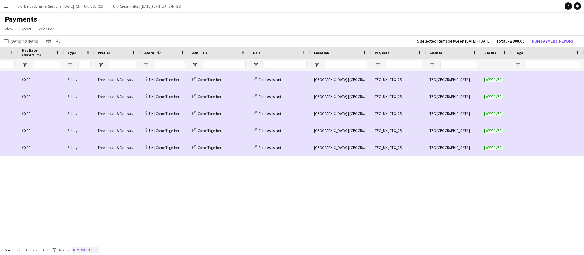
click at [72, 251] on span "1 filter set" at bounding box center [64, 250] width 16 height 5
click at [96, 250] on button "Remove filters" at bounding box center [86, 250] width 28 height 7
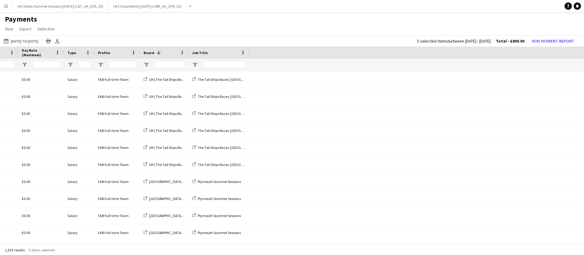
scroll to position [0, 0]
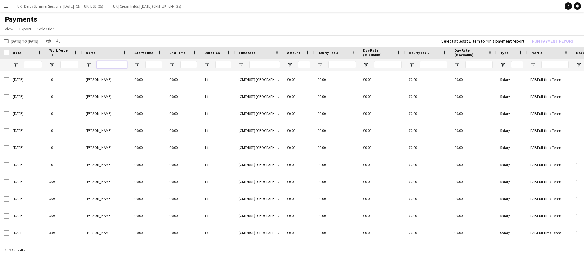
click at [112, 61] on input "Name Filter Input" at bounding box center [112, 64] width 30 height 7
type input "*****"
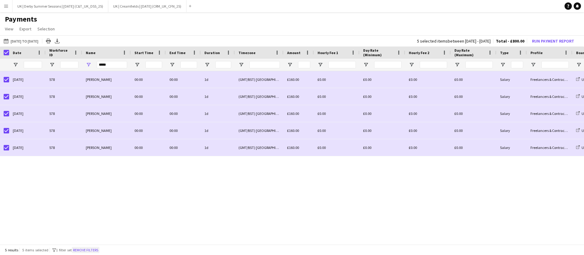
click at [89, 251] on button "Remove filters" at bounding box center [86, 250] width 28 height 7
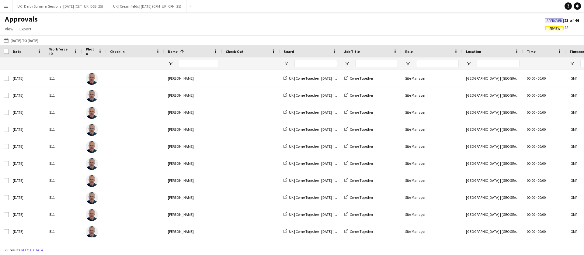
click at [183, 57] on div at bounding box center [199, 63] width 40 height 12
click at [191, 61] on input "Name Filter Input" at bounding box center [199, 63] width 40 height 7
type input "*****"
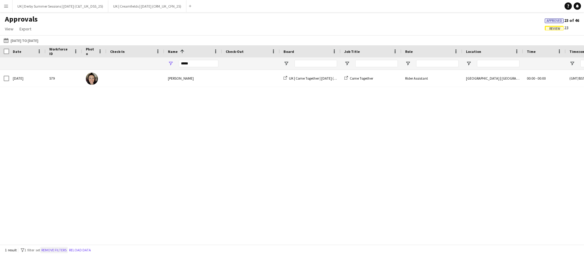
click at [64, 250] on button "Remove filters" at bounding box center [54, 250] width 28 height 7
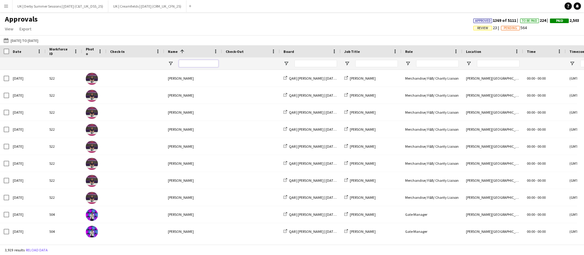
click at [193, 61] on input "Name Filter Input" at bounding box center [199, 63] width 40 height 7
type input "*****"
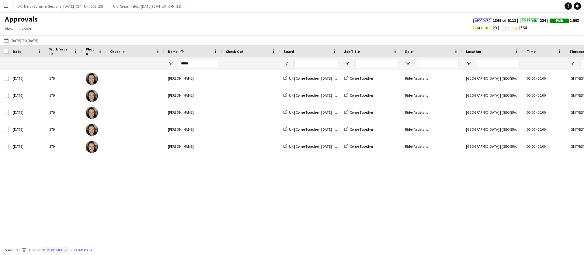
click at [65, 249] on button "Remove filters" at bounding box center [56, 250] width 28 height 7
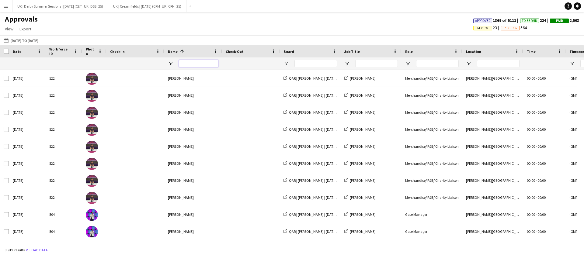
click at [187, 63] on input "Name Filter Input" at bounding box center [199, 63] width 40 height 7
type input "*****"
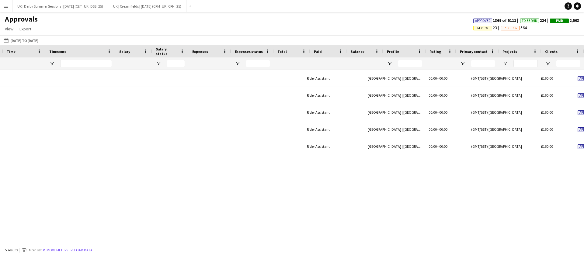
scroll to position [0, 520]
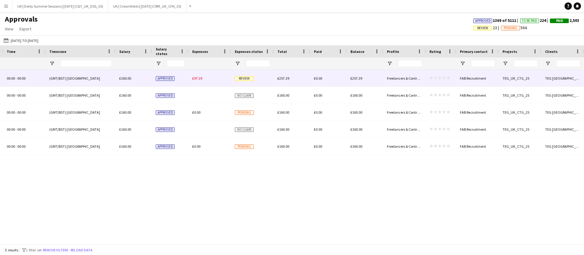
click at [193, 79] on span "£97.39" at bounding box center [197, 78] width 10 height 5
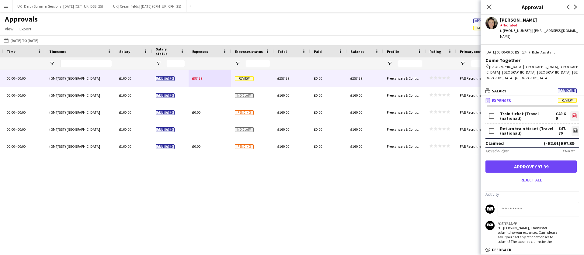
click at [572, 113] on icon "file-image" at bounding box center [574, 115] width 5 height 5
click at [571, 126] on link "file-image" at bounding box center [575, 131] width 8 height 10
drag, startPoint x: 3, startPoint y: 7, endPoint x: 17, endPoint y: 22, distance: 21.1
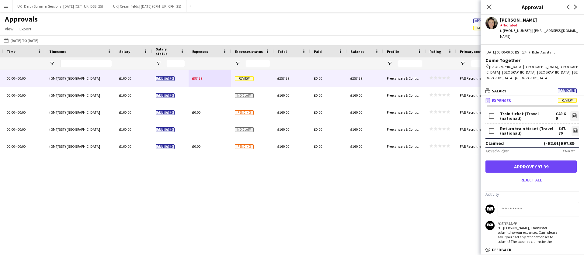
click at [2, 7] on button "Menu" at bounding box center [6, 6] width 12 height 12
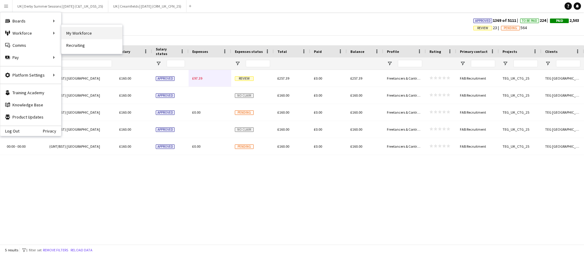
click at [81, 31] on link "My Workforce" at bounding box center [91, 33] width 61 height 12
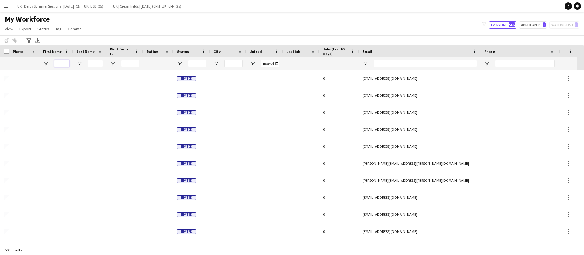
click at [67, 61] on input "First Name Filter Input" at bounding box center [61, 63] width 15 height 7
type input "*****"
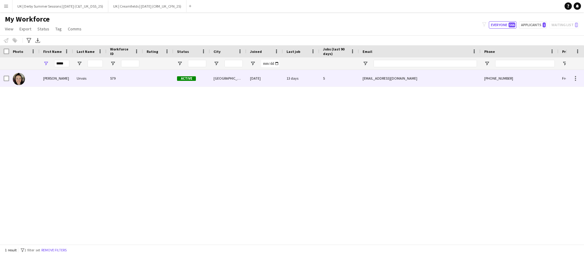
click at [65, 78] on div "[PERSON_NAME]" at bounding box center [56, 78] width 33 height 17
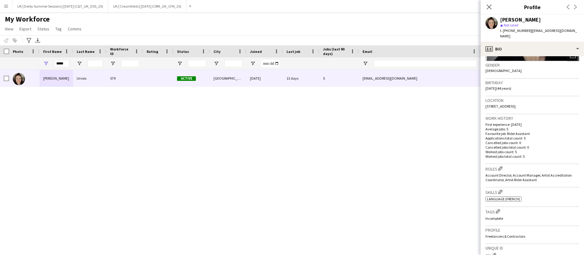
click at [8, 4] on app-icon "Menu" at bounding box center [6, 6] width 5 height 5
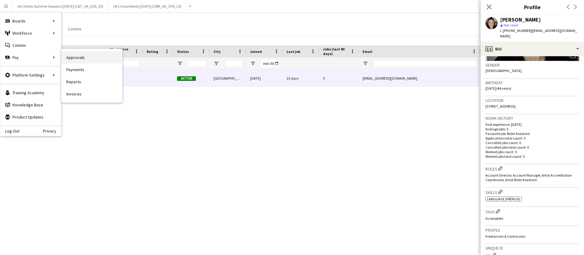
click at [80, 60] on link "Approvals" at bounding box center [91, 57] width 61 height 12
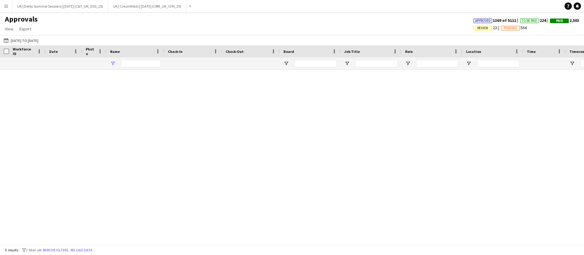
type input "*****"
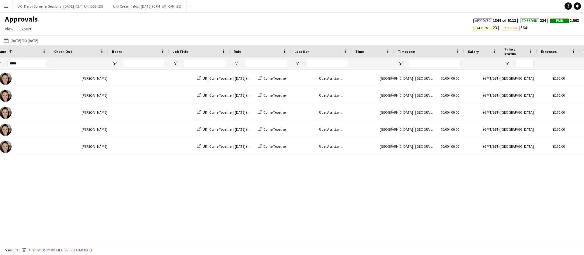
scroll to position [0, 171]
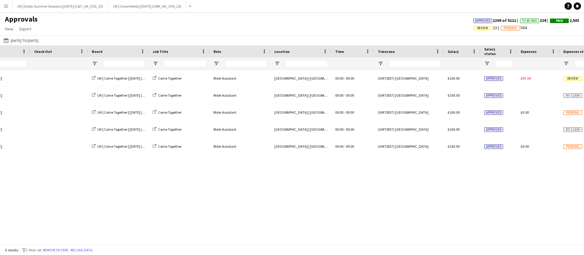
drag, startPoint x: 429, startPoint y: 236, endPoint x: 460, endPoint y: 234, distance: 31.1
click at [476, 232] on div "Libby Urvois UK | Come Together | Aug 2025 (TEG_UK_CTG_25) Come Together Rider …" at bounding box center [292, 154] width 584 height 168
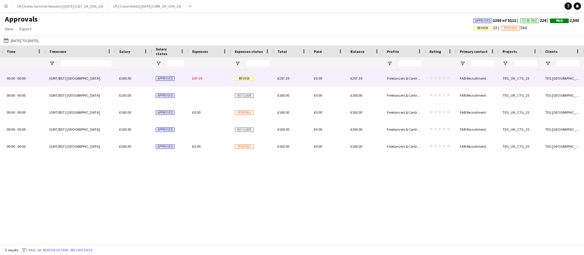
click at [193, 80] on span "£97.39" at bounding box center [197, 78] width 10 height 5
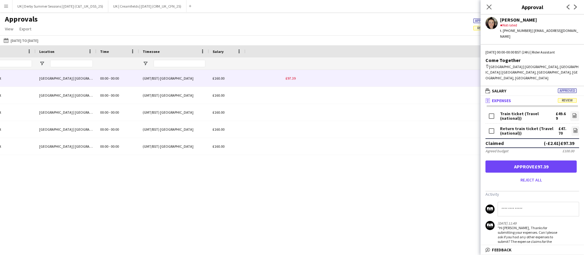
scroll to position [0, 0]
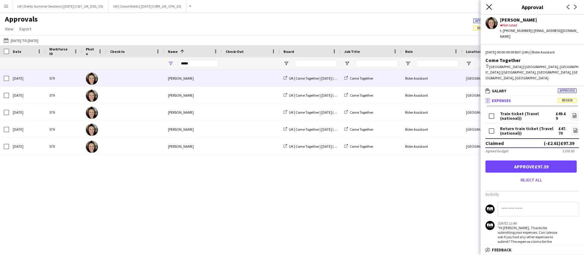
click at [489, 5] on icon "Close pop-in" at bounding box center [489, 7] width 6 height 6
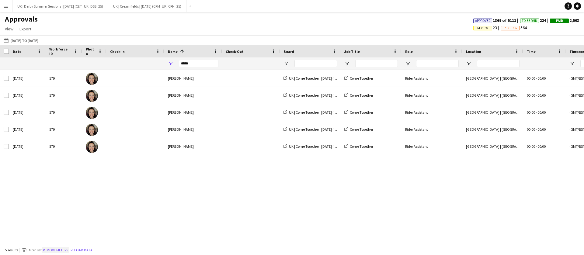
click at [59, 250] on button "Remove filters" at bounding box center [56, 250] width 28 height 7
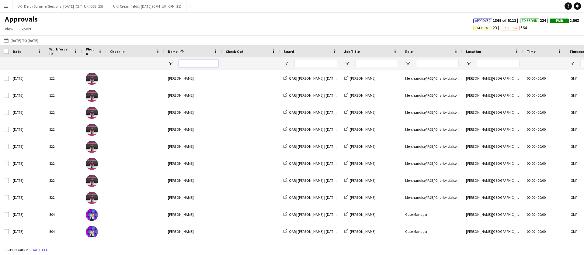
click at [208, 65] on input "Name Filter Input" at bounding box center [199, 63] width 40 height 7
click at [207, 61] on input "Name Filter Input" at bounding box center [199, 63] width 40 height 7
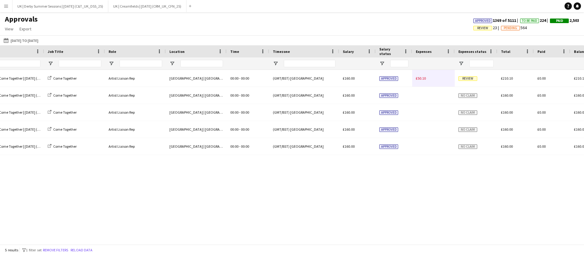
scroll to position [0, 383]
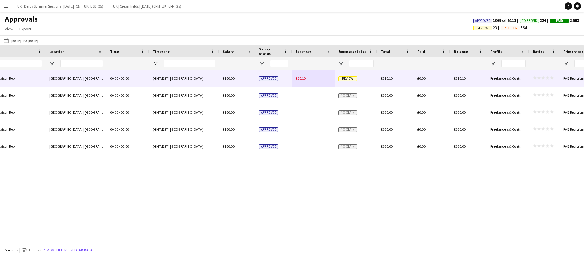
type input "**********"
click at [305, 77] on span "£50.10" at bounding box center [301, 78] width 10 height 5
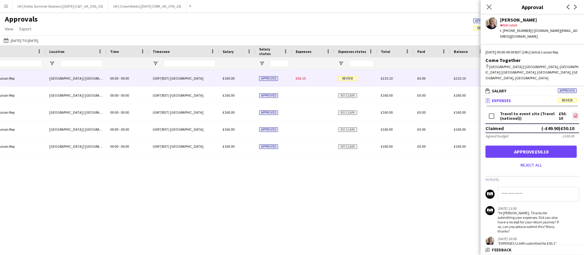
click at [574, 113] on icon "file-image" at bounding box center [575, 115] width 5 height 5
click at [9, 6] on button "Menu" at bounding box center [6, 6] width 12 height 12
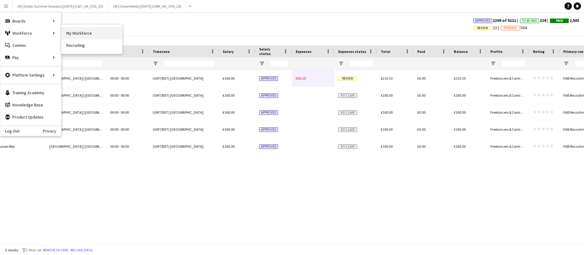
click at [78, 32] on link "My Workforce" at bounding box center [91, 33] width 61 height 12
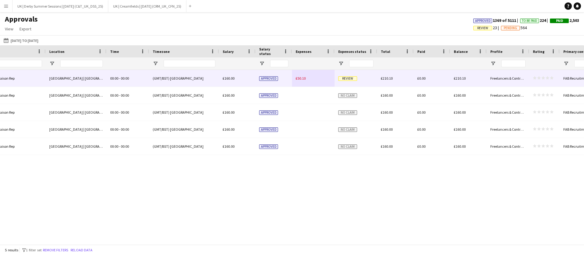
click at [304, 77] on span "£50.10" at bounding box center [301, 78] width 10 height 5
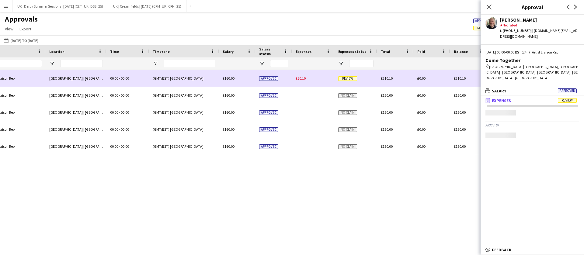
click at [302, 79] on span "£50.10" at bounding box center [301, 78] width 10 height 5
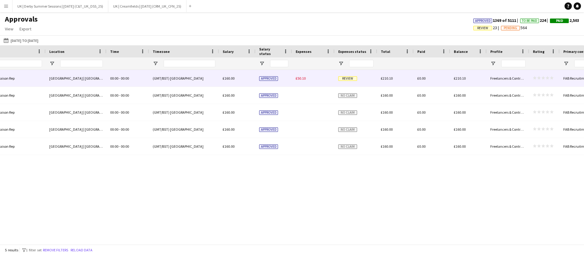
click at [297, 78] on span "£50.10" at bounding box center [301, 78] width 10 height 5
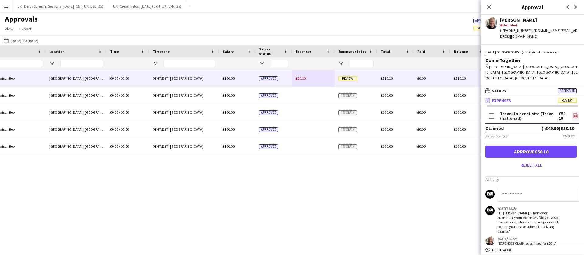
click at [573, 113] on icon "file-image" at bounding box center [575, 115] width 5 height 5
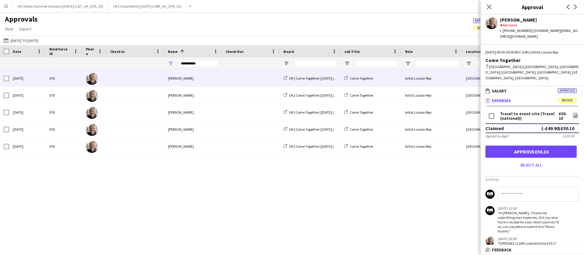
scroll to position [0, 0]
drag, startPoint x: 489, startPoint y: 4, endPoint x: 92, endPoint y: 254, distance: 468.8
click at [489, 5] on icon "Close pop-in" at bounding box center [488, 7] width 5 height 5
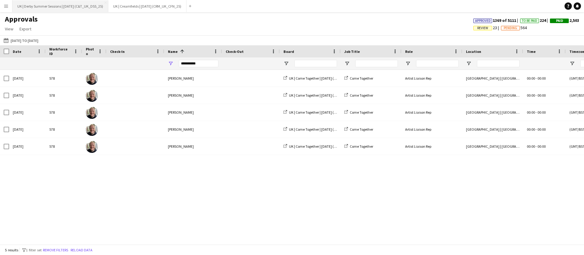
drag, startPoint x: 53, startPoint y: 250, endPoint x: 78, endPoint y: 11, distance: 240.3
click at [54, 250] on button "Remove filters" at bounding box center [56, 250] width 28 height 7
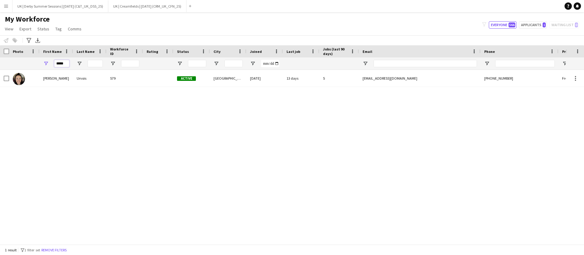
drag, startPoint x: 67, startPoint y: 67, endPoint x: 12, endPoint y: 67, distance: 54.1
click at [12, 67] on div "*****" at bounding box center [329, 63] width 659 height 12
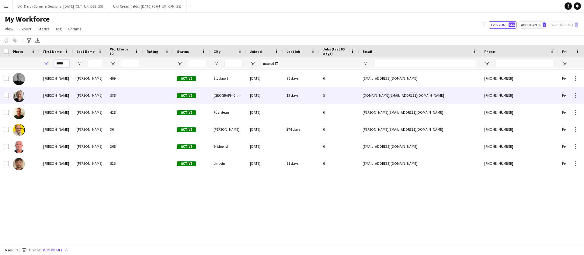
type input "*****"
click at [81, 100] on div "[PERSON_NAME]" at bounding box center [89, 95] width 33 height 17
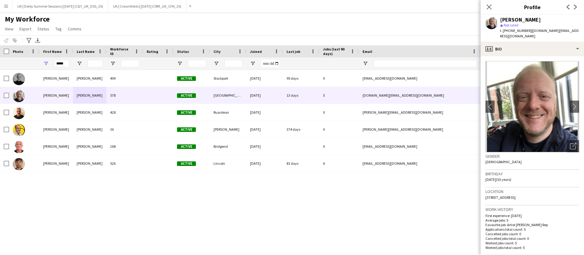
drag, startPoint x: 500, startPoint y: 191, endPoint x: 552, endPoint y: 174, distance: 55.5
click at [515, 195] on span "[STREET_ADDRESS]" at bounding box center [500, 197] width 30 height 5
copy span "[STREET_ADDRESS]"
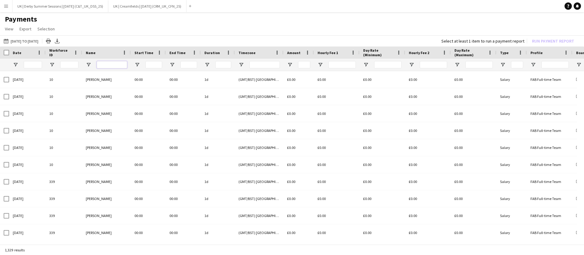
click at [111, 65] on input "Name Filter Input" at bounding box center [112, 64] width 30 height 7
type input "********"
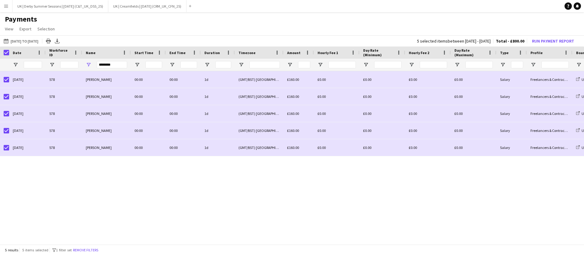
click at [86, 246] on div "5 results 5 items selected filter-1 1 filter set Remove filters" at bounding box center [292, 250] width 584 height 10
click at [88, 251] on button "Remove filters" at bounding box center [86, 250] width 28 height 7
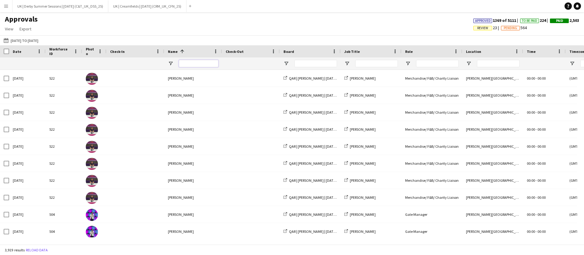
click at [187, 65] on input "Name Filter Input" at bounding box center [199, 63] width 40 height 7
type input "********"
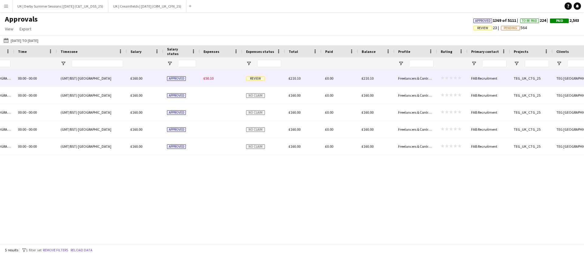
click at [211, 78] on span "£50.10" at bounding box center [208, 78] width 10 height 5
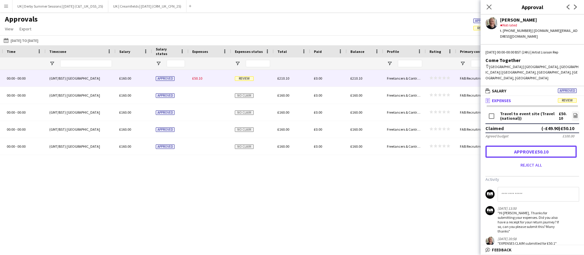
click at [541, 146] on button "Approve £50.10" at bounding box center [530, 152] width 91 height 12
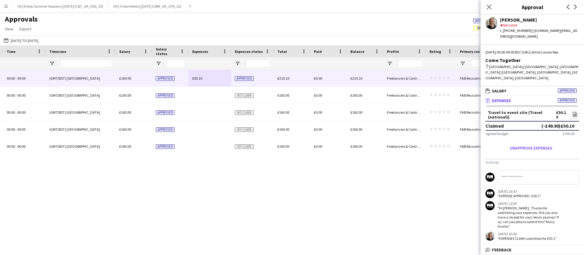
click at [488, 7] on icon "Close pop-in" at bounding box center [488, 7] width 5 height 5
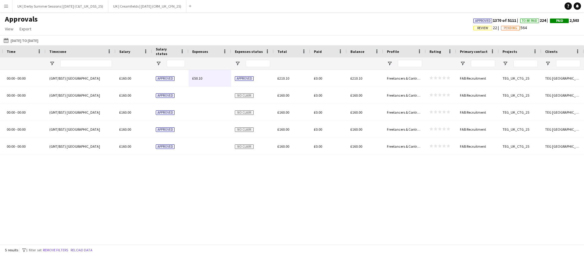
click at [59, 247] on button "Remove filters" at bounding box center [56, 250] width 28 height 7
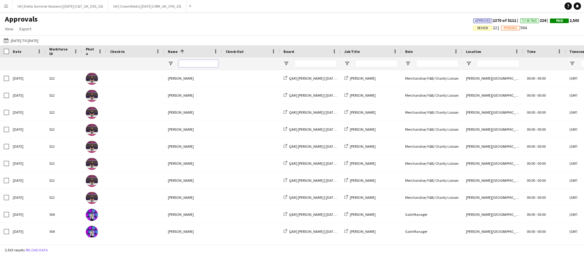
click at [199, 63] on input "Name Filter Input" at bounding box center [199, 63] width 40 height 7
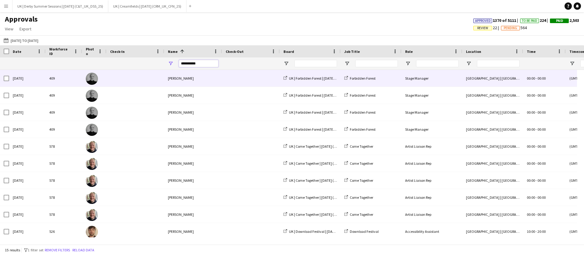
type input "**********"
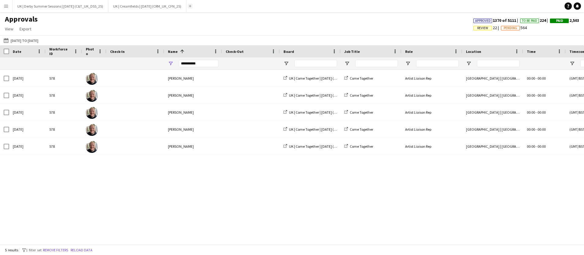
click at [51, 249] on button "Remove filters" at bounding box center [56, 250] width 28 height 7
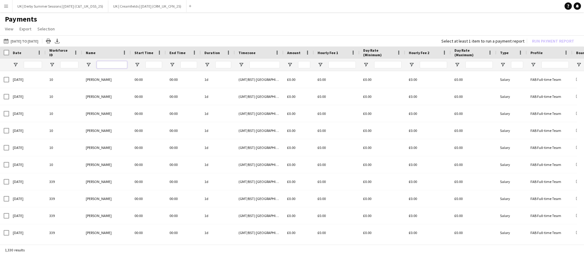
click at [114, 66] on input "Name Filter Input" at bounding box center [112, 64] width 30 height 7
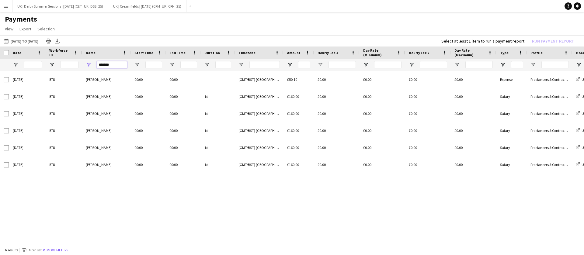
type input "*******"
click at [11, 53] on div "Date" at bounding box center [27, 53] width 36 height 12
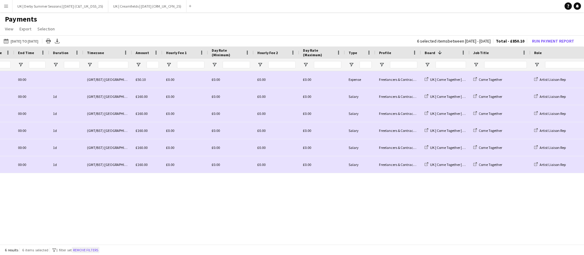
click at [86, 247] on button "Remove filters" at bounding box center [86, 250] width 28 height 7
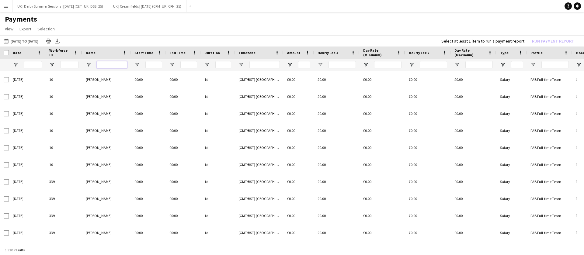
click at [117, 67] on input "Name Filter Input" at bounding box center [112, 64] width 30 height 7
type input "*****"
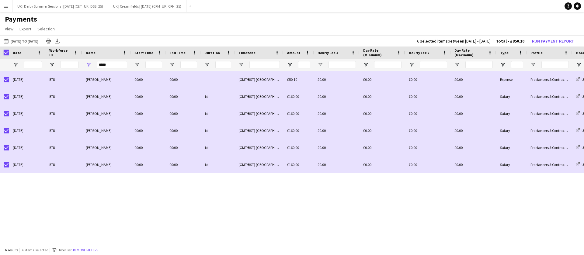
scroll to position [0, 5]
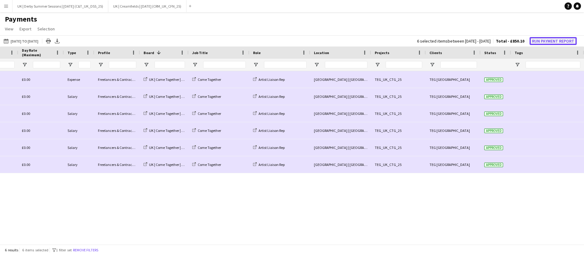
click at [557, 40] on button "Run Payment Report" at bounding box center [552, 41] width 47 height 8
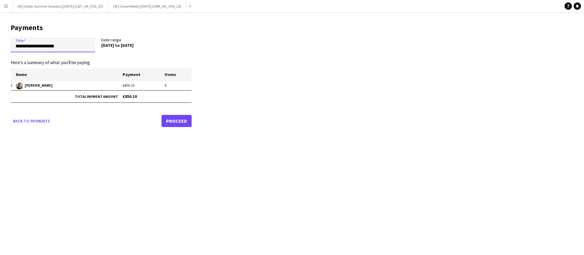
drag, startPoint x: 0, startPoint y: 43, endPoint x: 0, endPoint y: 40, distance: 3.3
click at [0, 40] on main "**********" at bounding box center [99, 74] width 198 height 124
paste input "*******"
drag, startPoint x: 18, startPoint y: 45, endPoint x: 3, endPoint y: 44, distance: 14.3
click at [3, 44] on main "**********" at bounding box center [99, 74] width 198 height 124
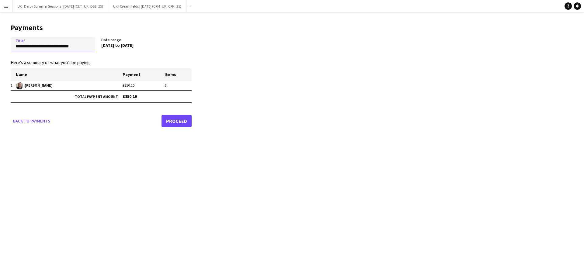
drag, startPoint x: 56, startPoint y: 49, endPoint x: 119, endPoint y: 53, distance: 62.8
click at [119, 53] on div "**********" at bounding box center [101, 46] width 181 height 18
type input "**********"
click at [178, 123] on link "Proceed" at bounding box center [176, 121] width 30 height 12
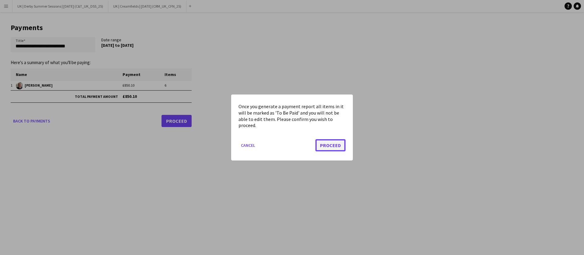
click at [323, 142] on button "Proceed" at bounding box center [330, 145] width 30 height 12
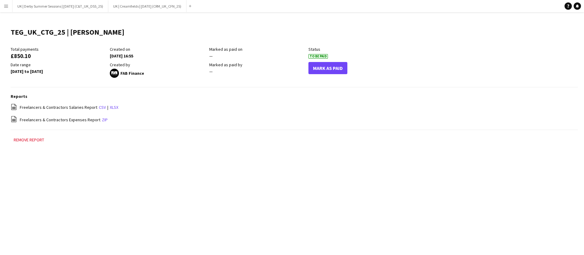
click at [2, 5] on button "Menu" at bounding box center [6, 6] width 12 height 12
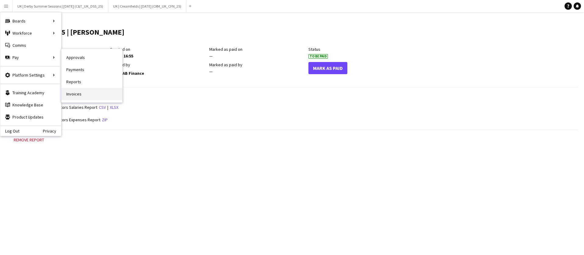
click at [75, 97] on link "Invoices" at bounding box center [91, 94] width 61 height 12
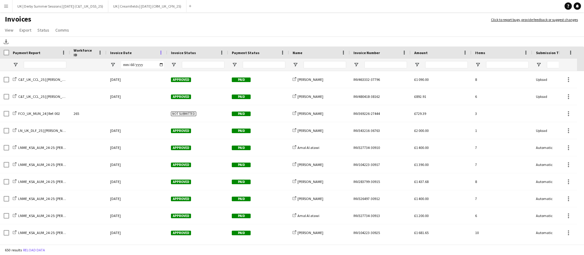
click at [161, 55] on div "Invoice Date" at bounding box center [137, 53] width 54 height 12
click at [161, 51] on span at bounding box center [160, 52] width 5 height 5
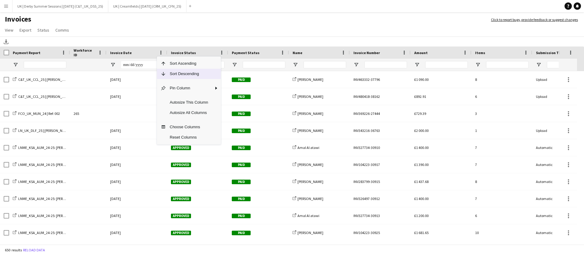
click at [175, 70] on span "Sort Descending" at bounding box center [189, 74] width 46 height 10
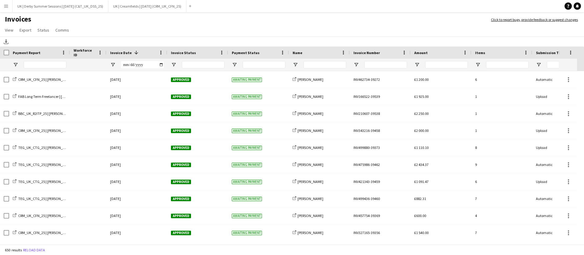
click at [5, 4] on app-icon "Menu" at bounding box center [6, 6] width 5 height 5
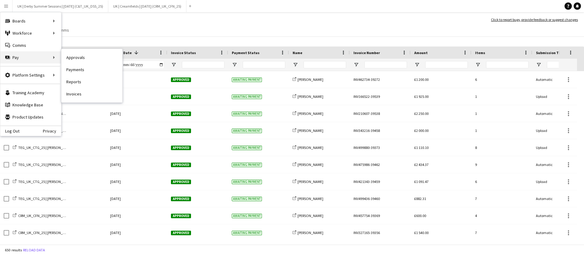
click at [47, 59] on div "Pay Pay" at bounding box center [30, 57] width 61 height 12
click at [47, 58] on div "Pay Pay" at bounding box center [30, 57] width 61 height 12
click at [77, 58] on div "Workforce ID" at bounding box center [88, 53] width 29 height 12
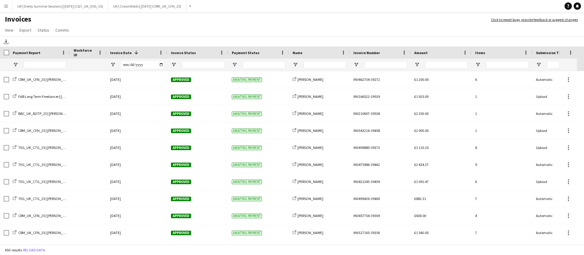
click at [6, 5] on app-icon "Menu" at bounding box center [6, 6] width 5 height 5
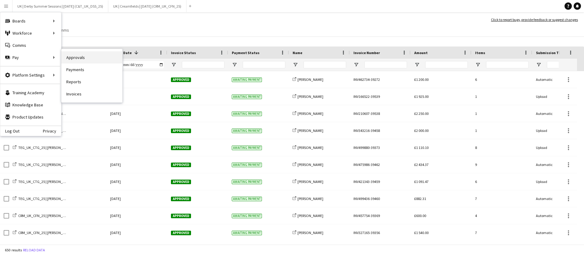
click at [82, 57] on link "Approvals" at bounding box center [91, 57] width 61 height 12
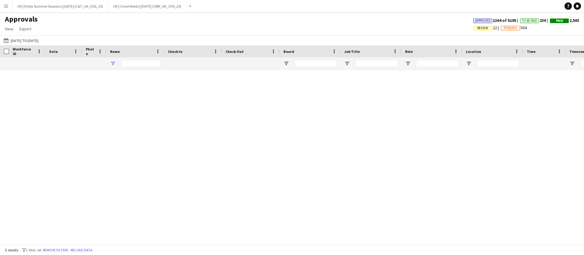
type input "**********"
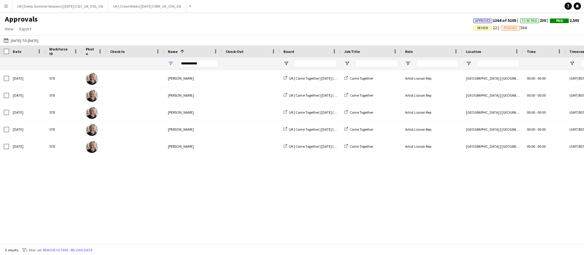
click at [477, 26] on span "Review" at bounding box center [482, 28] width 11 height 4
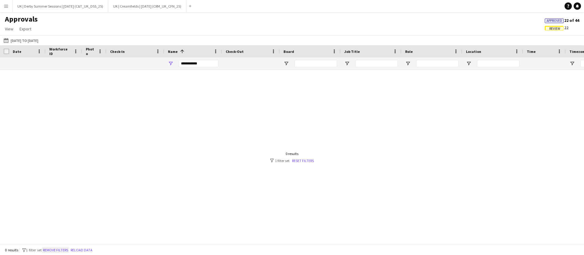
click at [57, 247] on button "Remove filters" at bounding box center [56, 250] width 28 height 7
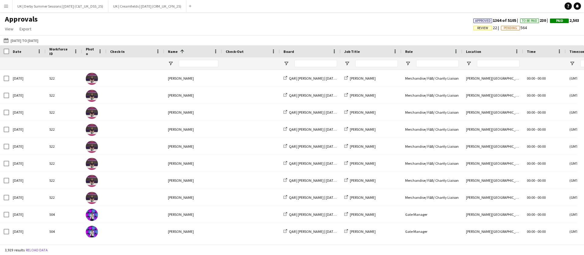
click at [485, 27] on span "Review" at bounding box center [482, 28] width 19 height 5
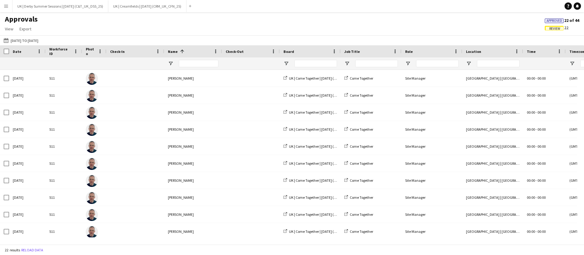
click at [552, 27] on span "Review" at bounding box center [554, 29] width 11 height 4
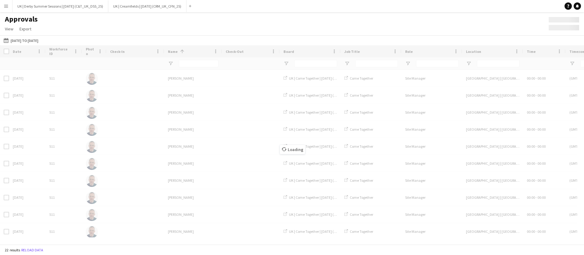
click at [4, 9] on button "Menu" at bounding box center [6, 6] width 12 height 12
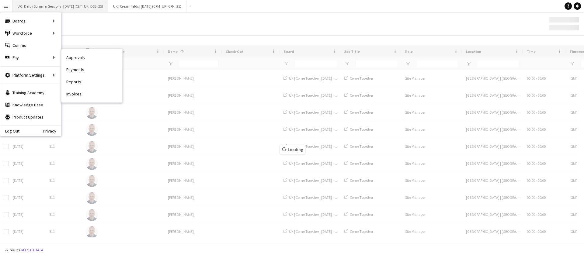
drag, startPoint x: 83, startPoint y: 70, endPoint x: 108, endPoint y: 11, distance: 64.6
click at [82, 70] on link "Payments" at bounding box center [91, 70] width 61 height 12
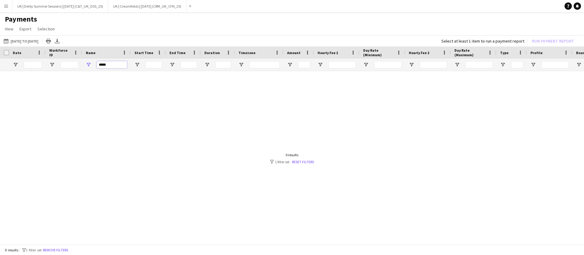
drag, startPoint x: 81, startPoint y: 66, endPoint x: 81, endPoint y: 70, distance: 4.0
click at [81, 66] on div "*****" at bounding box center [508, 65] width 1016 height 12
type input "*****"
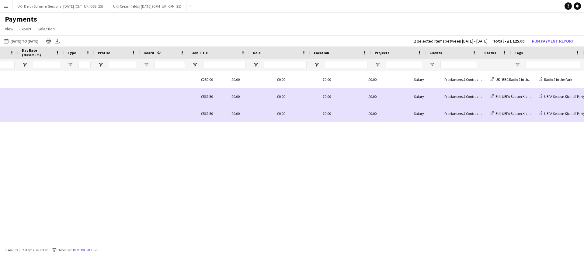
scroll to position [0, 432]
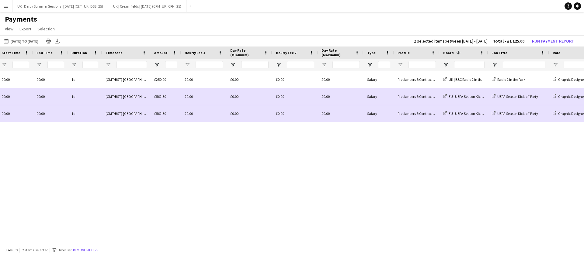
click at [5, 1] on button "Menu" at bounding box center [6, 6] width 12 height 12
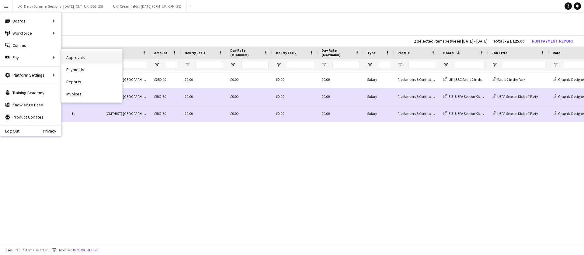
click at [96, 57] on link "Approvals" at bounding box center [91, 57] width 61 height 12
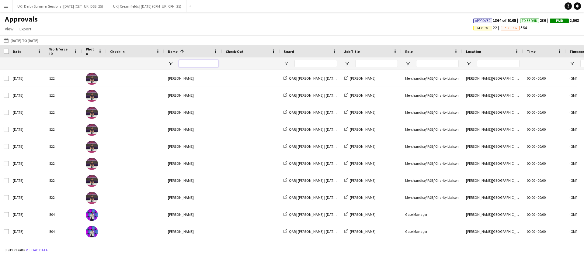
click at [209, 62] on input "Name Filter Input" at bounding box center [199, 63] width 40 height 7
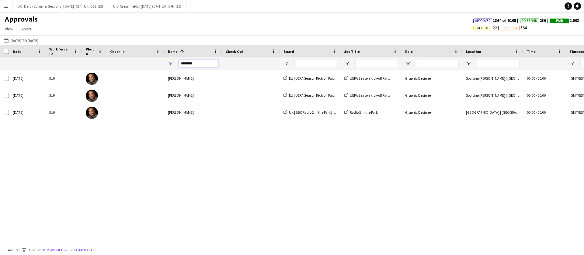
drag, startPoint x: 190, startPoint y: 63, endPoint x: 174, endPoint y: 63, distance: 16.1
click at [170, 63] on div "********" at bounding box center [193, 63] width 58 height 12
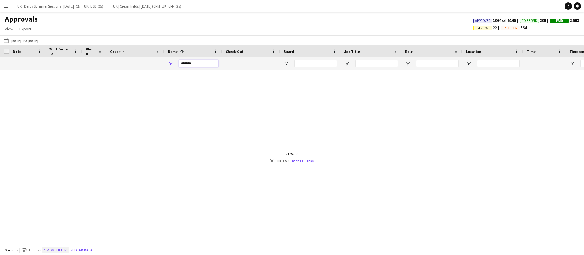
type input "*******"
click at [59, 248] on button "Remove filters" at bounding box center [56, 250] width 28 height 7
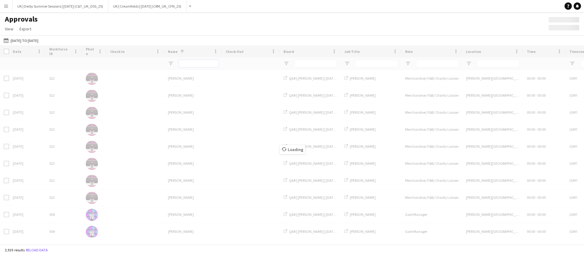
click at [192, 64] on input "Name Filter Input" at bounding box center [199, 63] width 40 height 7
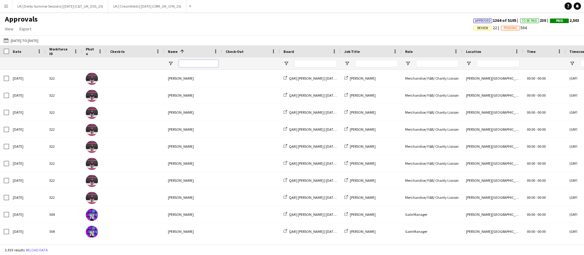
click at [192, 64] on input "Name Filter Input" at bounding box center [199, 63] width 40 height 7
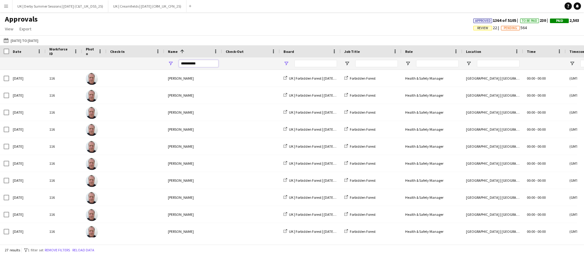
type input "**********"
click at [288, 64] on span "Open Filter Menu" at bounding box center [285, 63] width 5 height 5
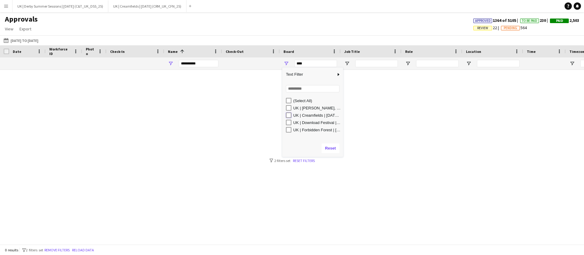
type input "**********"
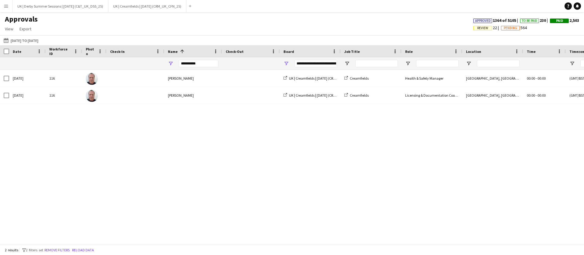
click at [4, 4] on app-icon "Menu" at bounding box center [6, 6] width 5 height 5
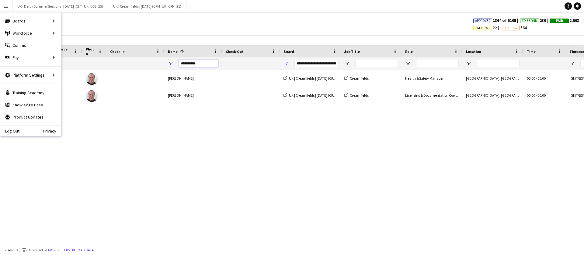
drag, startPoint x: 205, startPoint y: 61, endPoint x: 147, endPoint y: 63, distance: 58.4
click at [147, 63] on div at bounding box center [552, 63] width 1104 height 12
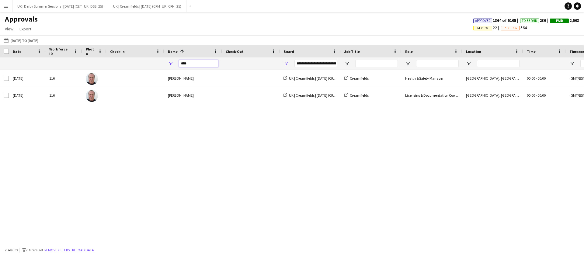
type input "*****"
type input "***"
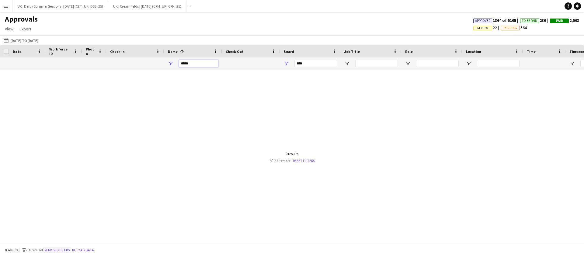
type input "*****"
click at [59, 248] on button "Remove filters" at bounding box center [57, 250] width 28 height 7
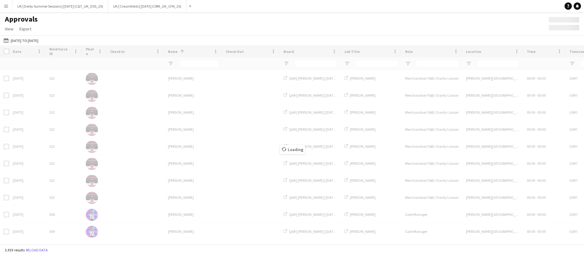
click at [191, 64] on div "Loading" at bounding box center [292, 144] width 584 height 199
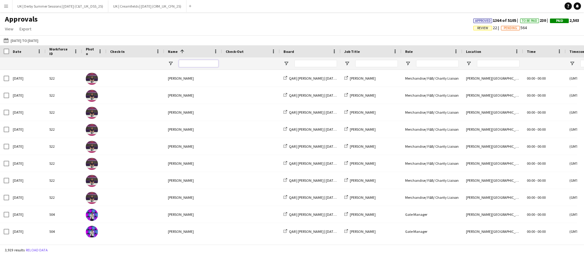
click at [191, 64] on input "Name Filter Input" at bounding box center [199, 63] width 40 height 7
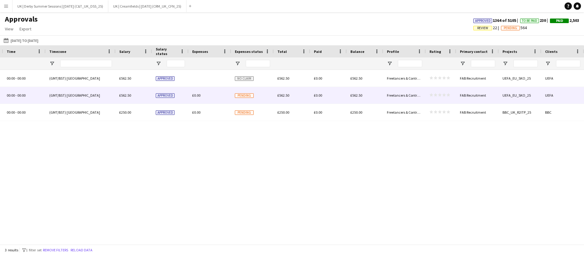
type input "********"
click at [245, 94] on span "Pending" at bounding box center [244, 95] width 19 height 5
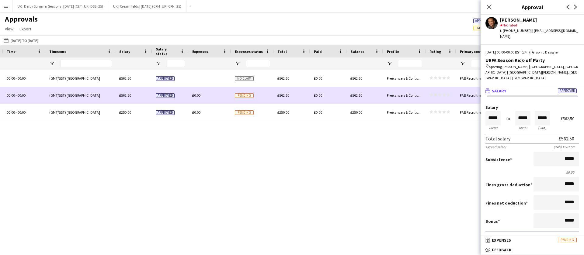
click at [311, 95] on div "£0.00" at bounding box center [328, 95] width 36 height 17
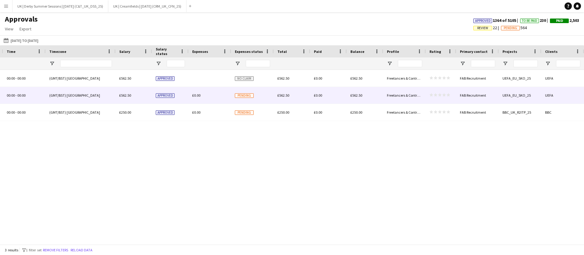
click at [190, 97] on div "£0.00" at bounding box center [210, 95] width 43 height 17
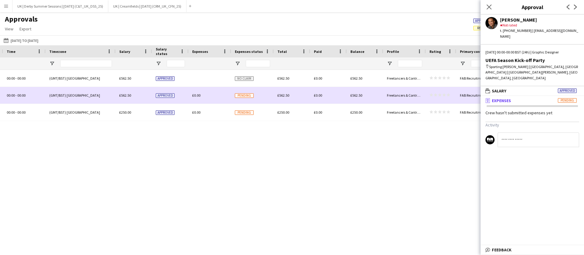
click at [196, 95] on span "£0.00" at bounding box center [196, 95] width 8 height 5
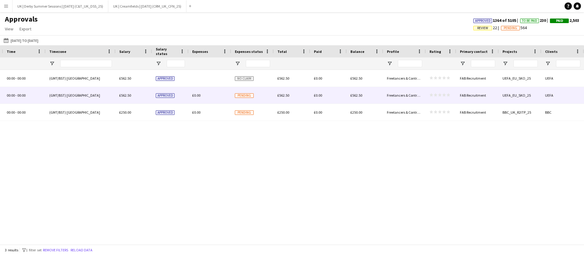
click at [196, 95] on span "£0.00" at bounding box center [196, 95] width 8 height 5
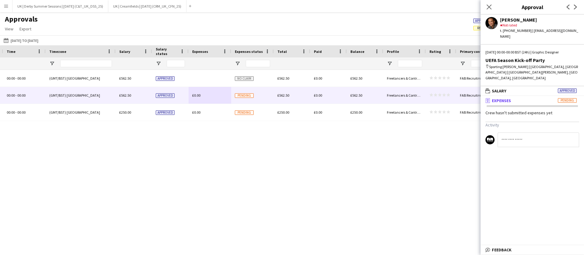
click at [521, 133] on input at bounding box center [537, 140] width 81 height 15
type input "**********"
click at [347, 200] on div "Graphic Designer Sporting Monte-Carlo | Monaco, EU 00:00 - 00:00 (GMT/BST) Lond…" at bounding box center [292, 154] width 584 height 168
drag, startPoint x: 485, startPoint y: 9, endPoint x: 465, endPoint y: 0, distance: 21.9
click at [485, 9] on app-icon "Close pop-in" at bounding box center [488, 6] width 7 height 7
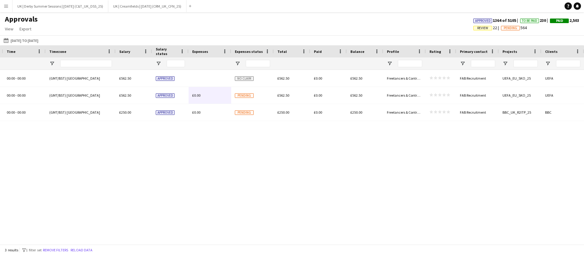
click at [10, 9] on button "Menu" at bounding box center [6, 6] width 12 height 12
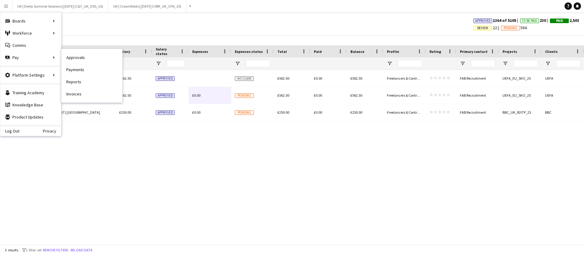
click at [77, 91] on link "Invoices" at bounding box center [91, 94] width 61 height 12
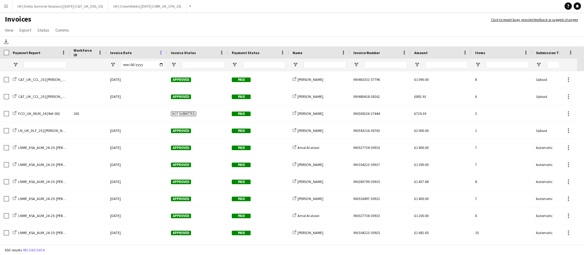
click at [161, 52] on span at bounding box center [160, 52] width 5 height 5
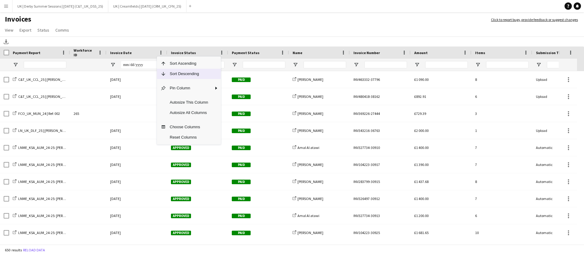
click at [168, 77] on span "Sort Descending" at bounding box center [189, 74] width 46 height 10
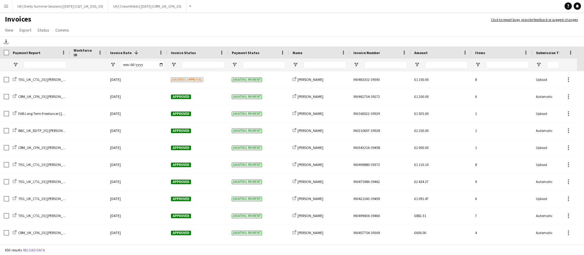
click at [7, 9] on button "Menu" at bounding box center [6, 6] width 12 height 12
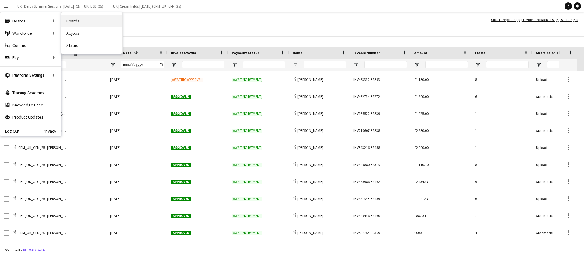
click at [74, 21] on link "Boards" at bounding box center [91, 21] width 61 height 12
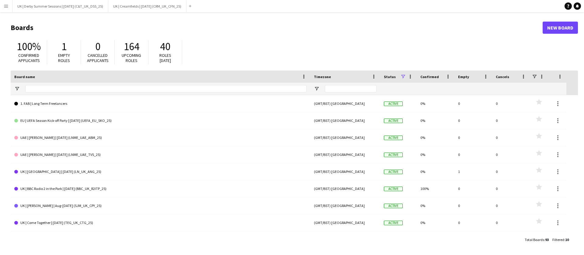
click at [7, 7] on app-icon "Menu" at bounding box center [6, 6] width 5 height 5
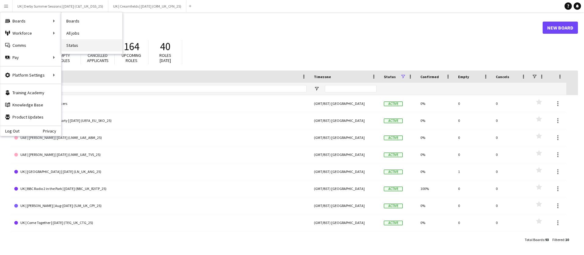
click at [80, 47] on link "Status" at bounding box center [91, 45] width 61 height 12
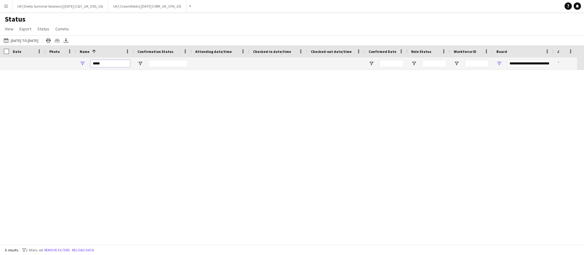
click at [100, 64] on input "****" at bounding box center [111, 63] width 40 height 7
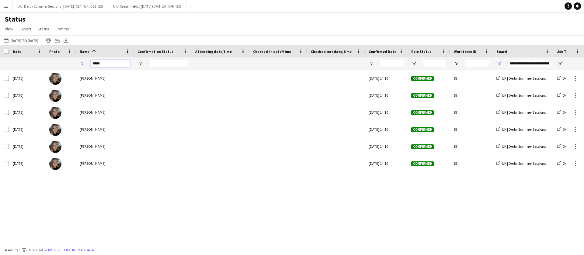
click at [82, 67] on div "****" at bounding box center [105, 63] width 58 height 12
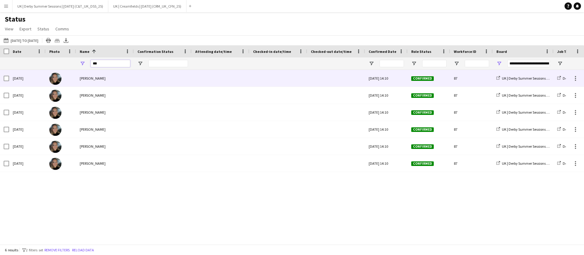
type input "*"
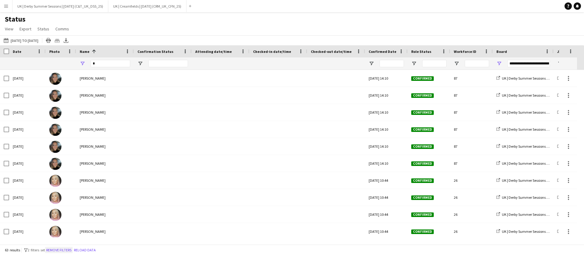
click at [55, 251] on button "Remove filters" at bounding box center [59, 250] width 28 height 7
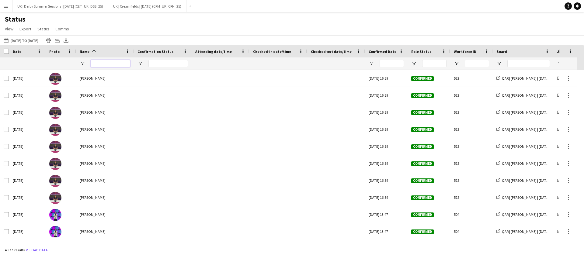
click at [109, 66] on input "Name Filter Input" at bounding box center [111, 63] width 40 height 7
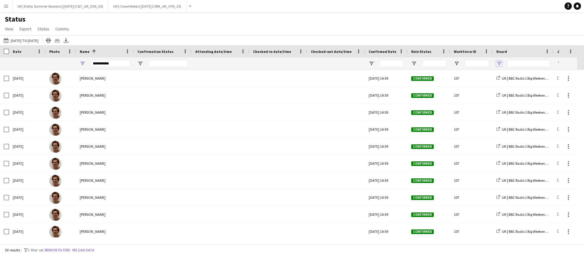
click at [498, 63] on span "Open Filter Menu" at bounding box center [498, 63] width 5 height 5
drag, startPoint x: 121, startPoint y: 64, endPoint x: 60, endPoint y: 66, distance: 60.6
click at [60, 66] on div "**********" at bounding box center [565, 63] width 1131 height 12
type input "**********"
click at [496, 62] on div at bounding box center [523, 63] width 61 height 12
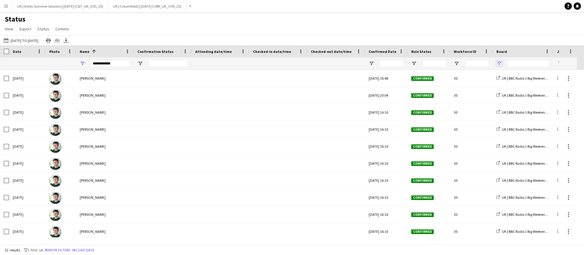
click at [497, 62] on span "Open Filter Menu" at bounding box center [498, 63] width 5 height 5
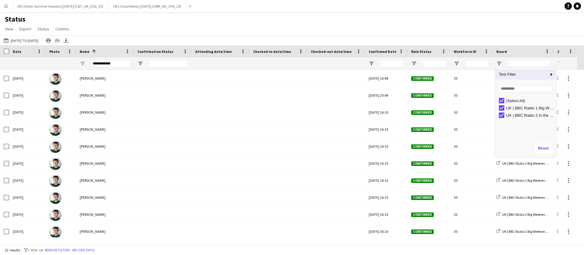
click at [56, 250] on button "Remove filters" at bounding box center [57, 250] width 28 height 7
click at [57, 248] on div "22 results filter-1 1 filter set Remove filters Reload data" at bounding box center [292, 250] width 584 height 10
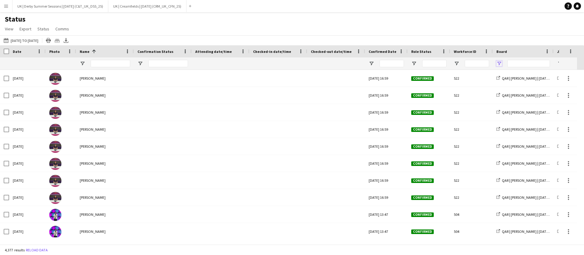
click at [500, 63] on span "Open Filter Menu" at bounding box center [498, 63] width 5 height 5
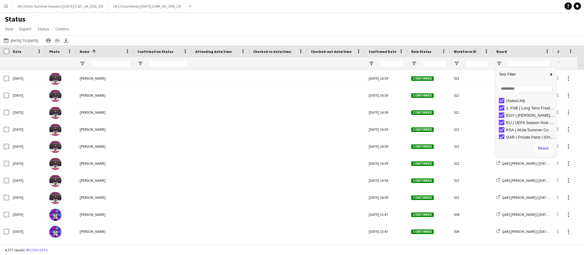
click at [504, 99] on div "(Select All)" at bounding box center [527, 100] width 57 height 7
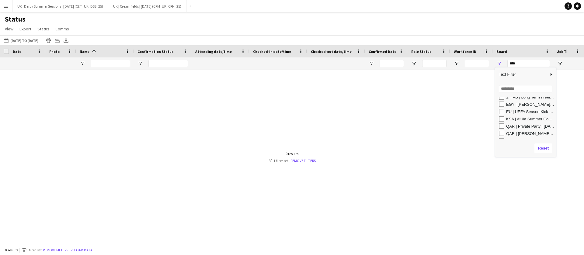
scroll to position [57, 0]
type input "**********"
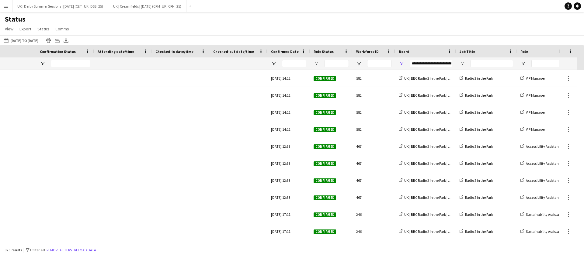
scroll to position [0, 410]
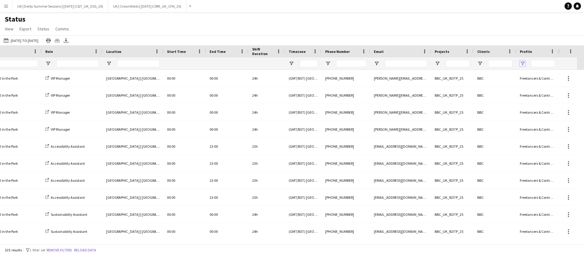
click at [521, 61] on span "Open Filter Menu" at bounding box center [522, 63] width 5 height 5
type input "**********"
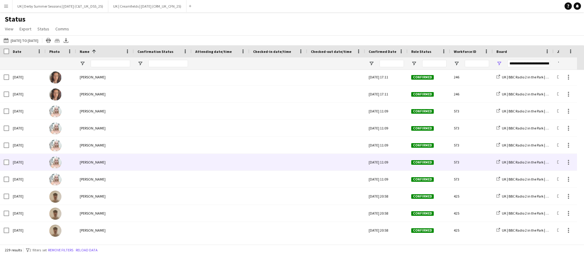
scroll to position [547, 0]
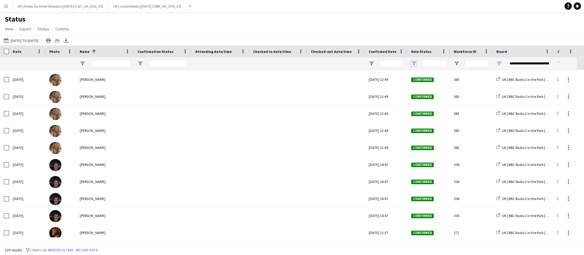
click at [413, 61] on span "Open Filter Menu" at bounding box center [413, 63] width 5 height 5
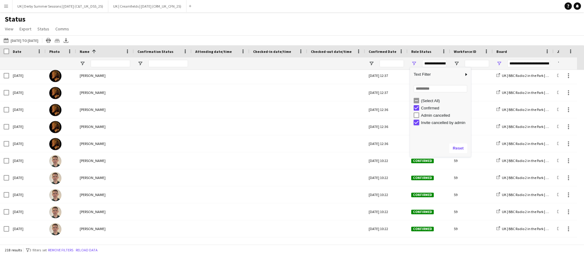
type input "**********"
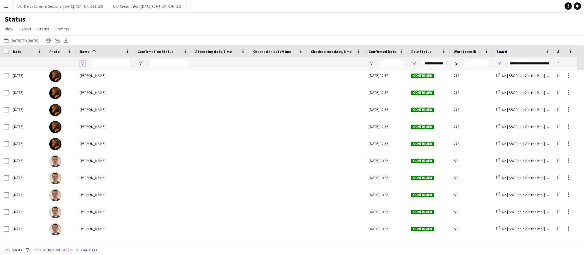
click at [84, 64] on span "Open Filter Menu" at bounding box center [82, 63] width 5 height 5
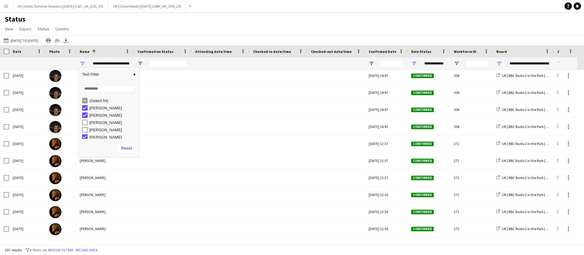
scroll to position [13, 0]
click at [80, 123] on div "[PERSON_NAME]" at bounding box center [108, 123] width 61 height 7
type input "**********"
drag, startPoint x: 42, startPoint y: 246, endPoint x: 48, endPoint y: 246, distance: 6.1
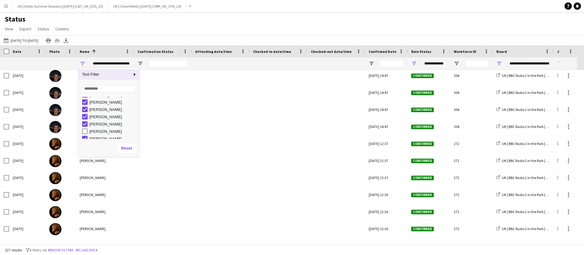
click at [42, 246] on div "127 results filter-1 4 filters set Remove filters Reload data" at bounding box center [292, 250] width 584 height 10
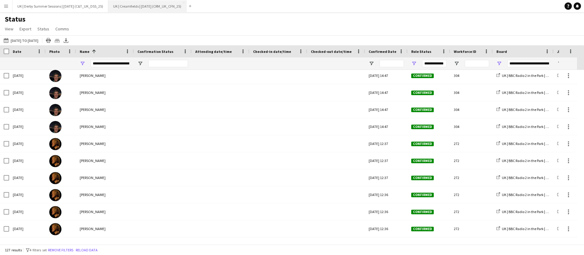
drag, startPoint x: 57, startPoint y: 249, endPoint x: 171, endPoint y: 0, distance: 274.2
click at [56, 249] on button "Remove filters" at bounding box center [61, 250] width 28 height 7
click at [56, 250] on div "127 results filter-1 4 filters set Remove filters Reload data" at bounding box center [292, 250] width 584 height 10
click at [57, 250] on div "127 results filter-1 4 filters set Remove filters Reload data" at bounding box center [292, 250] width 584 height 10
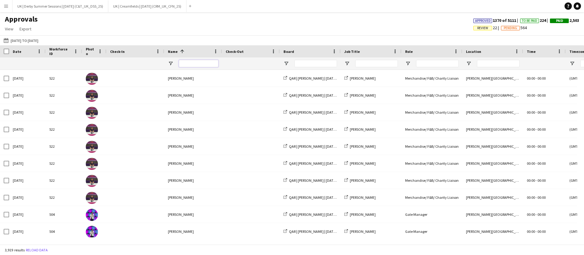
click at [194, 64] on input "Name Filter Input" at bounding box center [199, 63] width 40 height 7
type input "**********"
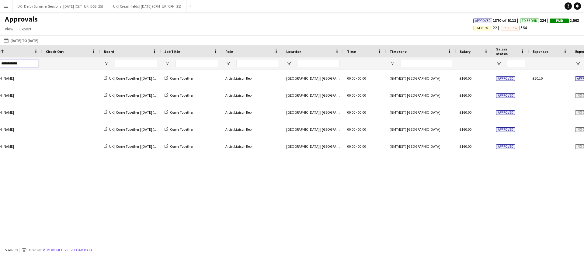
scroll to position [0, 520]
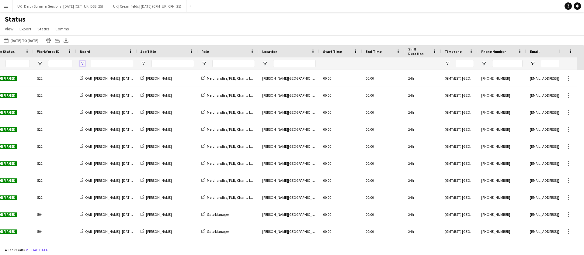
click at [85, 62] on span "Open Filter Menu" at bounding box center [82, 63] width 5 height 5
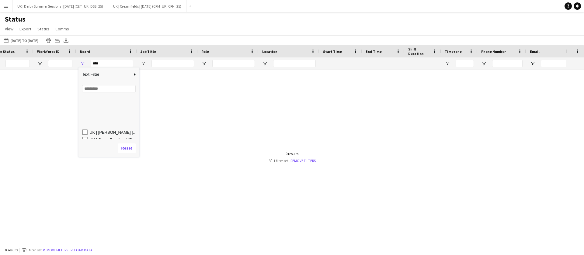
scroll to position [57, 0]
type input "**********"
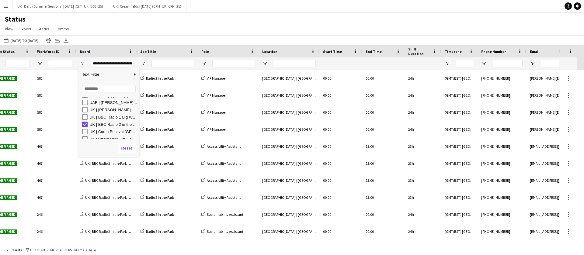
scroll to position [0, 573]
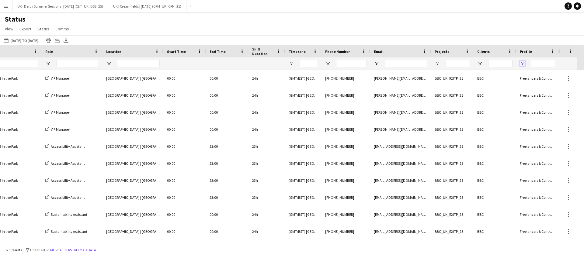
click at [522, 65] on span "Open Filter Menu" at bounding box center [522, 63] width 5 height 5
type input "**********"
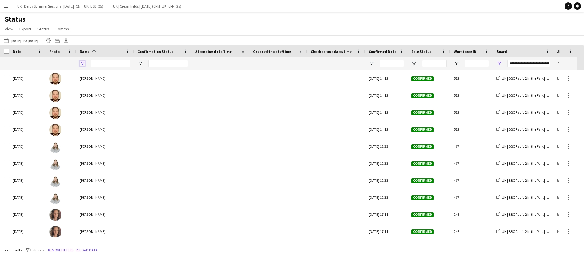
click at [83, 64] on span "Open Filter Menu" at bounding box center [82, 63] width 5 height 5
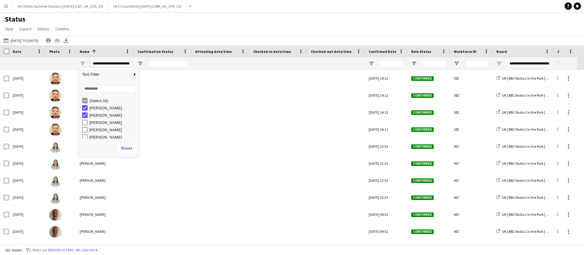
click at [88, 115] on div "[PERSON_NAME]" at bounding box center [110, 115] width 57 height 7
click at [85, 96] on div "[PERSON_NAME] [PERSON_NAME] [PERSON_NAME] [PERSON_NAME] [PERSON_NAME] [PERSON_N…" at bounding box center [108, 118] width 61 height 44
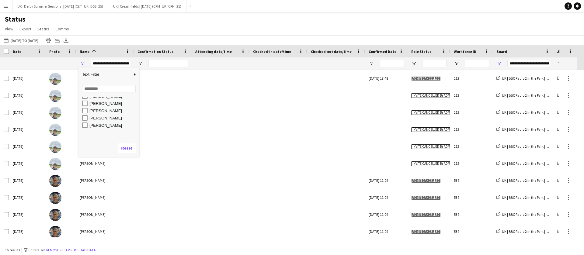
scroll to position [0, 0]
click at [159, 67] on input "Confirmation Status Filter Input" at bounding box center [168, 63] width 40 height 7
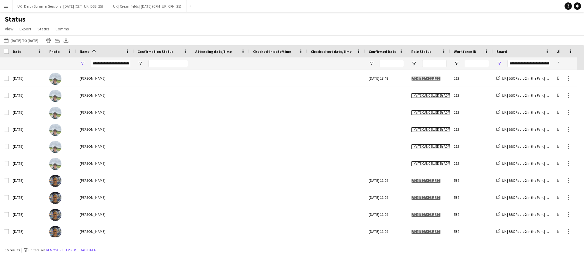
click at [195, 62] on div at bounding box center [221, 63] width 58 height 12
click at [414, 62] on span "Open Filter Menu" at bounding box center [413, 63] width 5 height 5
click at [85, 59] on div "**********" at bounding box center [105, 63] width 58 height 12
click at [82, 62] on span "Open Filter Menu" at bounding box center [82, 63] width 5 height 5
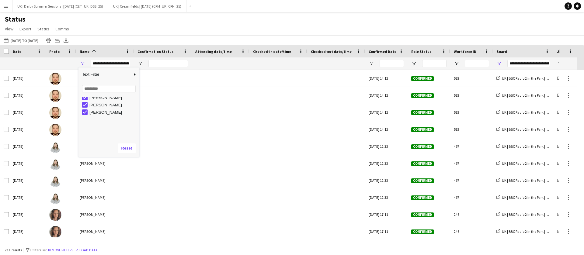
scroll to position [103, 0]
type input "**********"
click at [416, 62] on span "Open Filter Menu" at bounding box center [413, 63] width 5 height 5
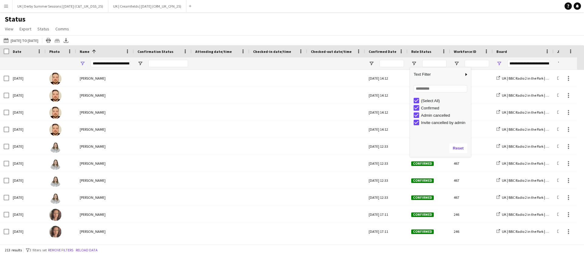
type input "**********"
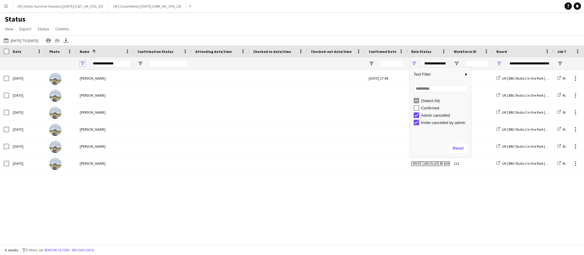
click at [81, 64] on span "Open Filter Menu" at bounding box center [82, 63] width 5 height 5
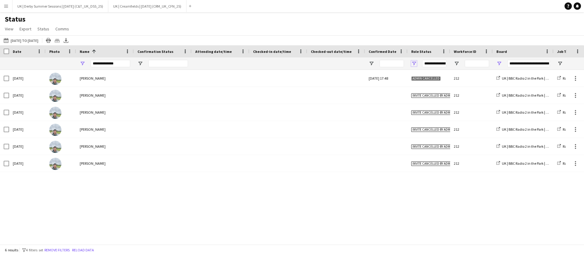
click at [413, 64] on span "Open Filter Menu" at bounding box center [413, 63] width 5 height 5
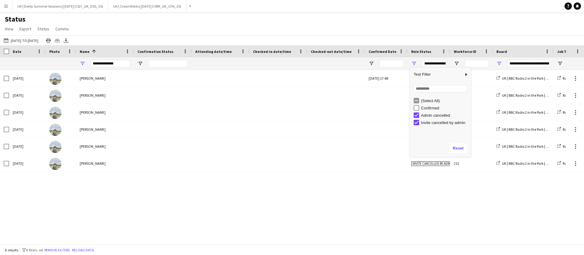
click at [414, 97] on div "(Select All)" at bounding box center [442, 100] width 57 height 7
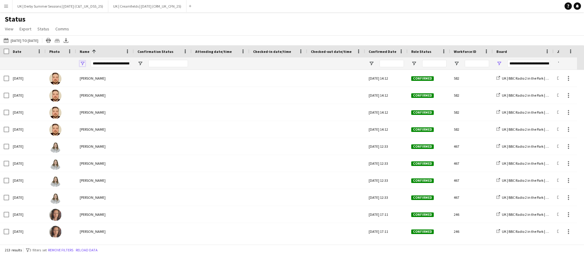
click at [83, 64] on span "Open Filter Menu" at bounding box center [82, 63] width 5 height 5
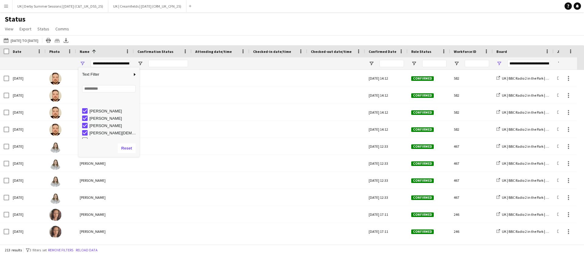
scroll to position [61, 0]
click at [87, 112] on div "[PERSON_NAME]" at bounding box center [110, 112] width 57 height 7
type input "**********"
click at [415, 64] on span "Open Filter Menu" at bounding box center [413, 63] width 5 height 5
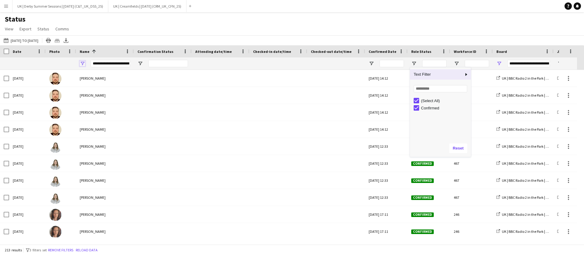
click at [82, 62] on span "Open Filter Menu" at bounding box center [82, 63] width 5 height 5
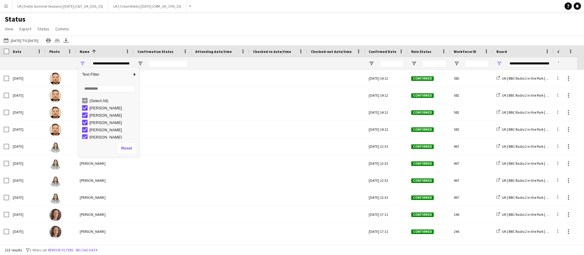
click at [69, 246] on div "213 results filter-1 3 filters set Remove filters Reload data" at bounding box center [292, 250] width 584 height 10
click at [66, 249] on button "Remove filters" at bounding box center [61, 250] width 28 height 7
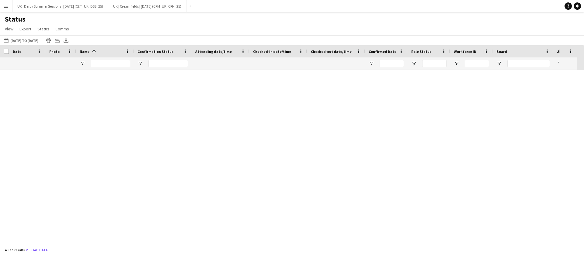
click at [67, 250] on div "4,377 results Reload data" at bounding box center [292, 250] width 584 height 10
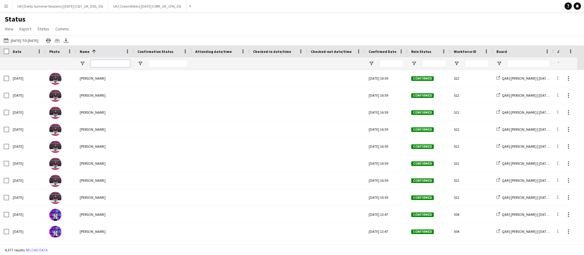
click at [119, 60] on input "Name Filter Input" at bounding box center [111, 63] width 40 height 7
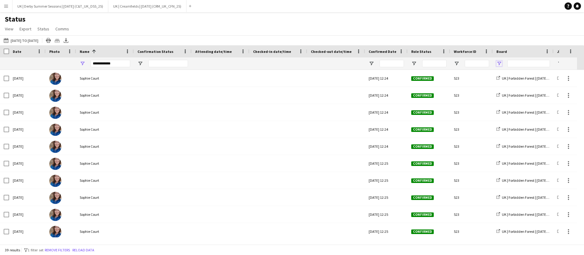
click at [500, 62] on span "Open Filter Menu" at bounding box center [498, 63] width 5 height 5
click at [499, 62] on span "Open Filter Menu" at bounding box center [498, 63] width 5 height 5
click at [499, 66] on span "Open Filter Menu" at bounding box center [498, 63] width 5 height 5
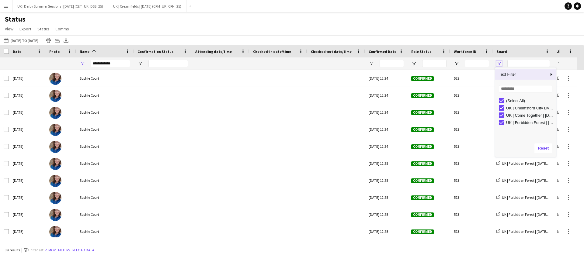
click at [499, 64] on span "Open Filter Menu" at bounding box center [498, 63] width 5 height 5
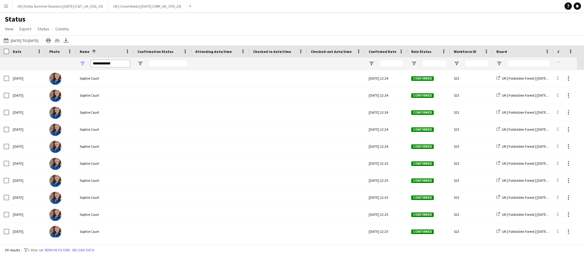
drag, startPoint x: 127, startPoint y: 62, endPoint x: 46, endPoint y: 62, distance: 81.5
click at [46, 62] on div at bounding box center [565, 63] width 1131 height 12
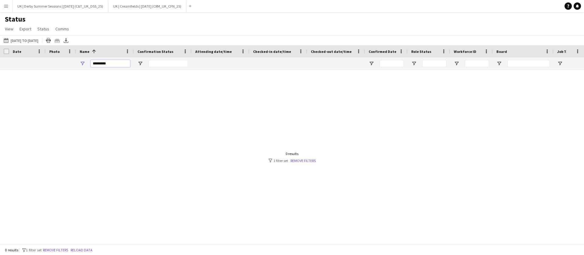
drag, startPoint x: 115, startPoint y: 62, endPoint x: 64, endPoint y: 63, distance: 51.4
click at [63, 63] on div at bounding box center [565, 63] width 1131 height 12
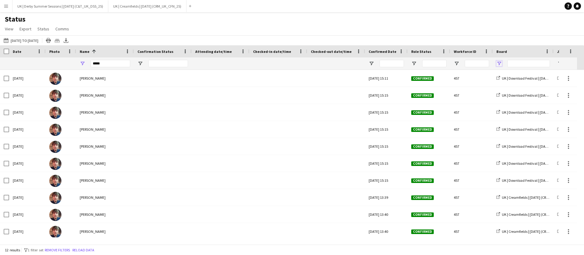
click at [498, 63] on span "Open Filter Menu" at bounding box center [498, 63] width 5 height 5
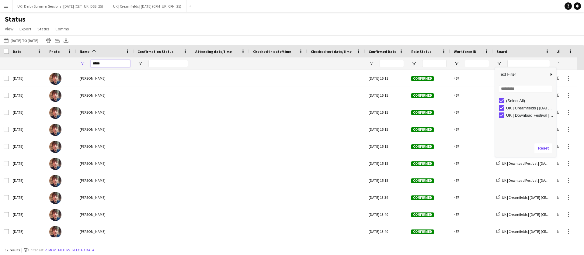
drag, startPoint x: 111, startPoint y: 64, endPoint x: 77, endPoint y: 64, distance: 33.7
click at [77, 64] on div "*****" at bounding box center [105, 63] width 58 height 12
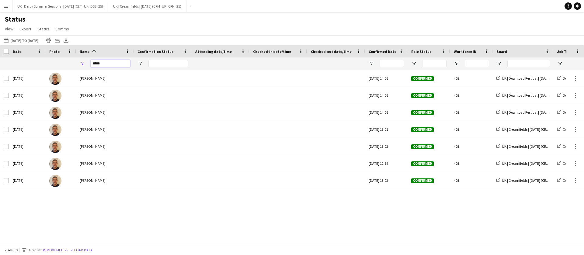
drag, startPoint x: 116, startPoint y: 61, endPoint x: 71, endPoint y: 64, distance: 44.2
click at [71, 63] on div at bounding box center [565, 63] width 1131 height 12
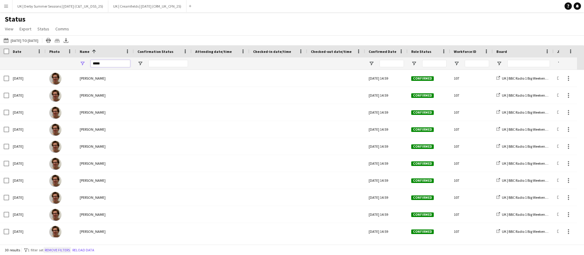
type input "*****"
click at [64, 251] on button "Remove filters" at bounding box center [57, 250] width 28 height 7
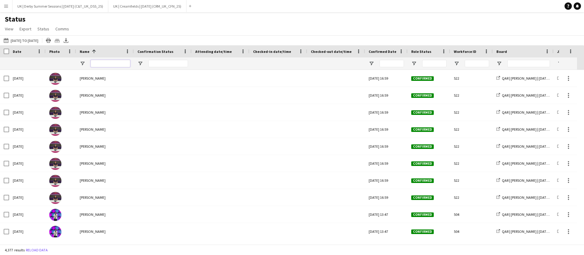
click at [101, 66] on input "Name Filter Input" at bounding box center [111, 63] width 40 height 7
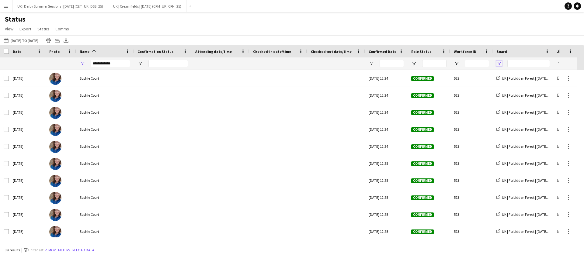
click at [500, 65] on span "Open Filter Menu" at bounding box center [498, 63] width 5 height 5
drag, startPoint x: 116, startPoint y: 64, endPoint x: 81, endPoint y: 63, distance: 35.0
click at [81, 63] on div "**********" at bounding box center [105, 63] width 58 height 12
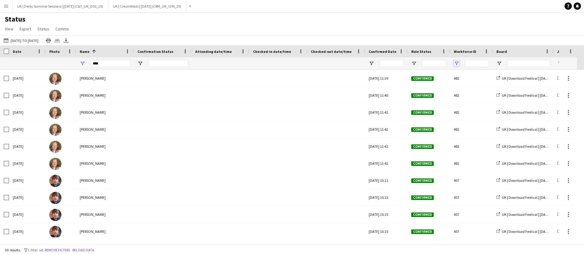
click at [456, 63] on span "Open Filter Menu" at bounding box center [456, 63] width 5 height 5
click at [497, 61] on span "Open Filter Menu" at bounding box center [498, 63] width 5 height 5
drag, startPoint x: 109, startPoint y: 64, endPoint x: 85, endPoint y: 62, distance: 23.8
click at [85, 62] on div "****" at bounding box center [105, 63] width 58 height 12
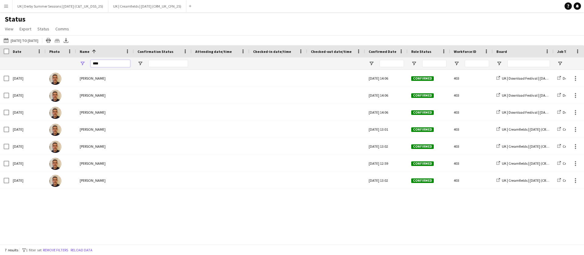
drag, startPoint x: 114, startPoint y: 65, endPoint x: 52, endPoint y: 55, distance: 62.9
click at [54, 54] on div "Crew Shift Details Board Job Title Role Date" at bounding box center [565, 57] width 1131 height 25
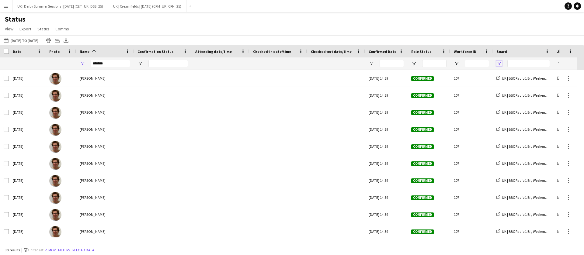
click at [499, 62] on span "Open Filter Menu" at bounding box center [498, 63] width 5 height 5
drag, startPoint x: 92, startPoint y: 66, endPoint x: 74, endPoint y: 65, distance: 18.0
click at [74, 65] on div at bounding box center [565, 63] width 1131 height 12
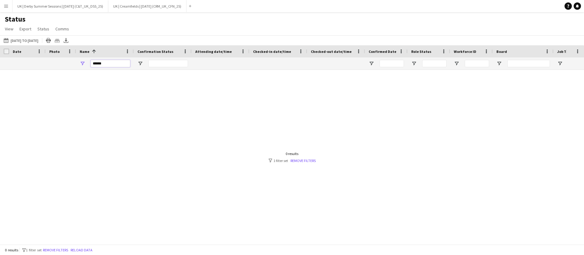
drag, startPoint x: 115, startPoint y: 65, endPoint x: 72, endPoint y: 62, distance: 43.0
click at [72, 62] on div at bounding box center [565, 63] width 1131 height 12
type input "******"
click at [54, 249] on button "Remove filters" at bounding box center [56, 250] width 28 height 7
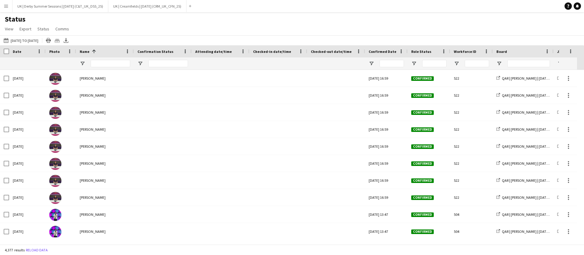
click at [6, 6] on app-icon "Menu" at bounding box center [6, 6] width 5 height 5
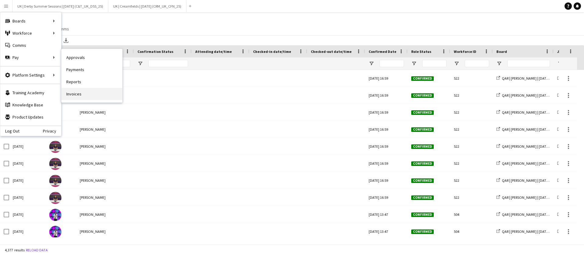
click at [83, 98] on link "Invoices" at bounding box center [91, 94] width 61 height 12
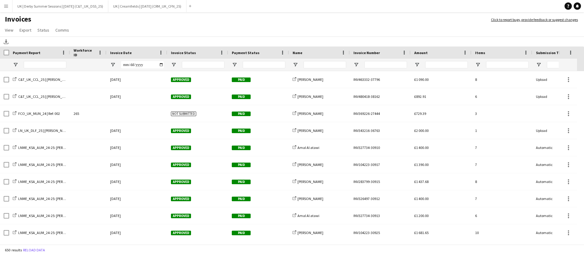
click at [164, 51] on div "Invoice Date" at bounding box center [136, 53] width 61 height 12
click at [159, 54] on span at bounding box center [160, 52] width 5 height 5
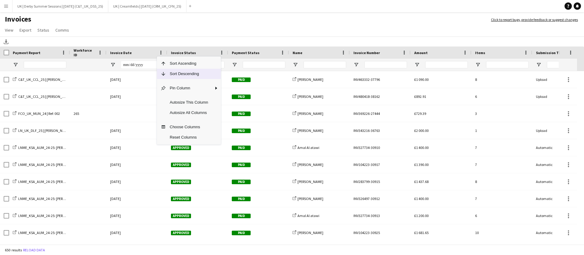
click at [175, 72] on span "Sort Descending" at bounding box center [189, 74] width 46 height 10
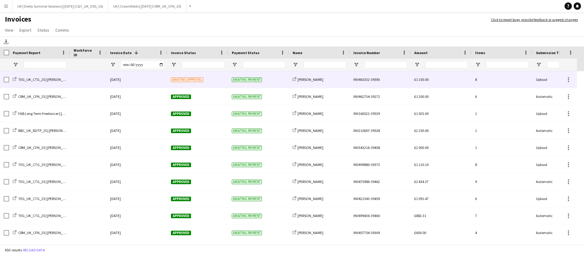
click at [156, 77] on div "[DATE]" at bounding box center [136, 79] width 61 height 17
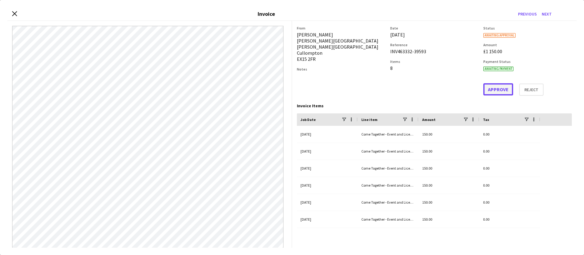
click at [486, 89] on button "Approve" at bounding box center [498, 89] width 30 height 12
click at [14, 12] on icon "Close invoice dialog" at bounding box center [15, 14] width 6 height 6
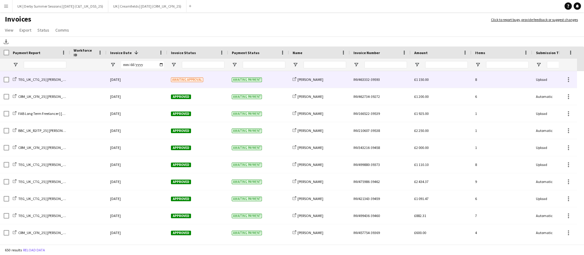
click at [154, 77] on div "[DATE]" at bounding box center [136, 79] width 61 height 17
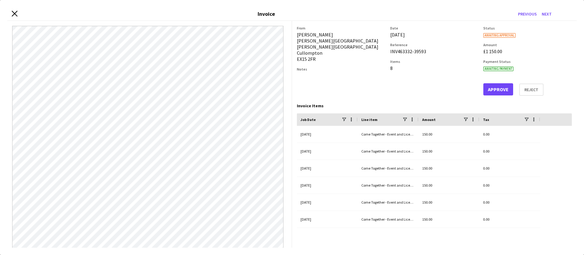
click at [15, 13] on icon "Close invoice dialog" at bounding box center [15, 14] width 6 height 6
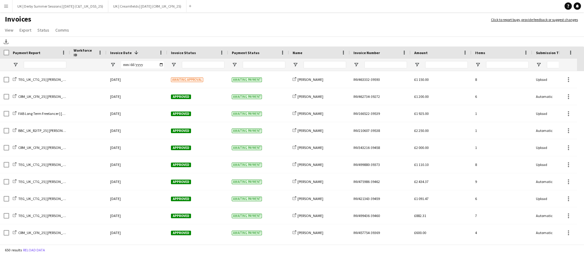
click at [6, 7] on app-icon "Menu" at bounding box center [6, 6] width 5 height 5
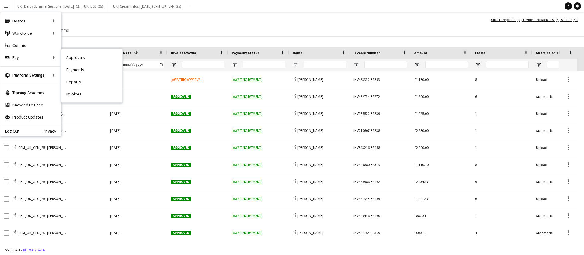
drag, startPoint x: 87, startPoint y: 59, endPoint x: 81, endPoint y: 237, distance: 177.9
click at [87, 59] on link "Approvals" at bounding box center [91, 57] width 61 height 12
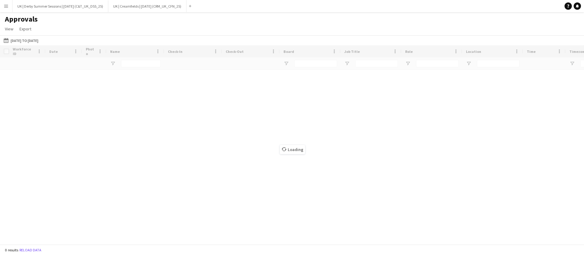
type input "********"
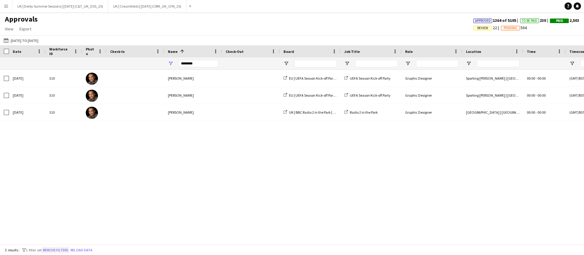
click at [57, 249] on button "Remove filters" at bounding box center [56, 250] width 28 height 7
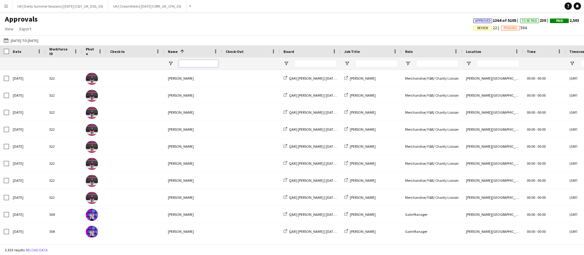
click at [201, 64] on input "Name Filter Input" at bounding box center [199, 63] width 40 height 7
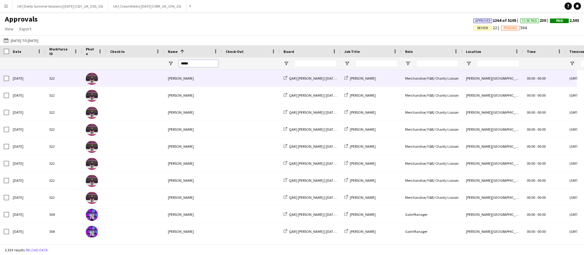
type input "*****"
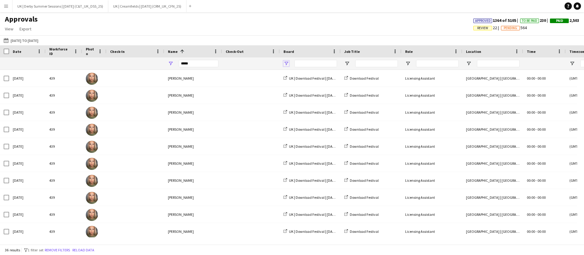
click at [286, 62] on span "Open Filter Menu" at bounding box center [285, 63] width 5 height 5
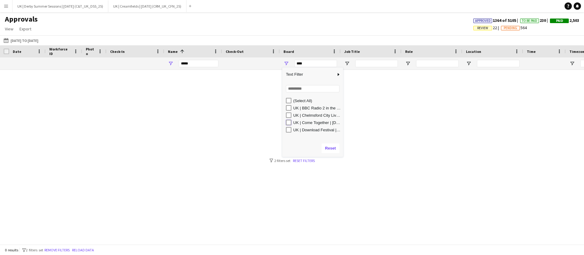
type input "**********"
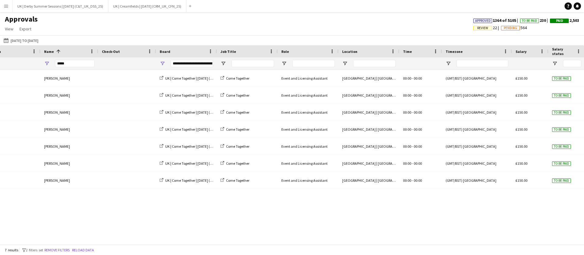
scroll to position [0, 520]
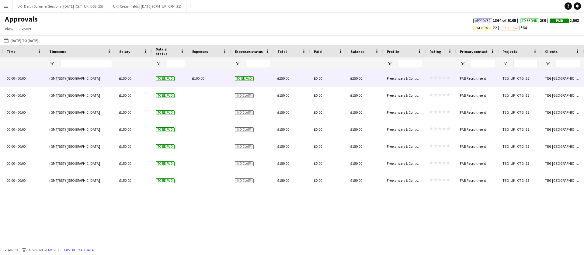
click at [202, 77] on span "£100.00" at bounding box center [198, 78] width 12 height 5
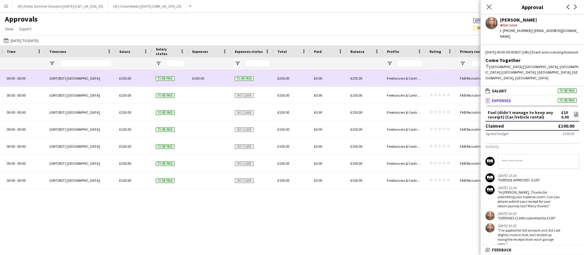
click at [200, 78] on span "£100.00" at bounding box center [198, 78] width 12 height 5
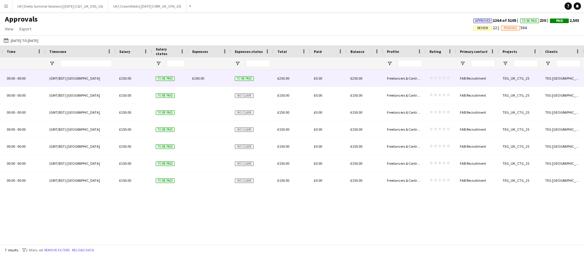
click at [9, 4] on button "Menu" at bounding box center [6, 6] width 12 height 12
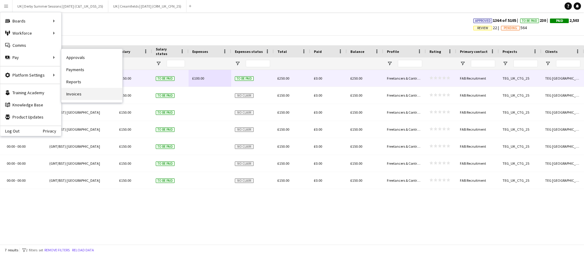
click at [79, 92] on link "Invoices" at bounding box center [91, 94] width 61 height 12
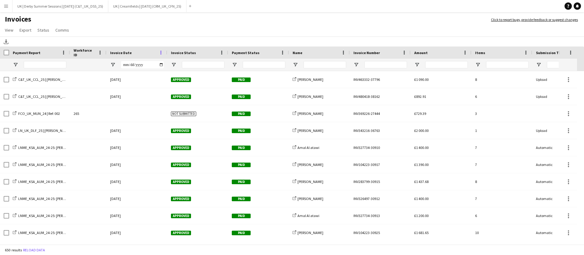
click at [160, 52] on span at bounding box center [160, 52] width 5 height 5
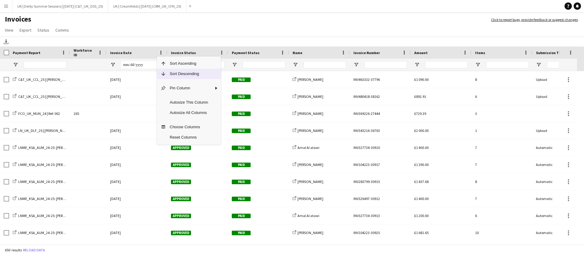
click at [168, 74] on span "Sort Descending" at bounding box center [189, 74] width 46 height 10
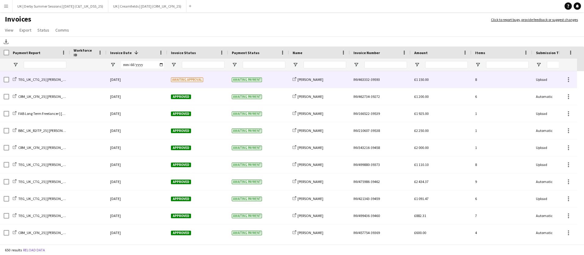
click at [199, 81] on span "Awaiting approval" at bounding box center [187, 80] width 32 height 5
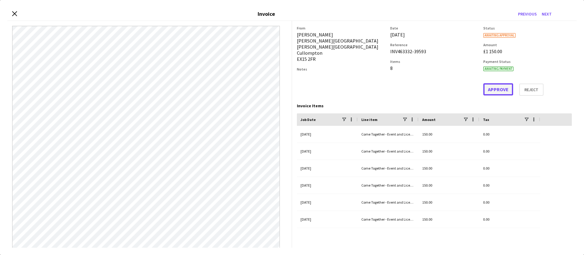
click at [495, 91] on button "Approve" at bounding box center [498, 89] width 30 height 12
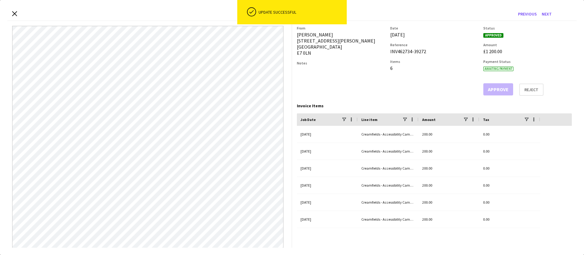
click at [11, 13] on div "Close invoice dialog Invoice Previous Next" at bounding box center [291, 14] width 569 height 14
click at [14, 13] on icon at bounding box center [15, 14] width 6 height 6
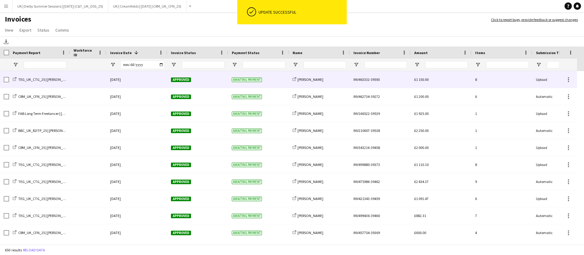
click at [161, 77] on div "[DATE]" at bounding box center [136, 79] width 61 height 17
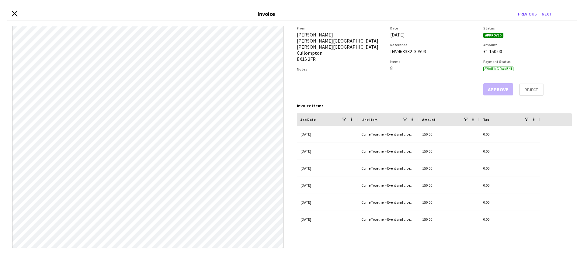
click at [16, 12] on icon at bounding box center [15, 14] width 6 height 6
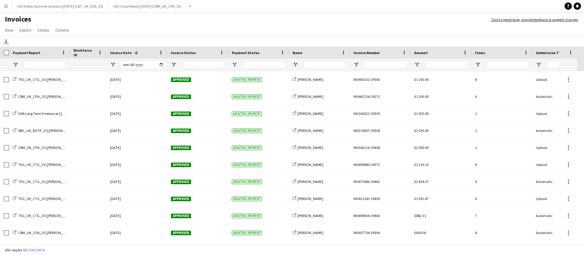
click at [2, 6] on button "Menu" at bounding box center [6, 6] width 12 height 12
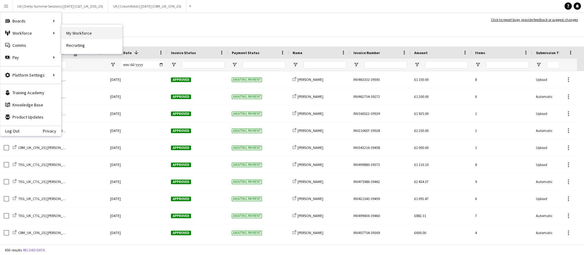
click at [67, 36] on link "My Workforce" at bounding box center [91, 33] width 61 height 12
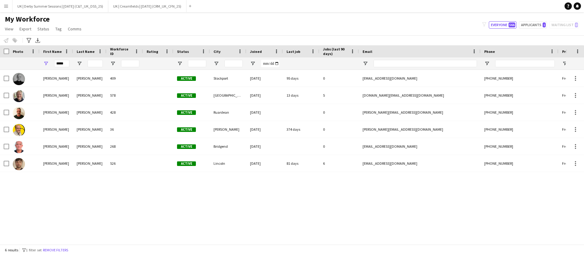
click at [68, 64] on div "*****" at bounding box center [56, 63] width 33 height 12
drag, startPoint x: 69, startPoint y: 64, endPoint x: 60, endPoint y: 64, distance: 8.5
click at [60, 64] on div "*****" at bounding box center [56, 63] width 33 height 12
drag, startPoint x: 65, startPoint y: 63, endPoint x: 34, endPoint y: 63, distance: 31.0
click at [34, 63] on div "*****" at bounding box center [329, 63] width 659 height 12
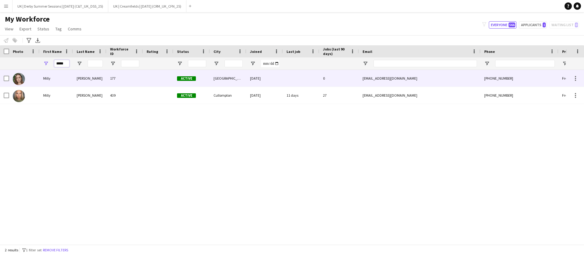
type input "*****"
click at [65, 95] on div "Milly" at bounding box center [56, 95] width 33 height 17
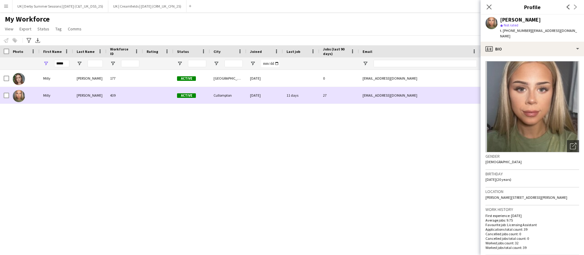
click at [74, 97] on div "[PERSON_NAME]" at bounding box center [89, 95] width 33 height 17
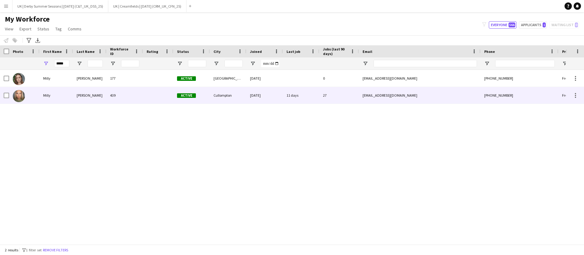
click at [74, 96] on div "[PERSON_NAME]" at bounding box center [89, 95] width 33 height 17
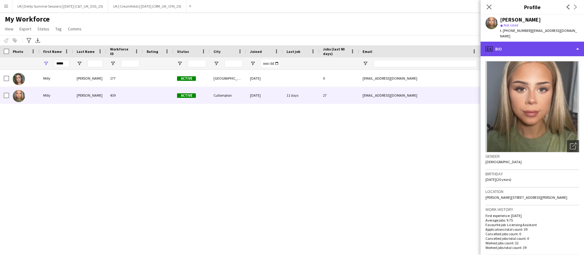
click at [530, 43] on div "profile Bio" at bounding box center [531, 49] width 103 height 15
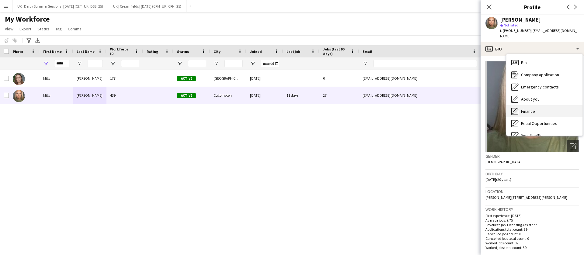
click at [528, 109] on span "Finance" at bounding box center [528, 111] width 14 height 5
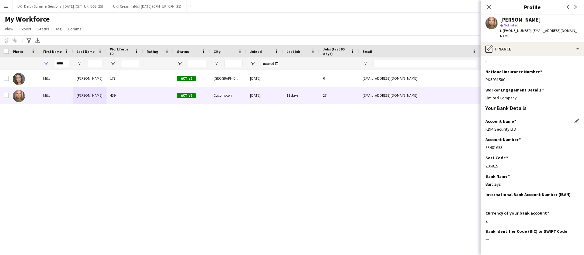
scroll to position [88, 0]
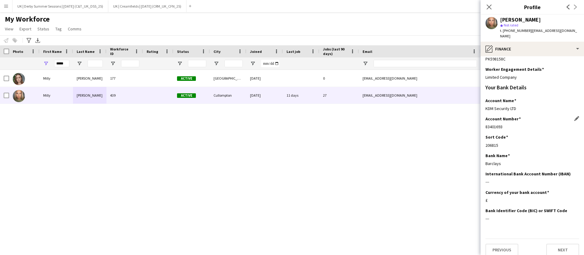
drag, startPoint x: 485, startPoint y: 122, endPoint x: 504, endPoint y: 123, distance: 18.6
click at [504, 123] on app-section-data-types "Please complete this section in full so we can pass onto the relevant tax, paym…" at bounding box center [531, 155] width 103 height 199
copy div "83401693"
drag, startPoint x: 484, startPoint y: 140, endPoint x: 496, endPoint y: 140, distance: 11.9
click at [496, 140] on app-section-data-types "Please complete this section in full so we can pass onto the relevant tax, paym…" at bounding box center [531, 155] width 103 height 199
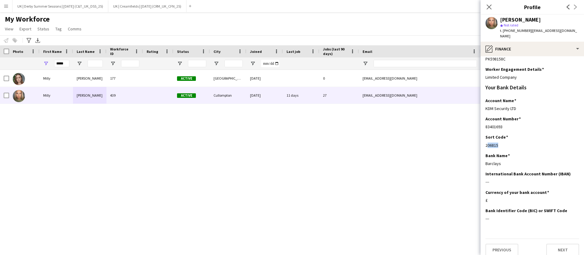
drag, startPoint x: 498, startPoint y: 140, endPoint x: 479, endPoint y: 140, distance: 19.2
click at [479, 140] on body "Menu Boards Boards Boards All jobs Status Workforce Workforce My Workforce Recr…" at bounding box center [292, 127] width 584 height 255
copy body "Close pop-in Profile Previous Next [PERSON_NAME] star Not rated t. [PHONE_NUMBE…"
click at [496, 145] on div "Sort Code Edit this field 206815" at bounding box center [532, 143] width 94 height 18
click at [490, 143] on div "206815" at bounding box center [532, 145] width 94 height 5
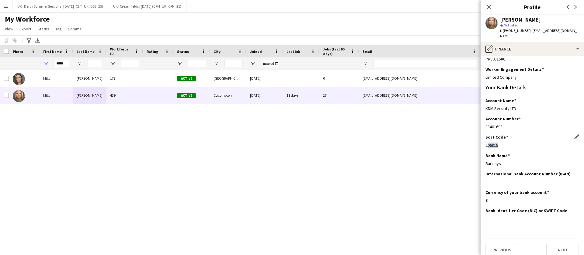
drag, startPoint x: 485, startPoint y: 141, endPoint x: 498, endPoint y: 142, distance: 13.4
click at [498, 142] on app-section-data-types "Please complete this section in full so we can pass onto the relevant tax, paym…" at bounding box center [531, 155] width 103 height 199
click at [8, 5] on app-icon "Menu" at bounding box center [6, 6] width 5 height 5
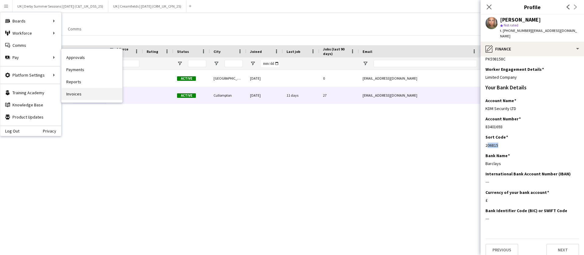
click at [77, 95] on link "Invoices" at bounding box center [91, 94] width 61 height 12
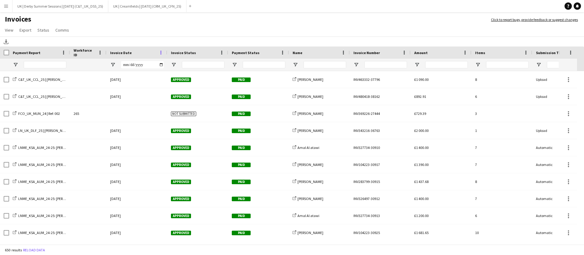
click at [161, 51] on span at bounding box center [160, 52] width 5 height 5
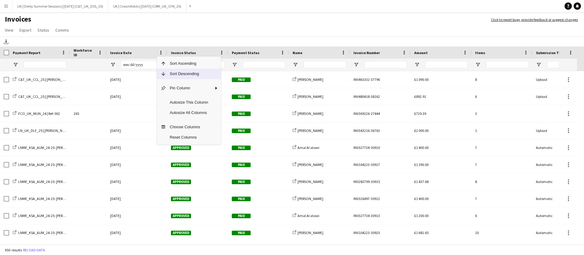
click at [175, 72] on span "Sort Descending" at bounding box center [189, 74] width 46 height 10
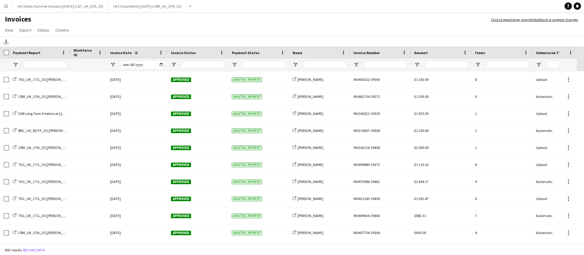
click at [7, 8] on app-icon "Menu" at bounding box center [6, 6] width 5 height 5
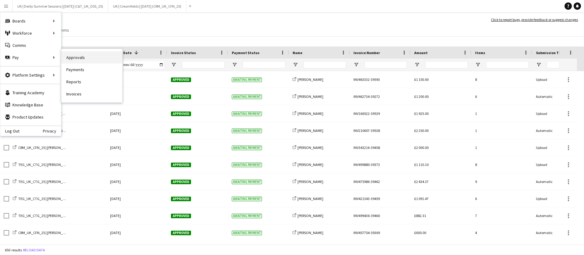
click at [90, 55] on link "Approvals" at bounding box center [91, 57] width 61 height 12
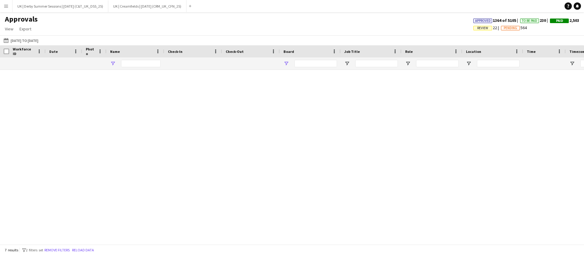
type input "*****"
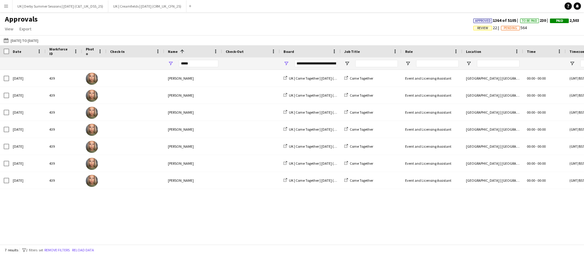
click at [486, 28] on span "Review" at bounding box center [482, 28] width 19 height 5
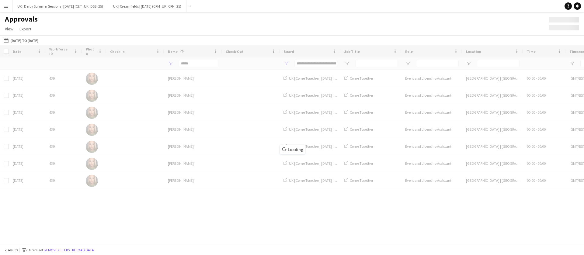
type input "***"
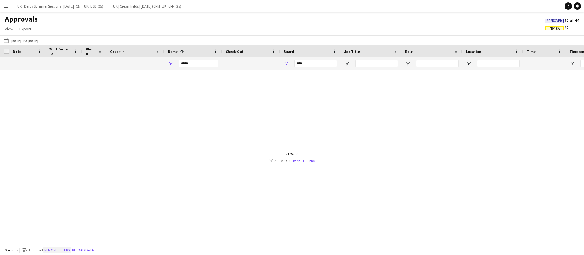
click at [54, 249] on button "Remove filters" at bounding box center [57, 250] width 28 height 7
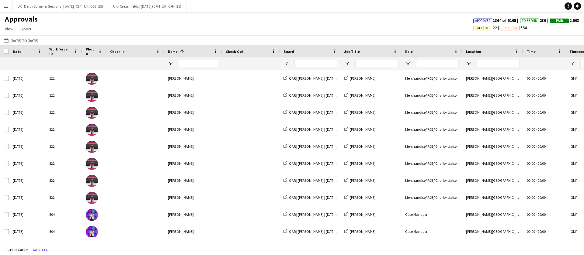
click at [477, 29] on span "Review" at bounding box center [482, 28] width 11 height 4
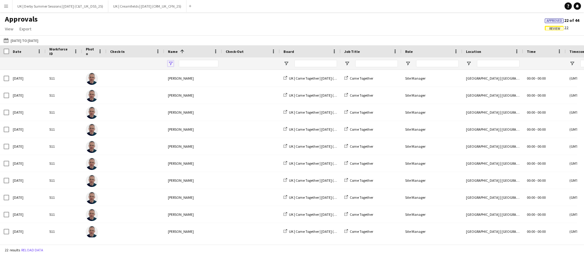
click at [170, 62] on span "Open Filter Menu" at bounding box center [170, 63] width 5 height 5
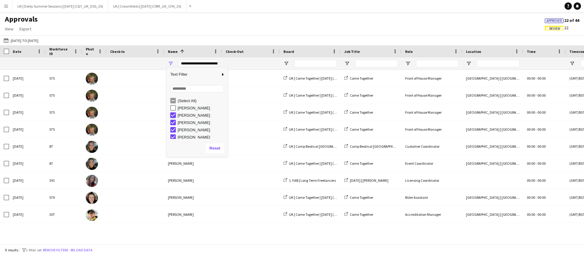
type input "**********"
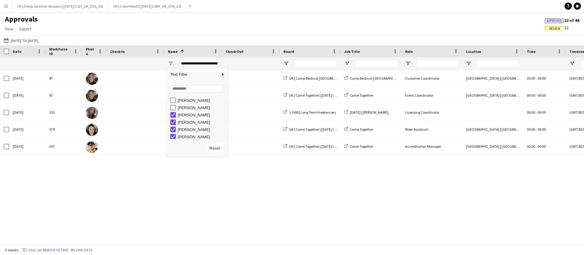
scroll to position [9, 0]
click at [145, 192] on div "[DATE] 87 [PERSON_NAME] [GEOGRAPHIC_DATA] | Camp Bestival [GEOGRAPHIC_DATA] | […" at bounding box center [292, 154] width 584 height 168
